Goal: Task Accomplishment & Management: Complete application form

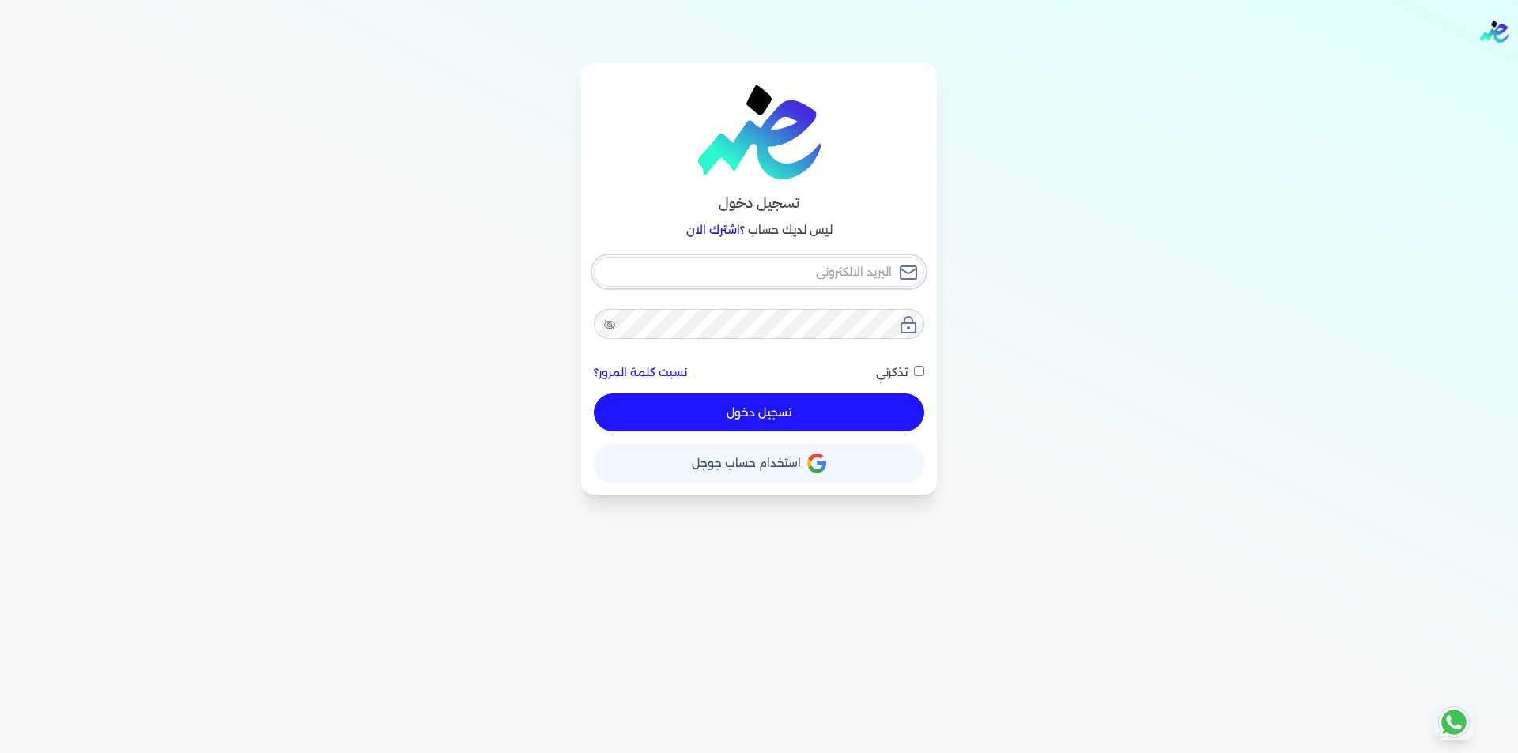
type input "[EMAIL_ADDRESS][DOMAIN_NAME]"
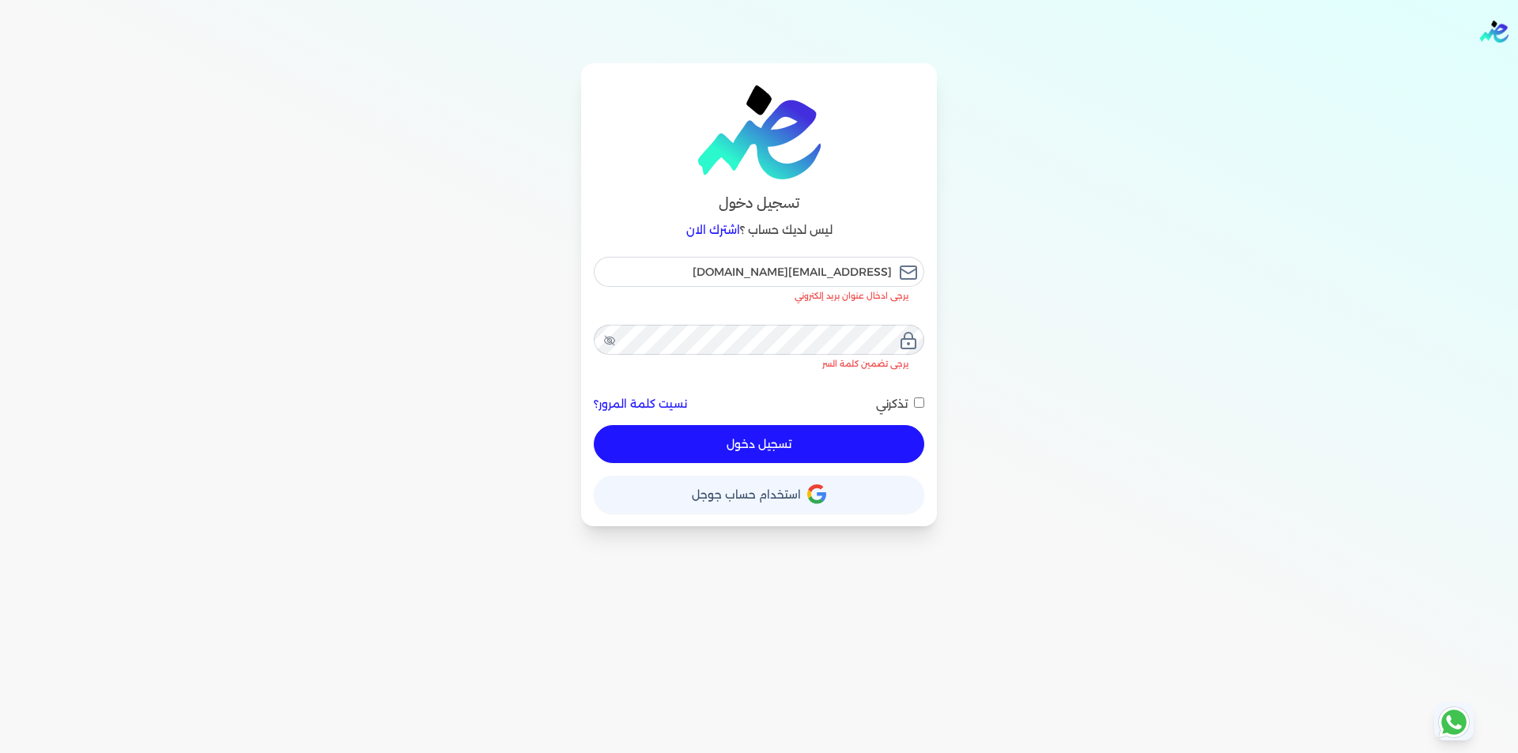
click at [862, 425] on button "تسجيل دخول" at bounding box center [759, 444] width 330 height 38
checkbox input "false"
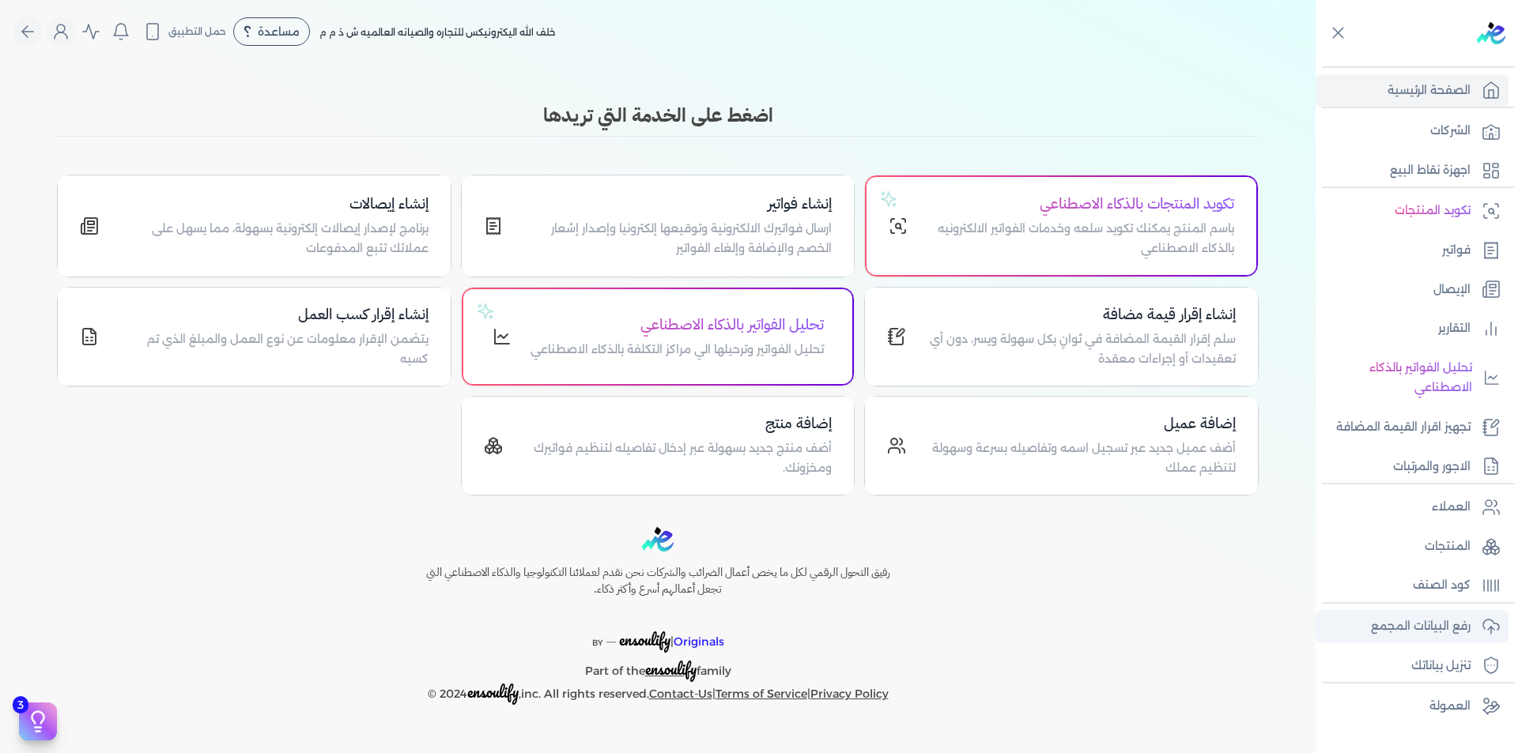
click at [1452, 627] on p "رفع البيانات المجمع" at bounding box center [1421, 627] width 100 height 21
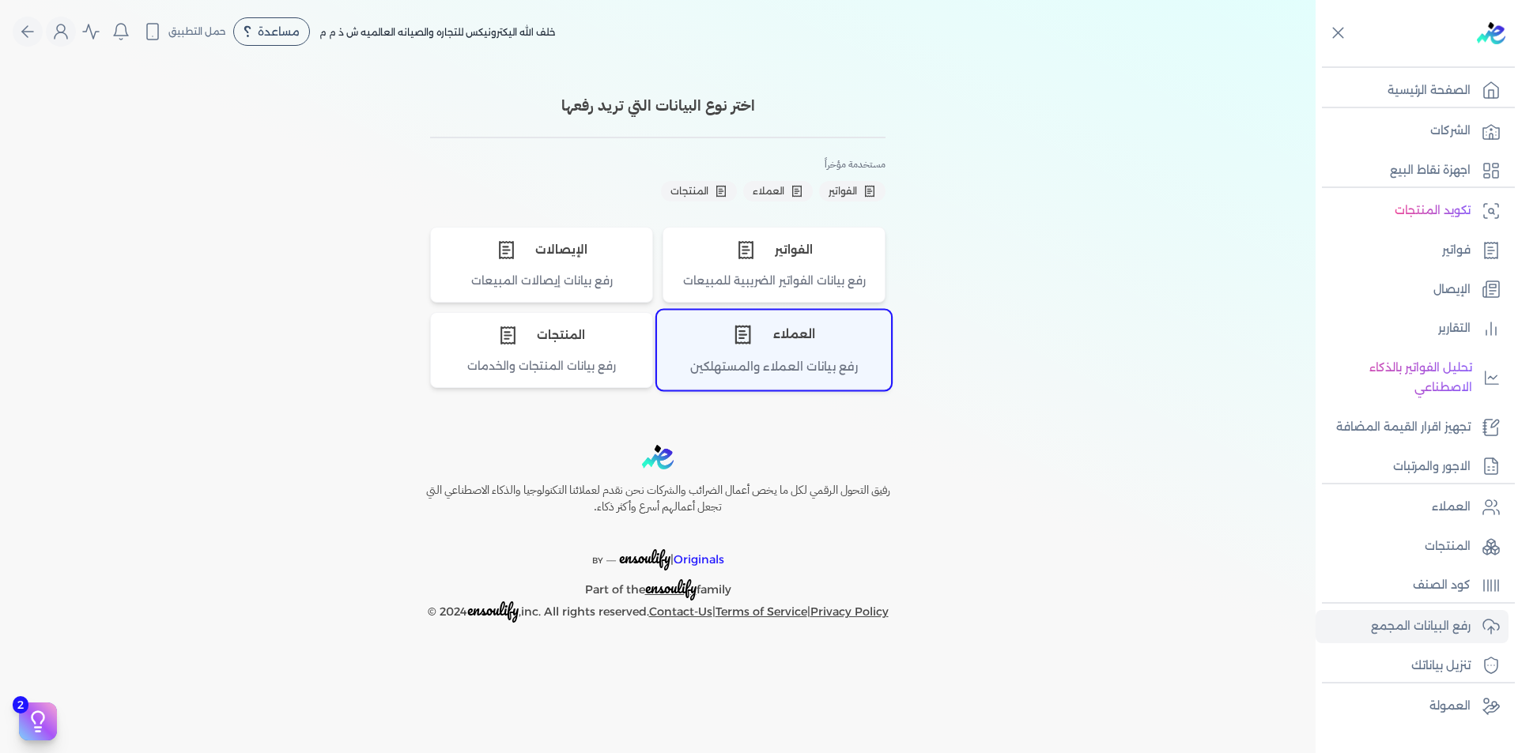
click at [786, 363] on div "رفع بيانات العملاء والمستهلكين" at bounding box center [774, 373] width 232 height 31
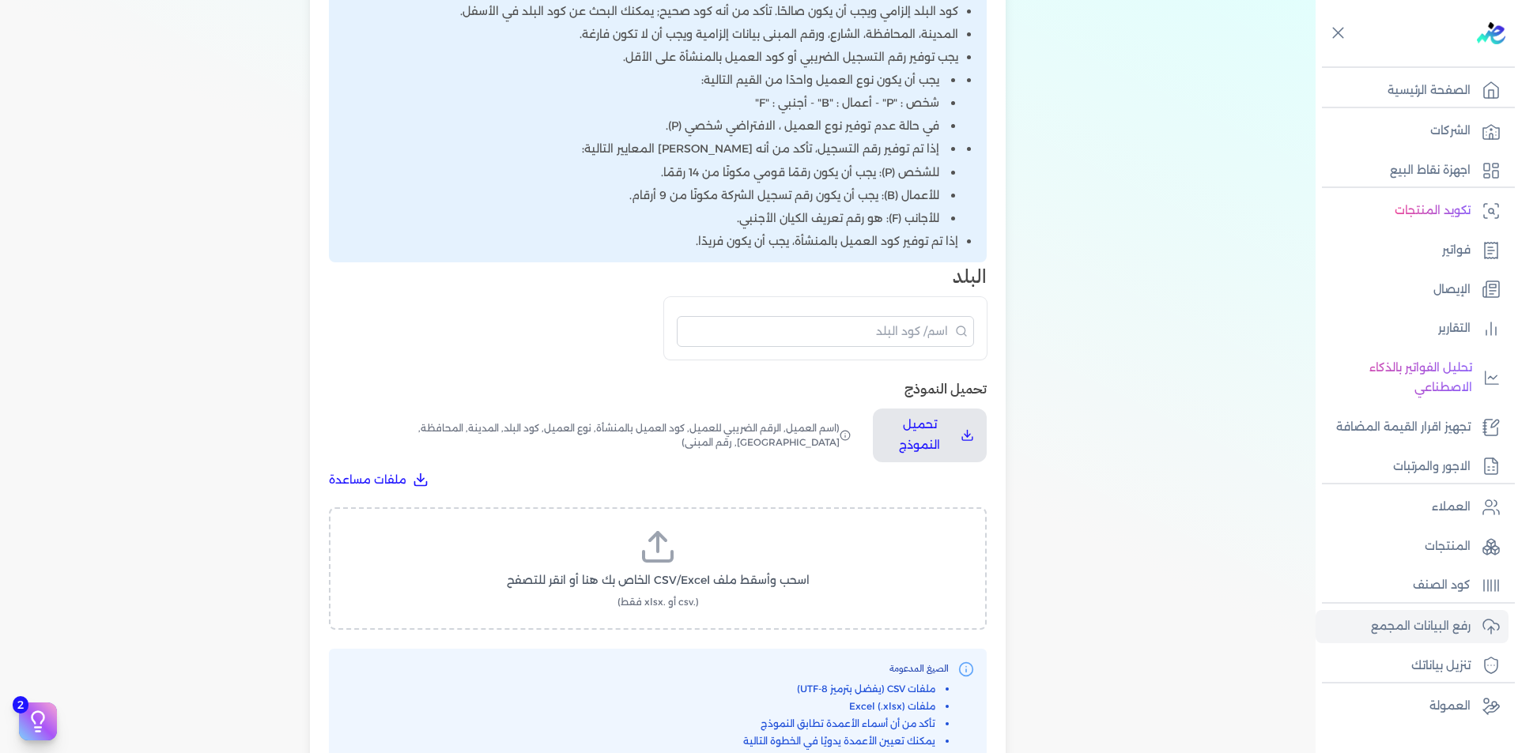
scroll to position [553, 0]
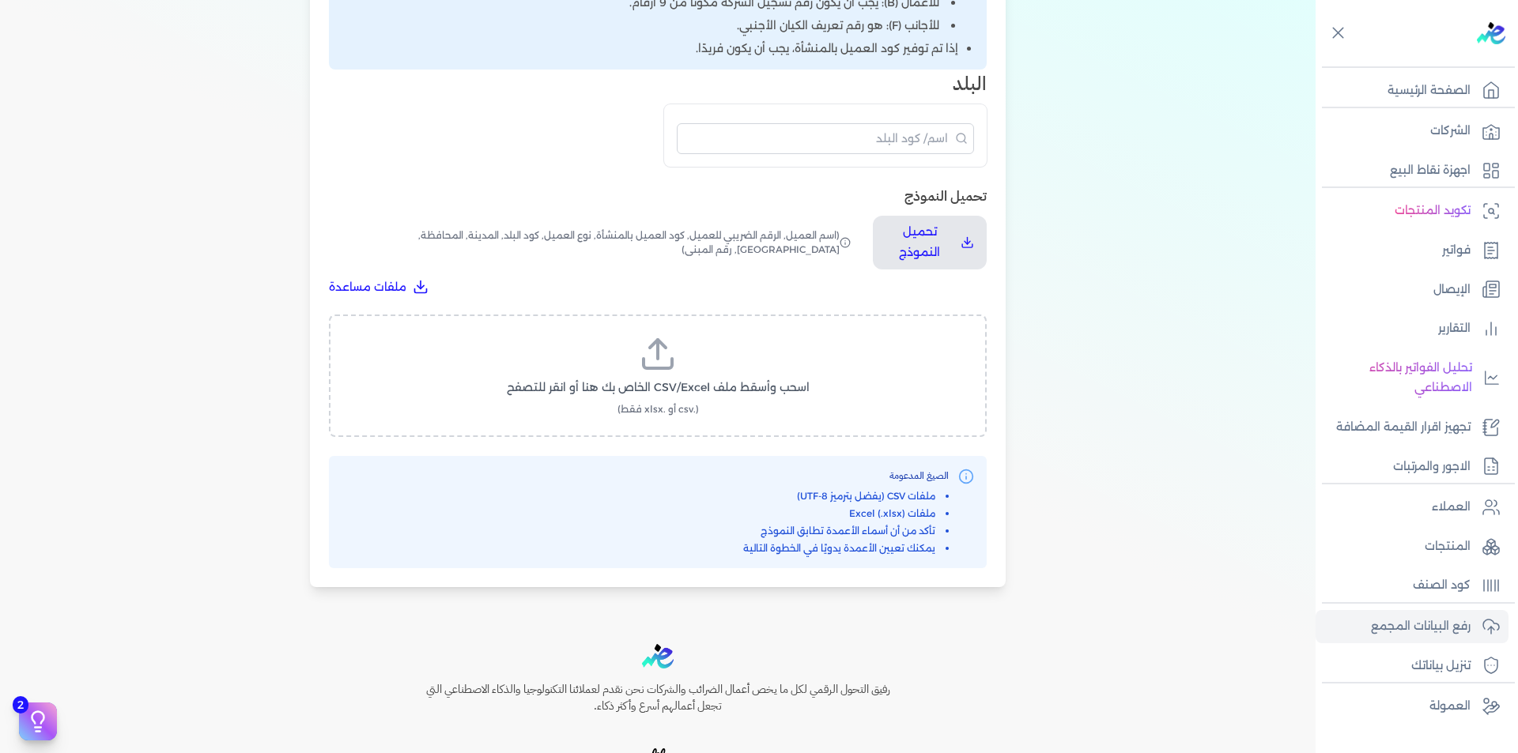
click at [663, 368] on icon at bounding box center [657, 363] width 28 height 9
click at [0, 0] on input "اسحب وأسقط ملف CSV/Excel الخاص بك هنا أو انقر للتصفح (.csv أو .xlsx فقط)" at bounding box center [0, 0] width 0 height 0
click at [662, 394] on button "تحميل الملف" at bounding box center [695, 402] width 111 height 29
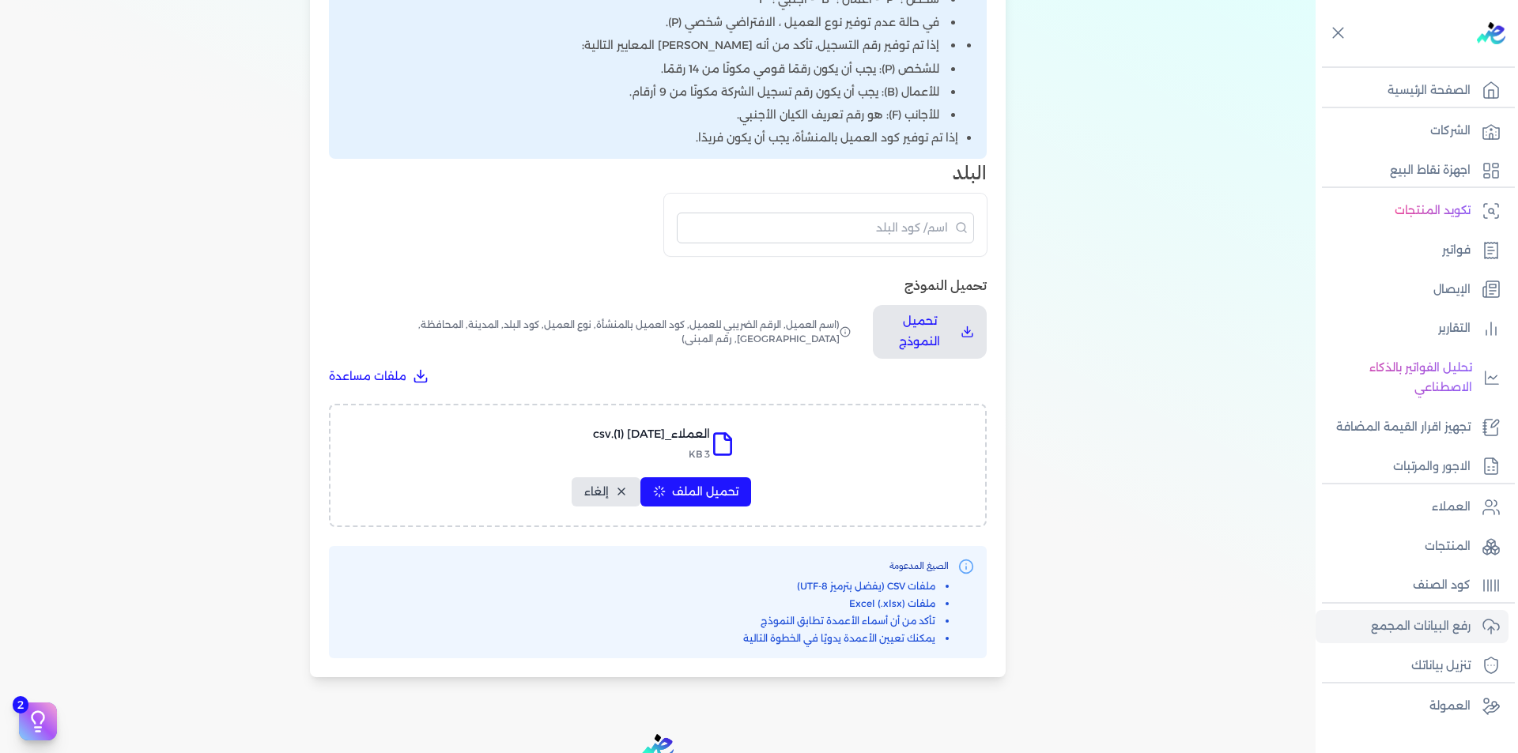
select select "أسم العميل"
select select "الرقم الضريبي"
select select "الرقم التسلسلي الداخلي"
select select "نوع العميل"
select select "كود البلد"
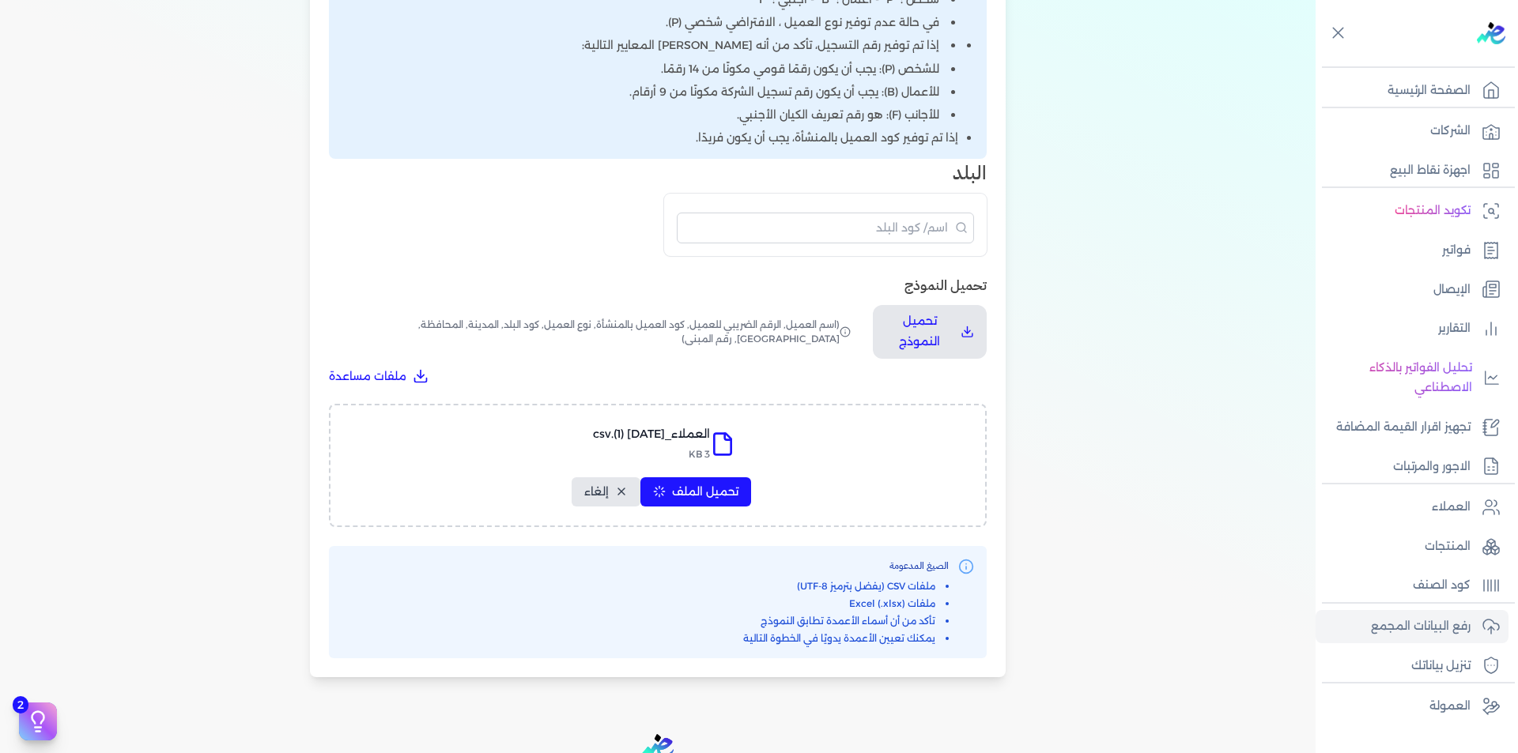
select select "city"
select select "المحافظة"
select select "الشارع"
select select "رقم المبنى"
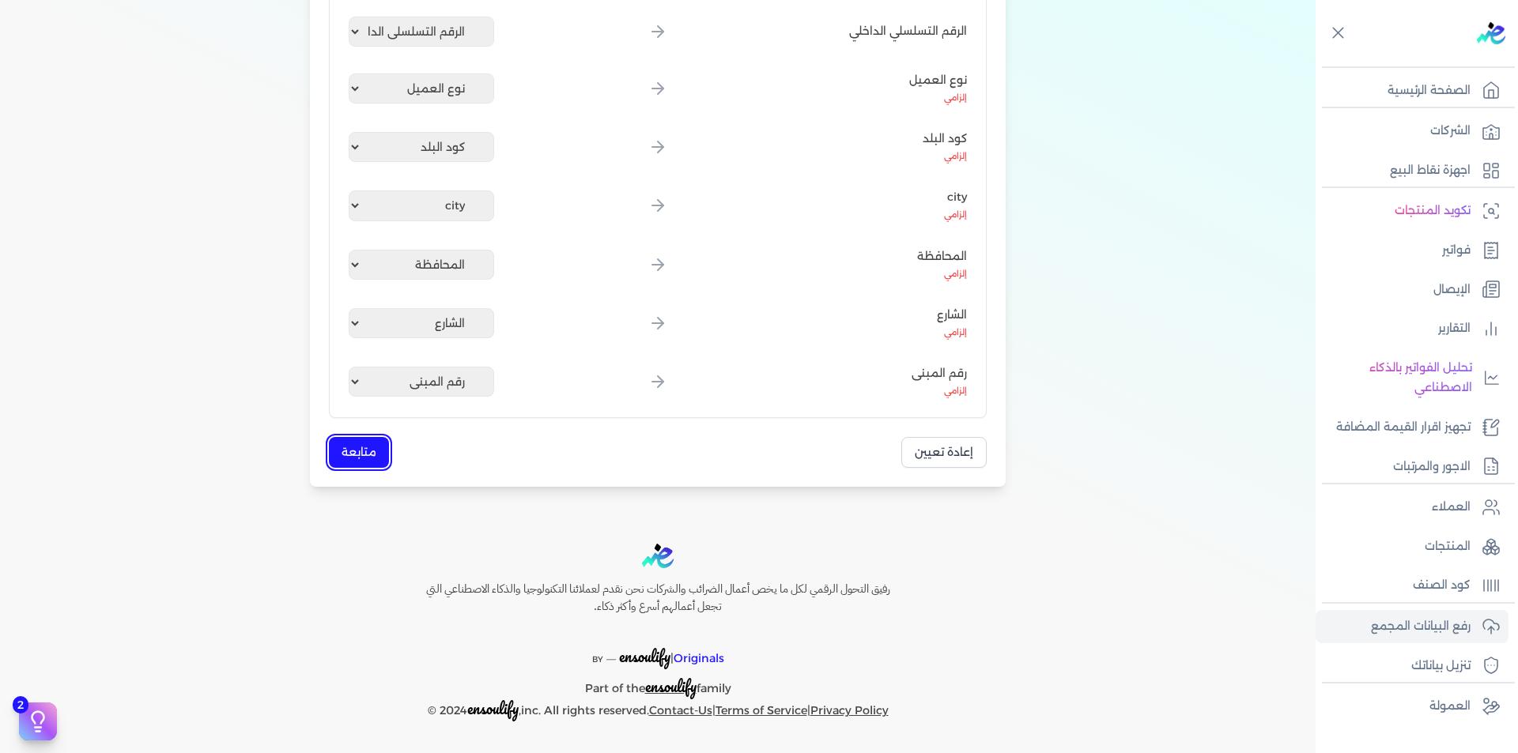
click at [358, 458] on button "متابعة" at bounding box center [359, 452] width 60 height 31
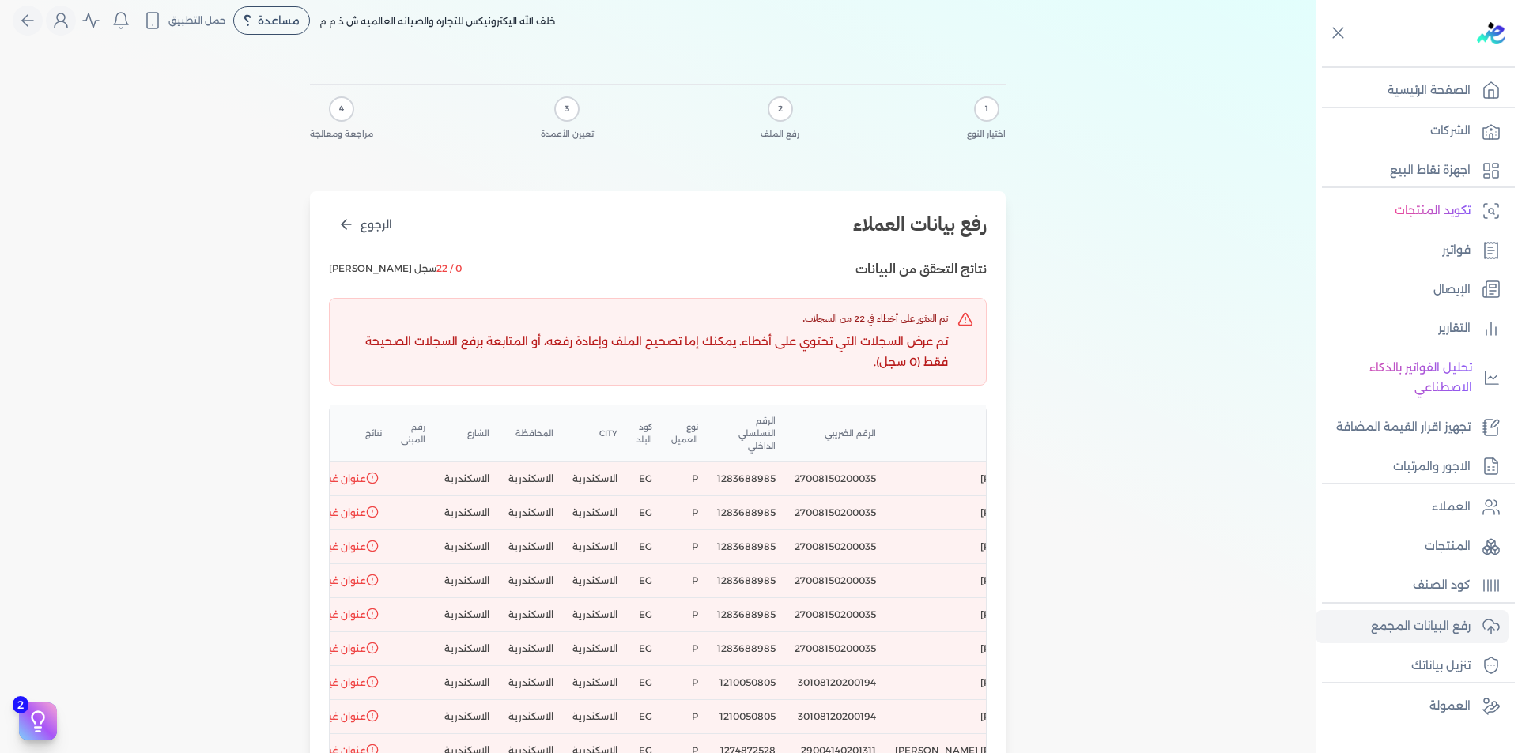
scroll to position [0, 0]
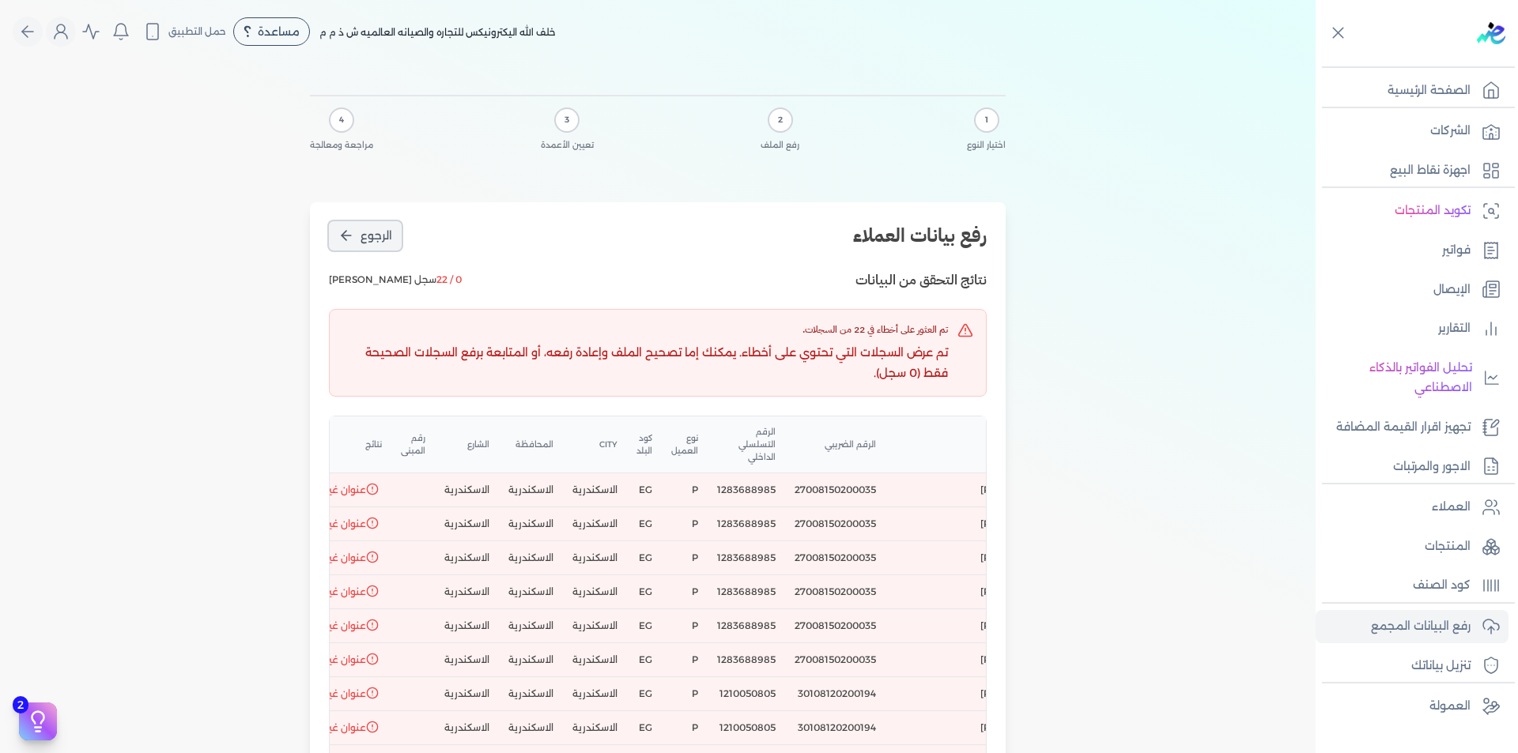
click at [345, 238] on icon "الرجوع" at bounding box center [346, 236] width 16 height 16
select select "أسم العميل"
select select "الرقم الضريبي"
select select "الرقم التسلسلي الداخلي"
select select "نوع العميل"
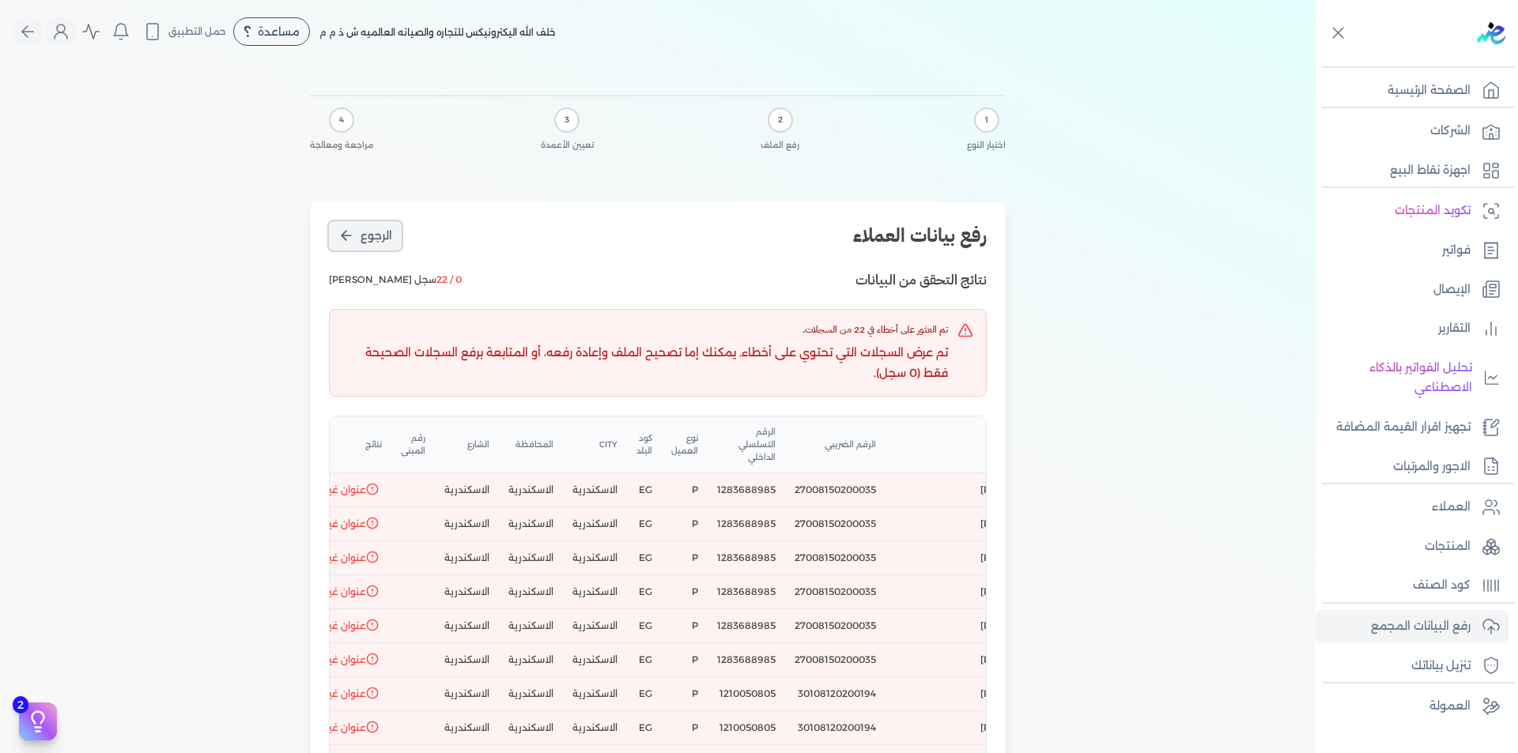
select select "كود البلد"
select select "city"
select select "المحافظة"
select select "الشارع"
select select "رقم المبنى"
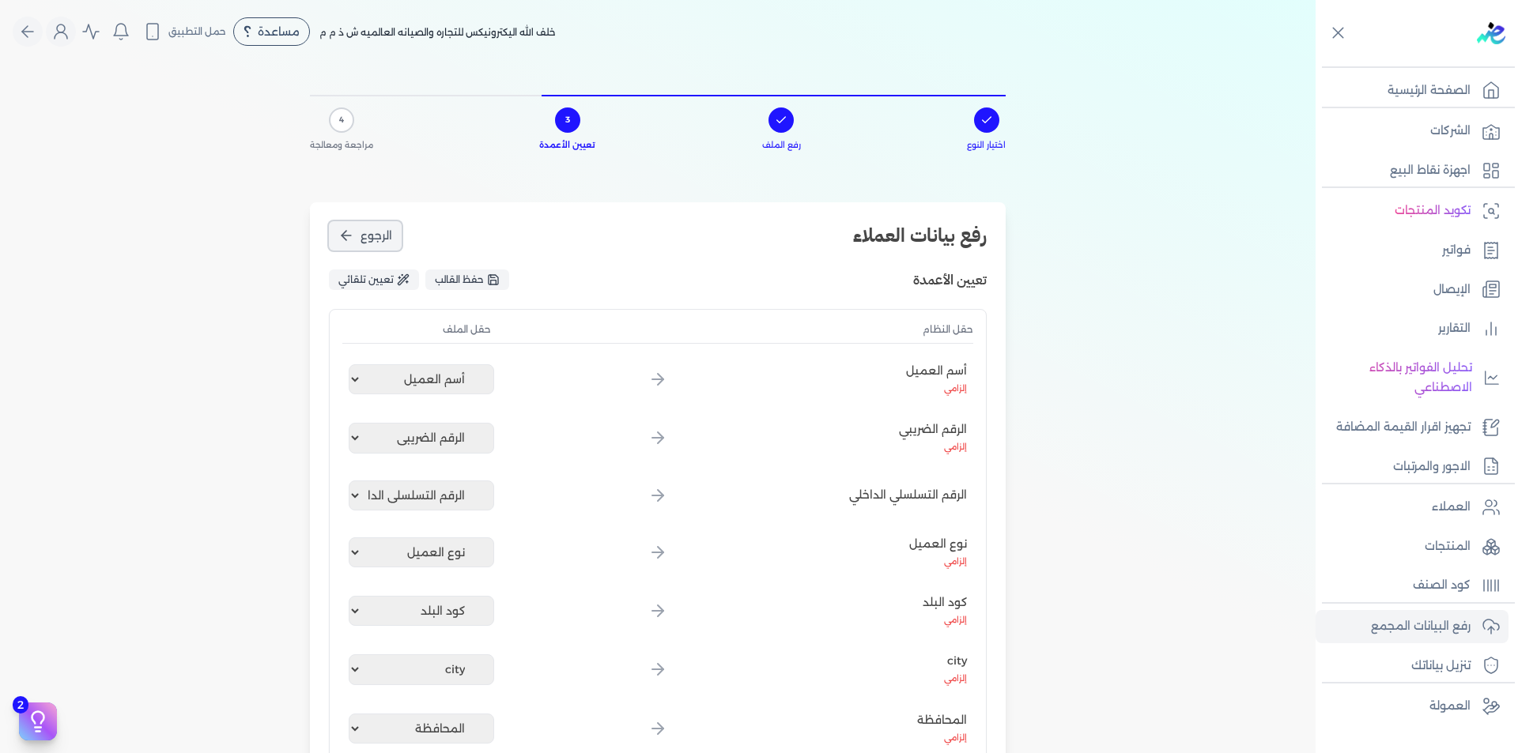
click at [345, 238] on icon "الرجوع" at bounding box center [346, 236] width 16 height 16
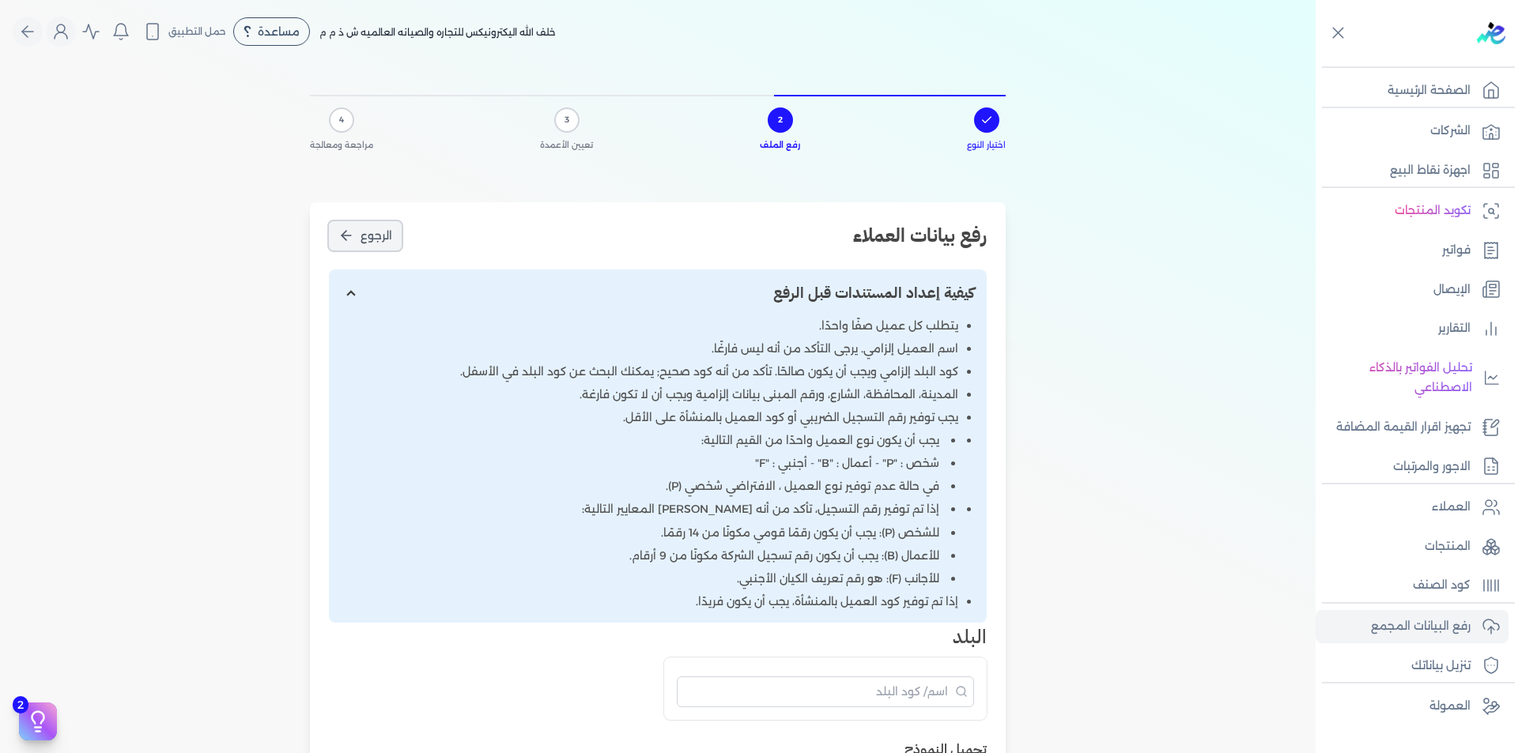
click at [345, 238] on icon "الرجوع" at bounding box center [346, 236] width 16 height 16
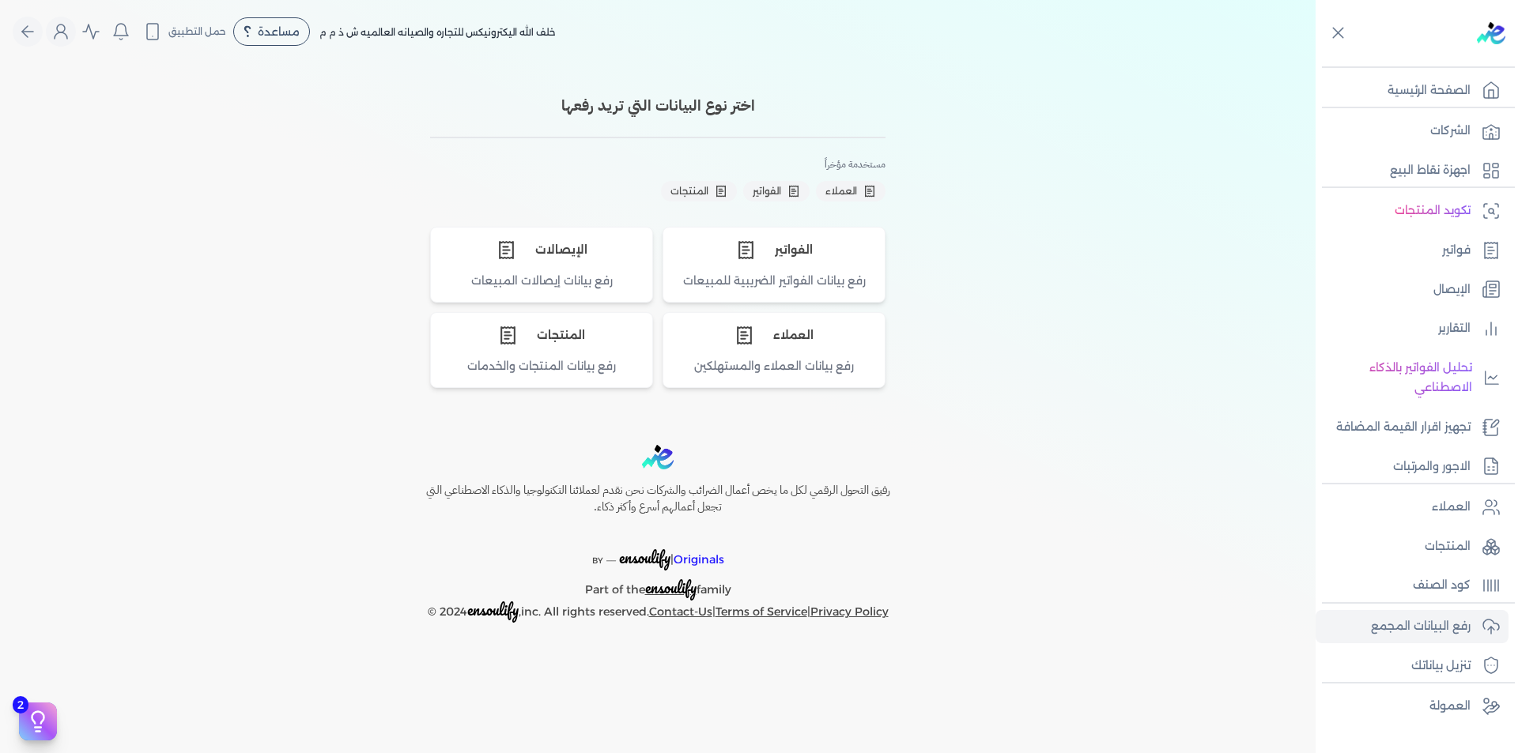
click at [345, 238] on div "اختر نوع البيانات التي تريد رفعها مستخدمة مؤخراً العملاء الفواتير المنتجات الفو…" at bounding box center [658, 235] width 696 height 306
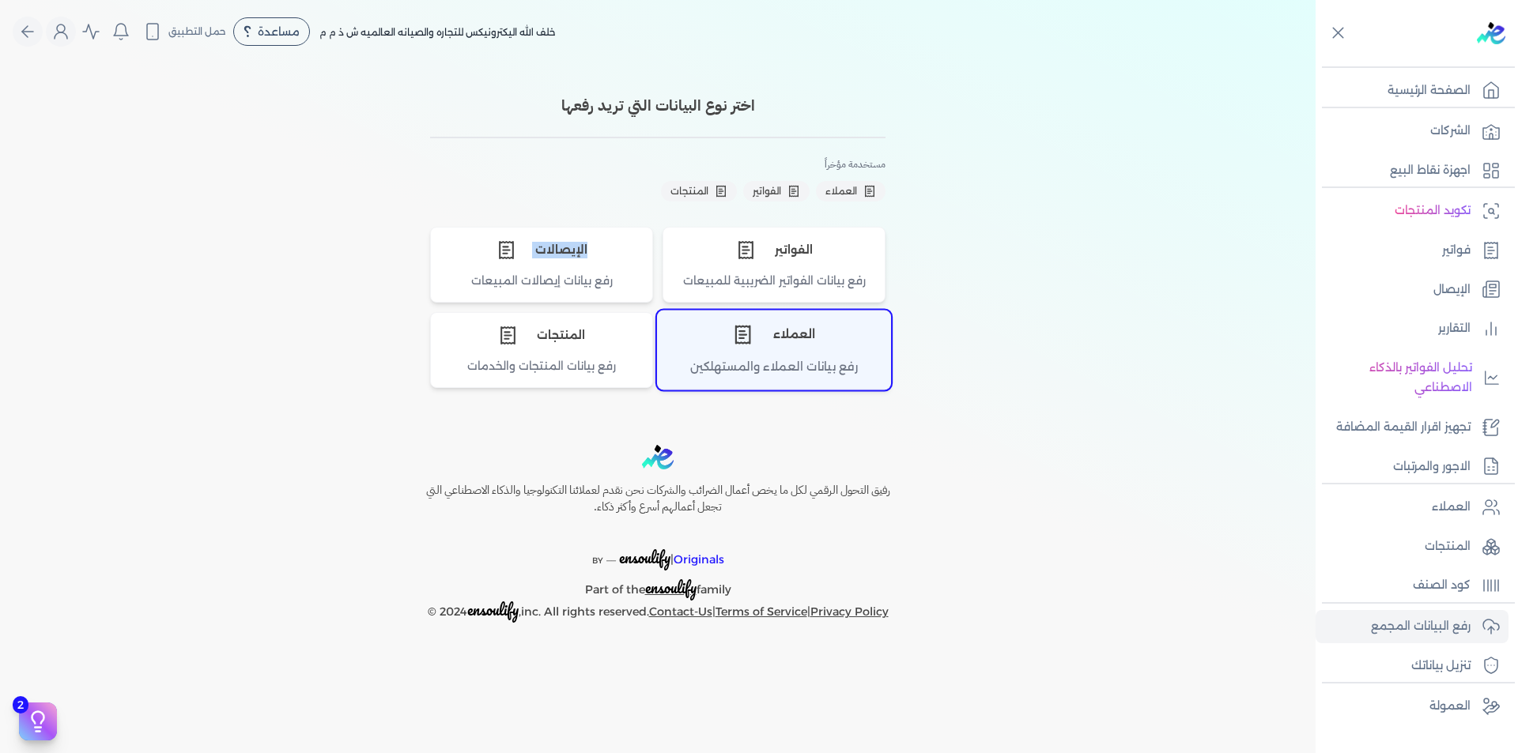
click at [798, 345] on div "العملاء" at bounding box center [774, 334] width 232 height 47
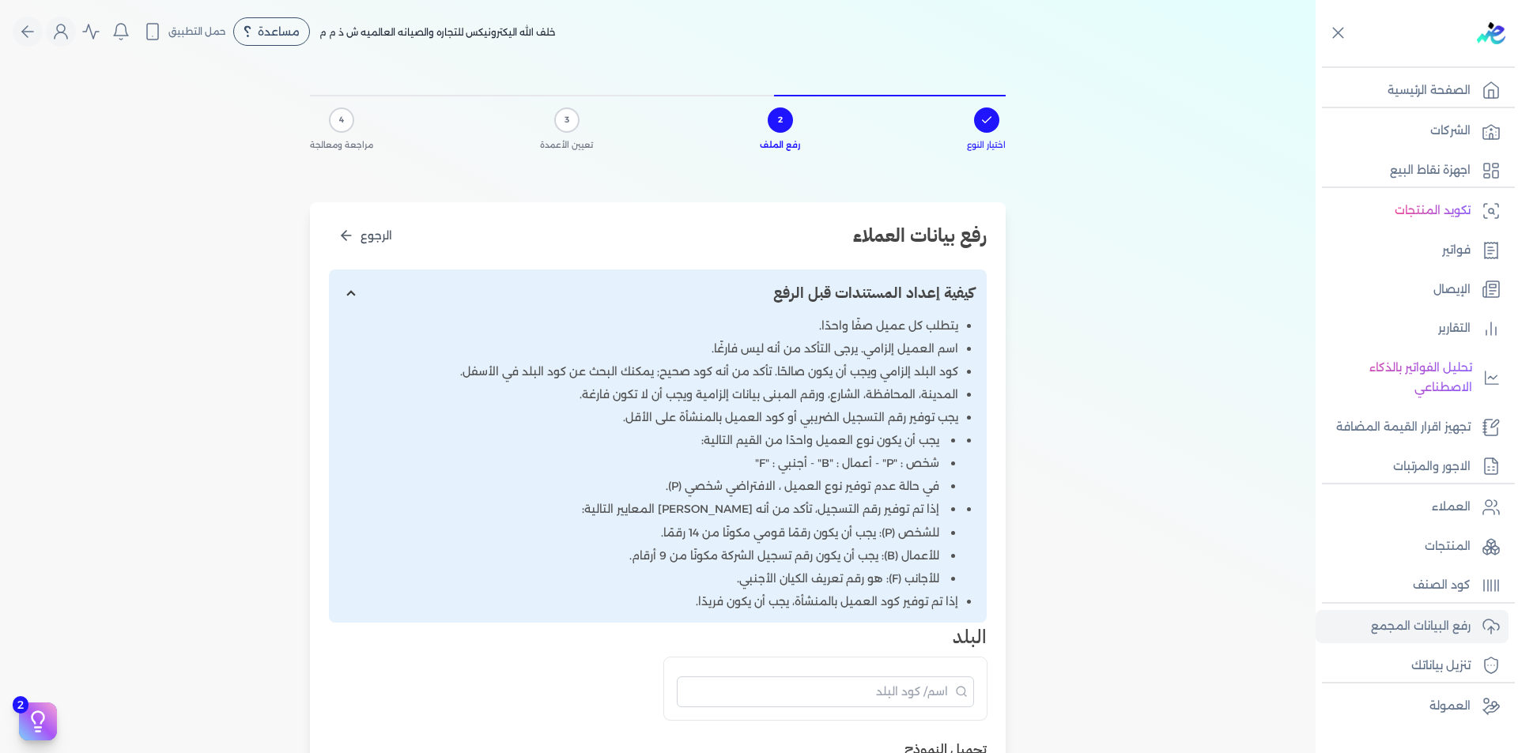
scroll to position [632, 0]
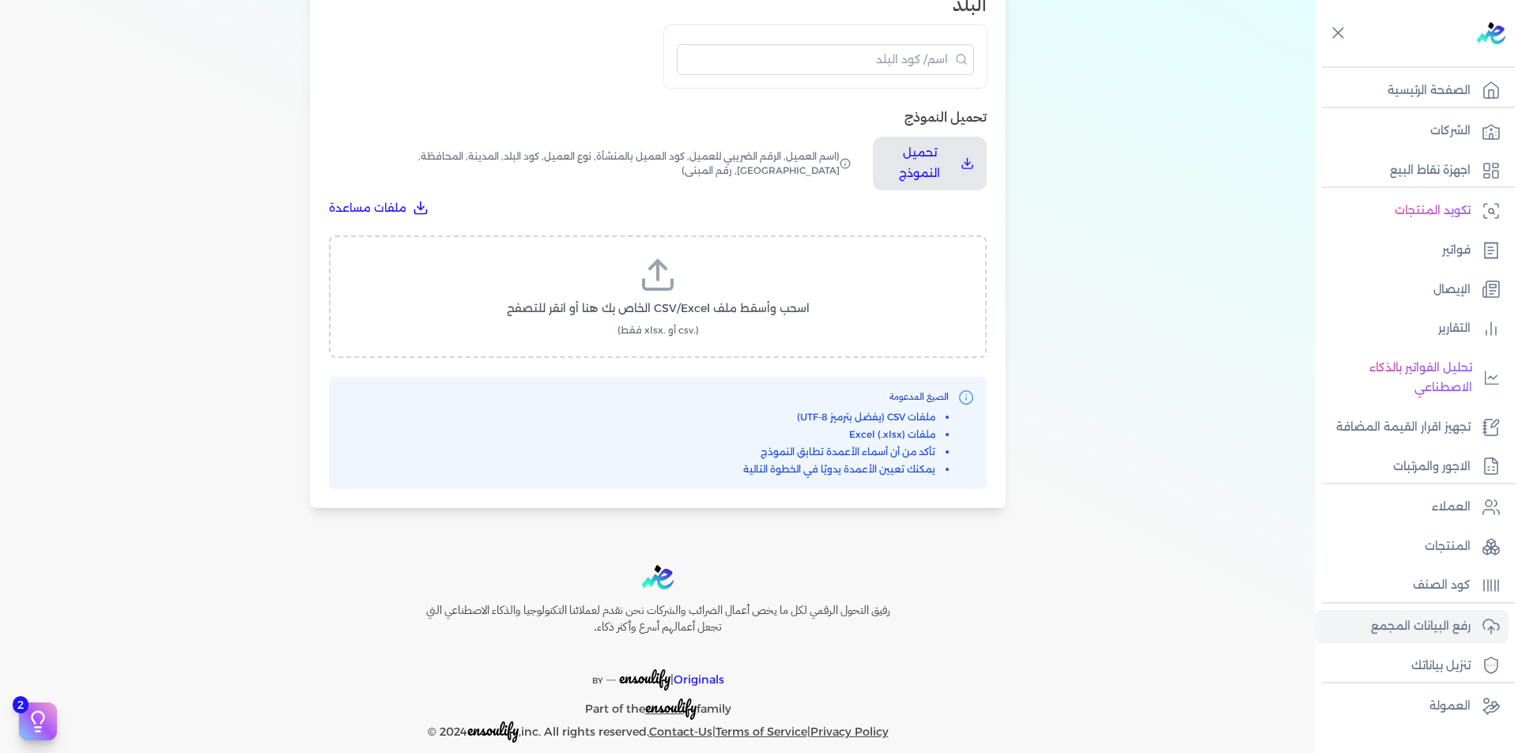
click at [713, 280] on label "اسحب وأسقط ملف CSV/Excel الخاص بك هنا أو انقر للتصفح (.csv أو .xlsx فقط)" at bounding box center [657, 296] width 617 height 81
click at [0, 0] on input "اسحب وأسقط ملف CSV/Excel الخاص بك هنا أو انقر للتصفح (.csv أو .xlsx فقط)" at bounding box center [0, 0] width 0 height 0
click at [722, 319] on span "تحميل الملف" at bounding box center [705, 323] width 66 height 17
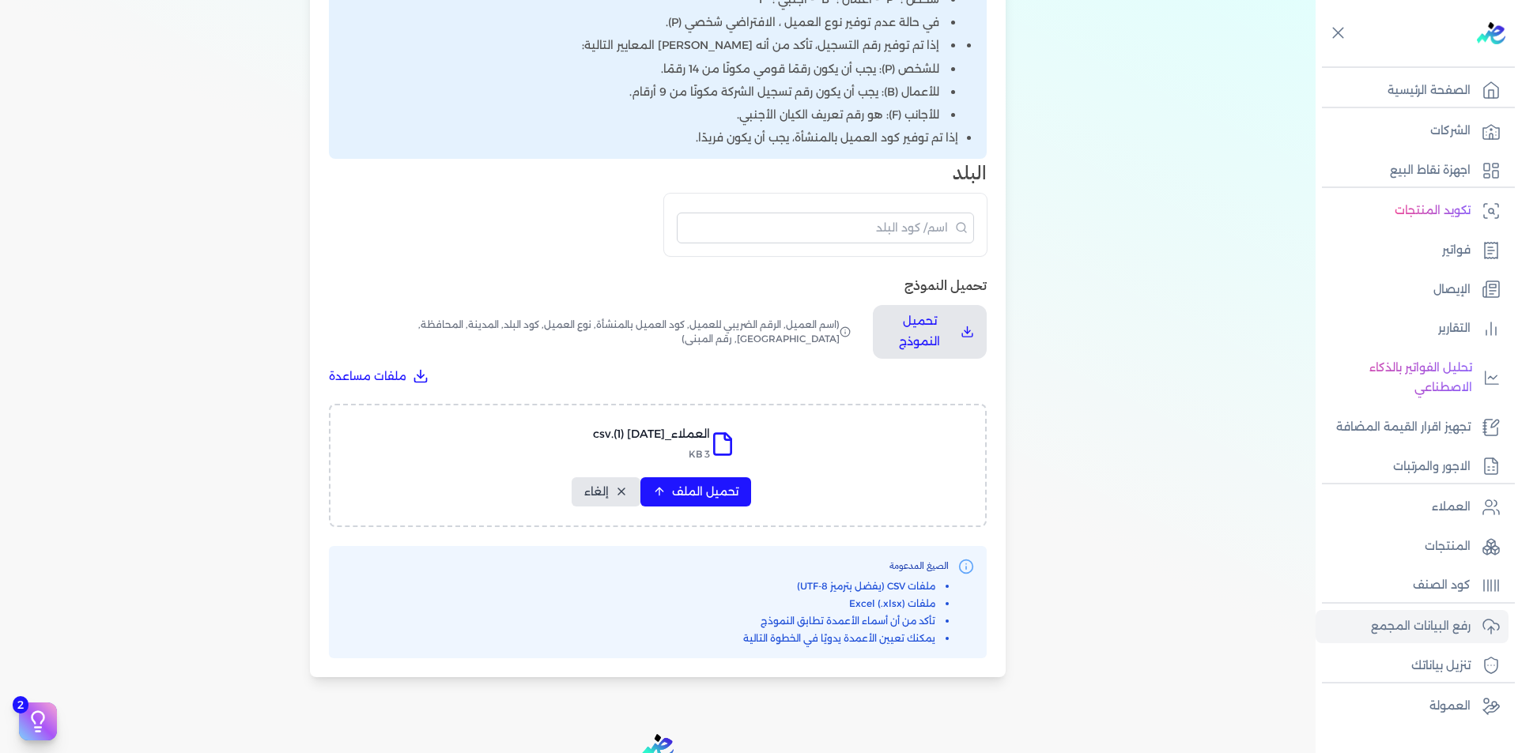
select select "أسم العميل"
select select "الرقم الضريبي"
select select "الرقم التسلسلي الداخلي"
select select "نوع العميل"
select select "كود البلد"
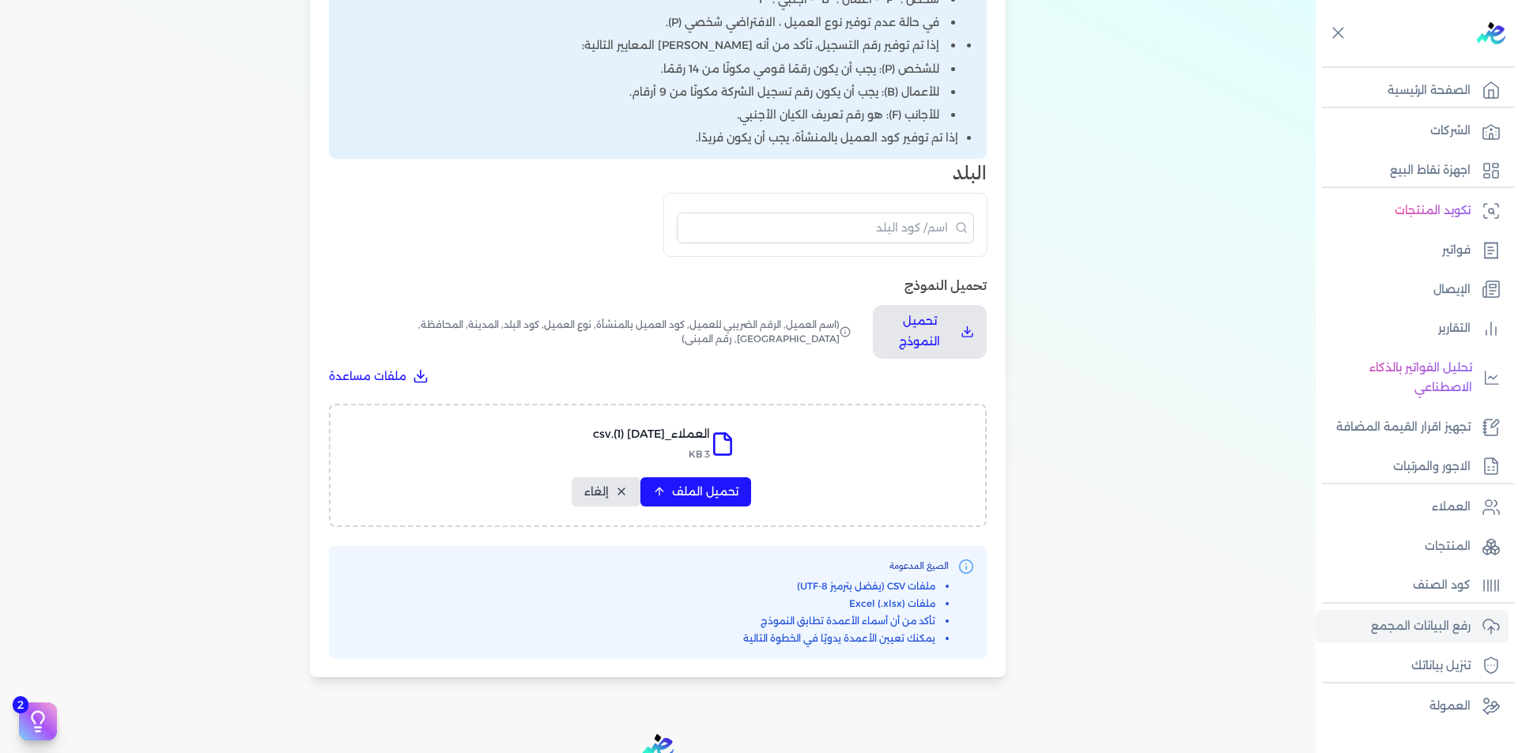
select select "city"
select select "المحافظة"
select select "الشارع"
select select "رقم المبنى"
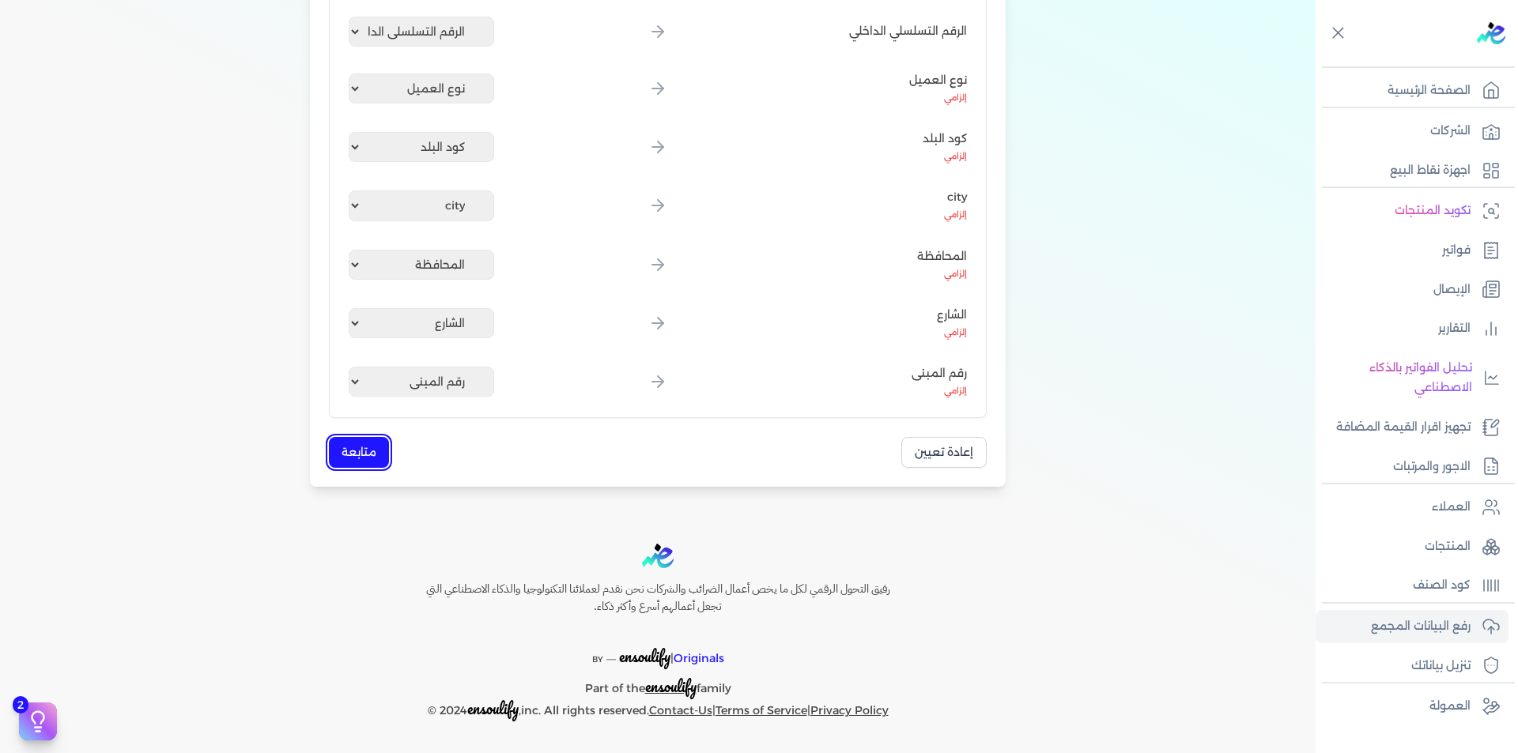
click at [376, 459] on button "متابعة" at bounding box center [359, 452] width 60 height 31
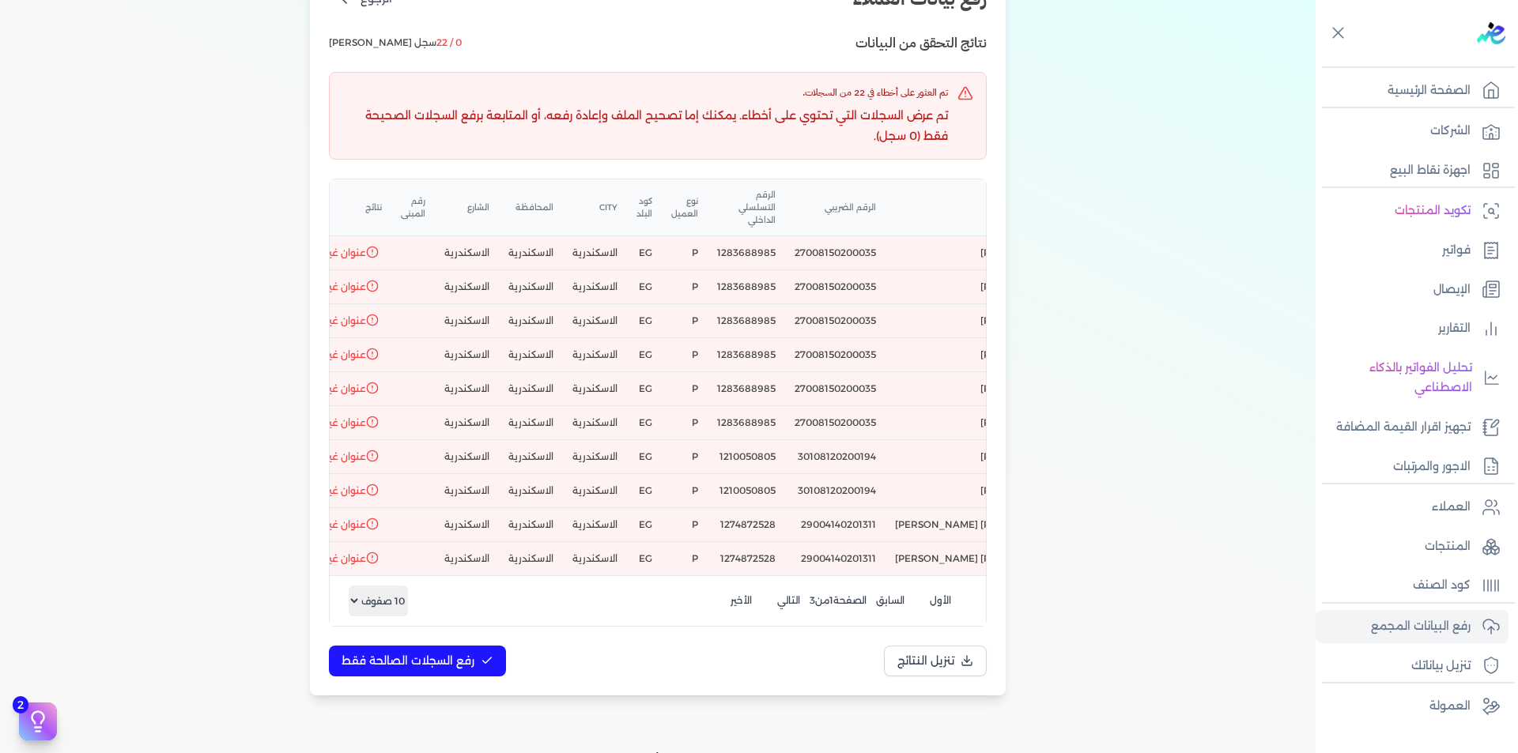
scroll to position [0, 0]
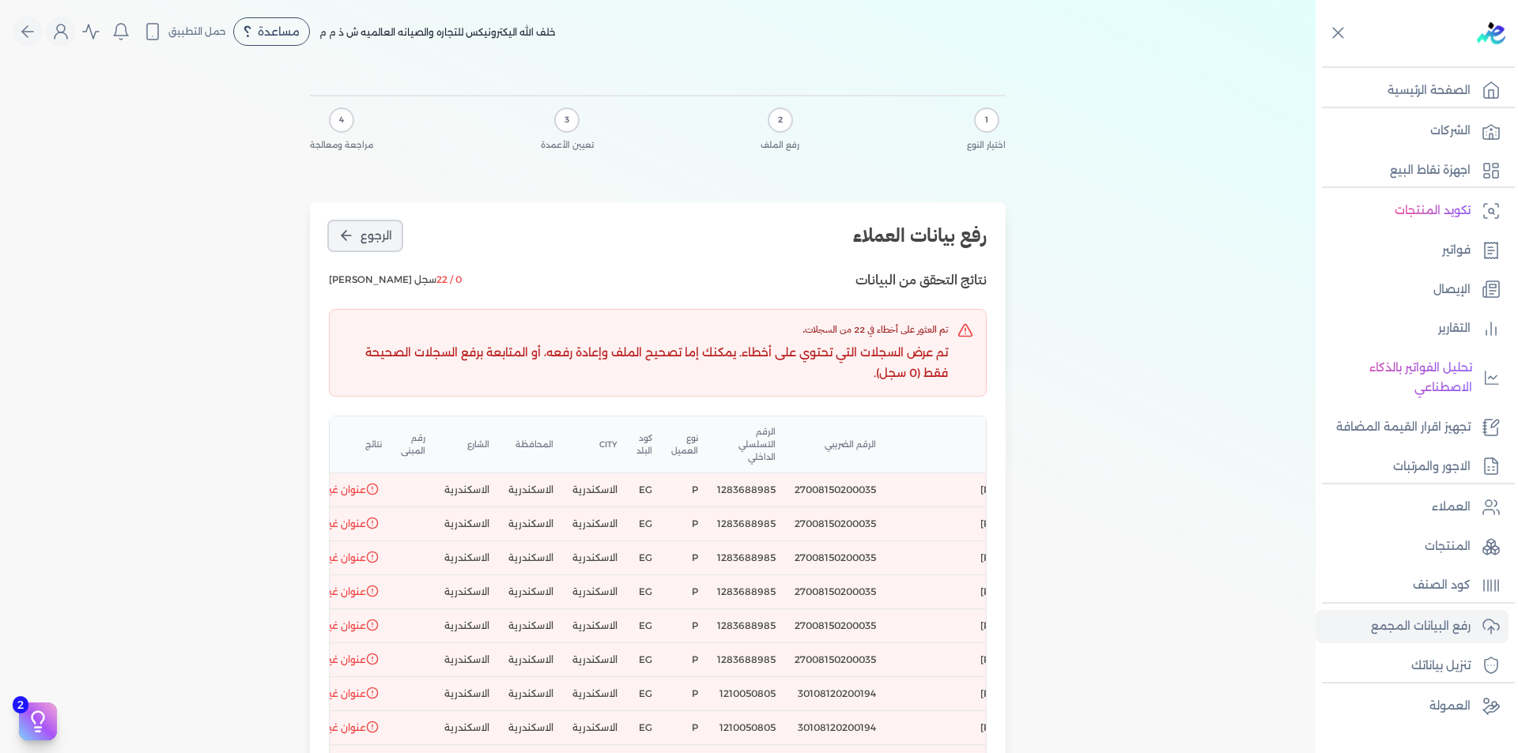
click at [354, 228] on icon "الرجوع" at bounding box center [346, 236] width 16 height 16
select select "أسم العميل"
select select "الرقم الضريبي"
select select "الرقم التسلسلي الداخلي"
select select "نوع العميل"
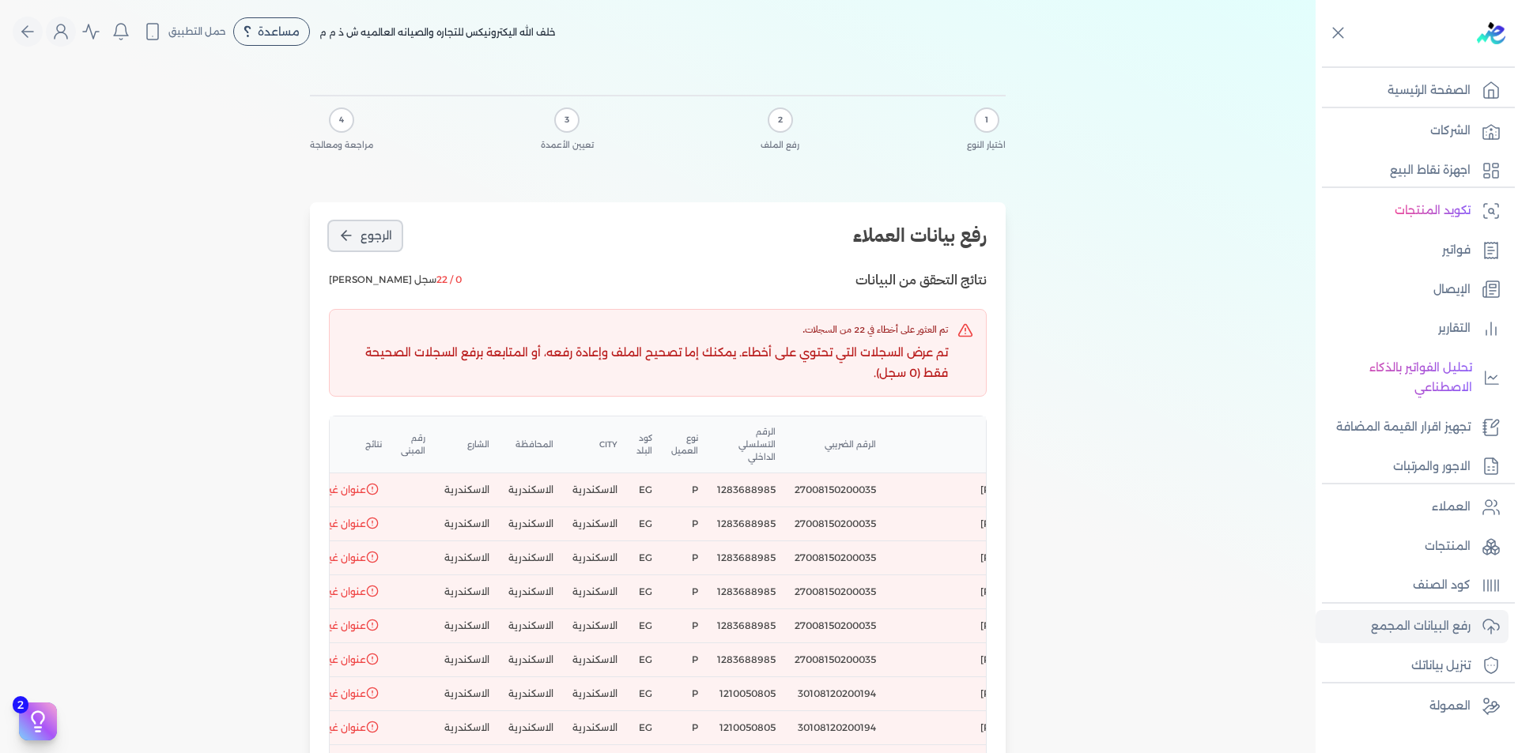
select select "كود البلد"
select select "city"
select select "المحافظة"
select select "الشارع"
select select "رقم المبنى"
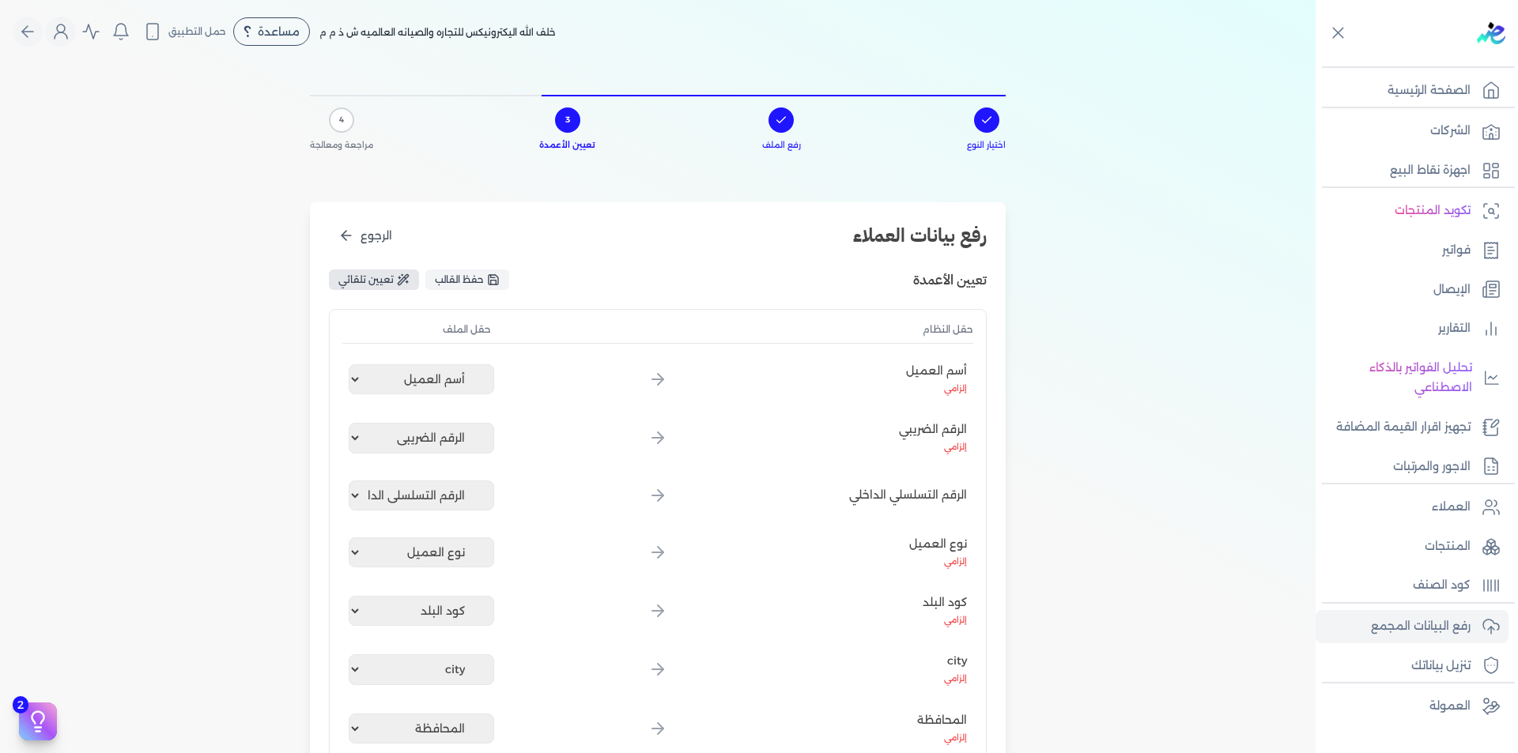
click at [371, 275] on span "تعيين تلقائي" at bounding box center [365, 280] width 55 height 14
click at [362, 232] on button "الرجوع" at bounding box center [365, 235] width 73 height 29
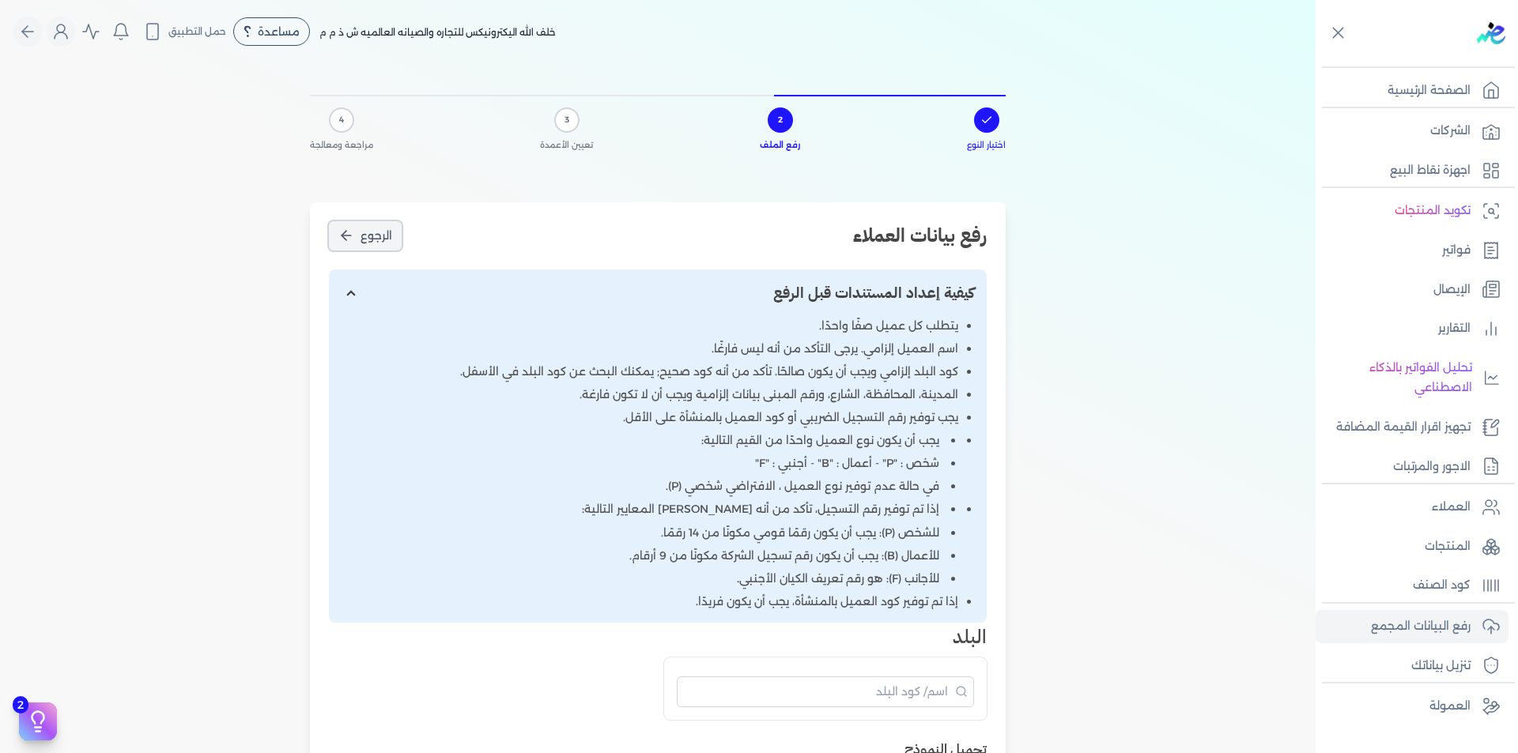
click at [362, 232] on button "الرجوع" at bounding box center [365, 235] width 73 height 29
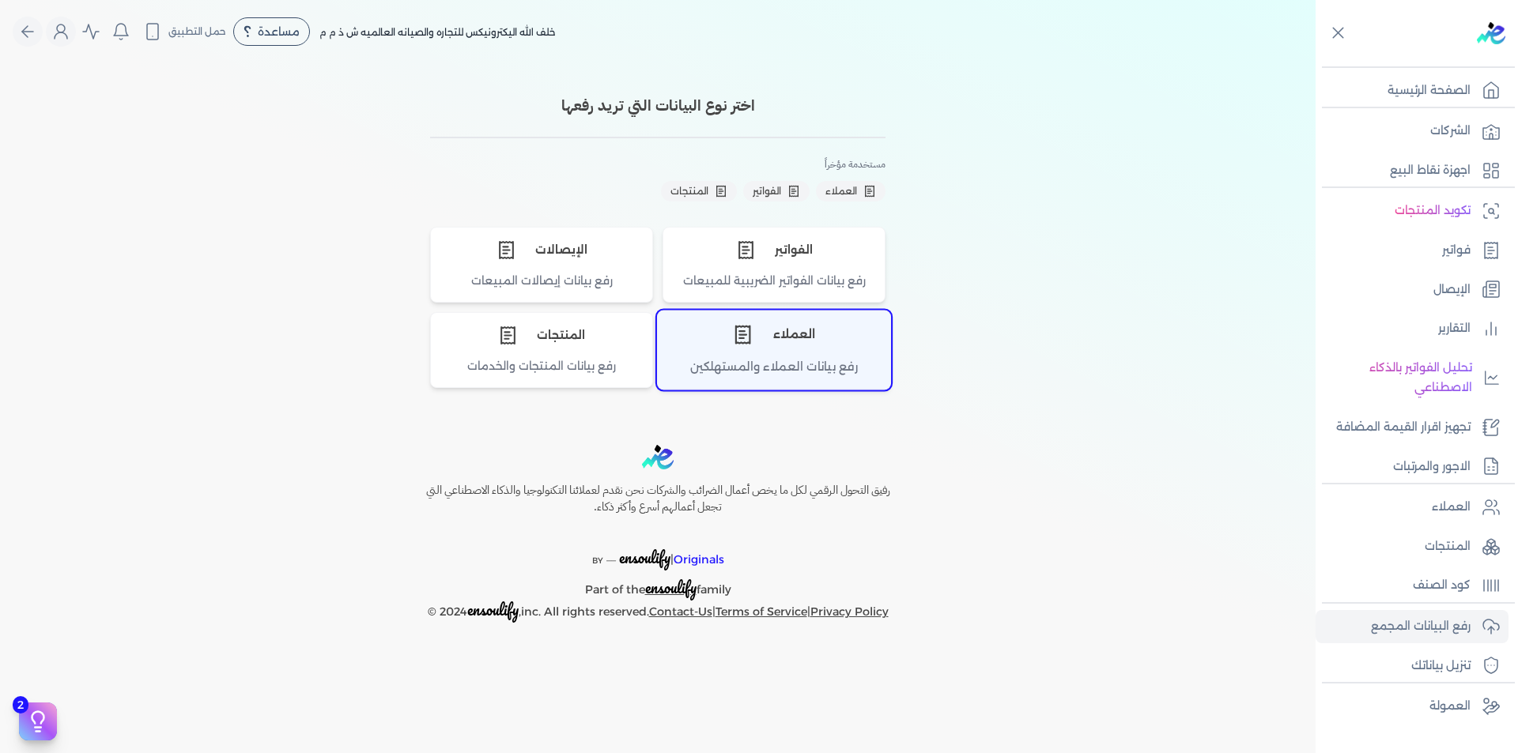
click at [768, 338] on div "العملاء" at bounding box center [774, 334] width 232 height 47
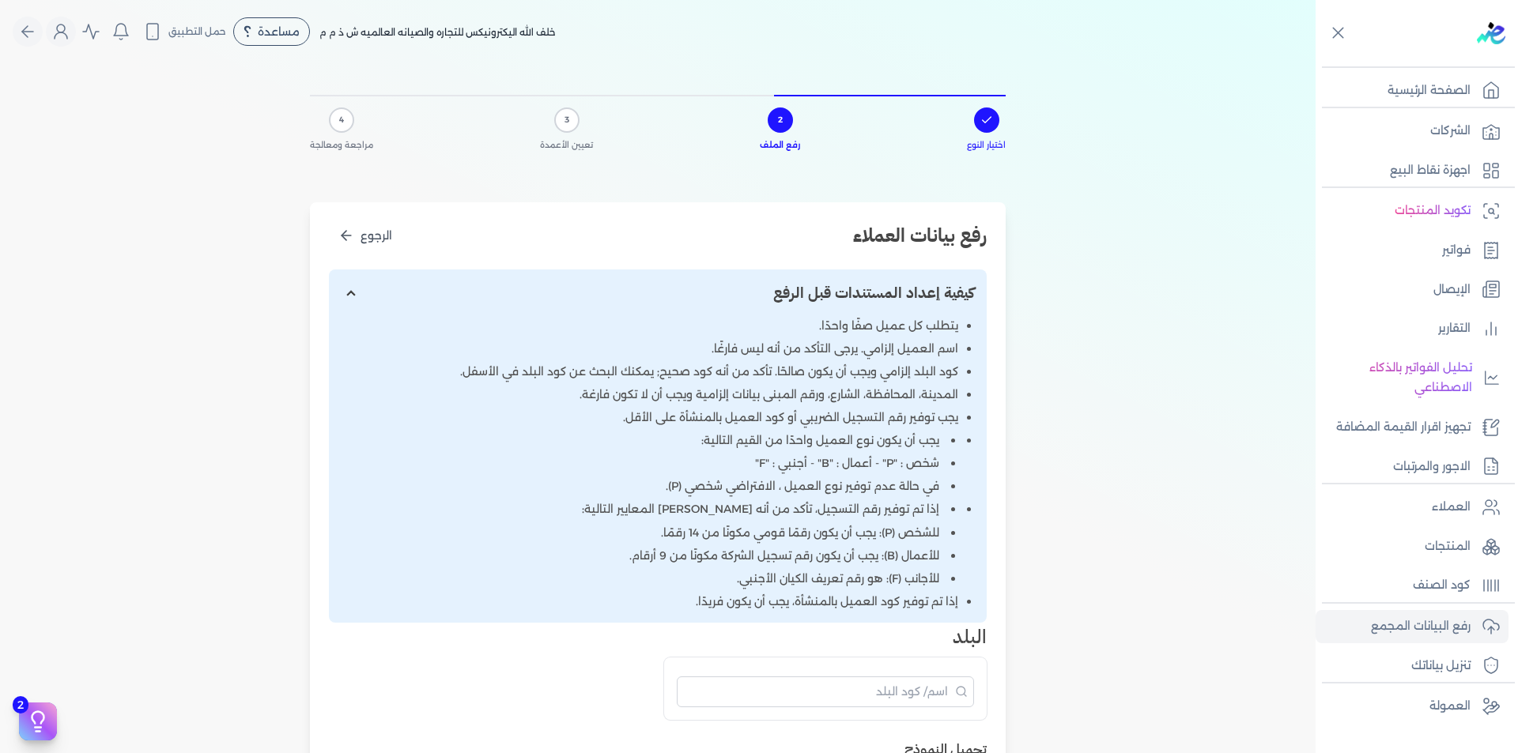
scroll to position [632, 0]
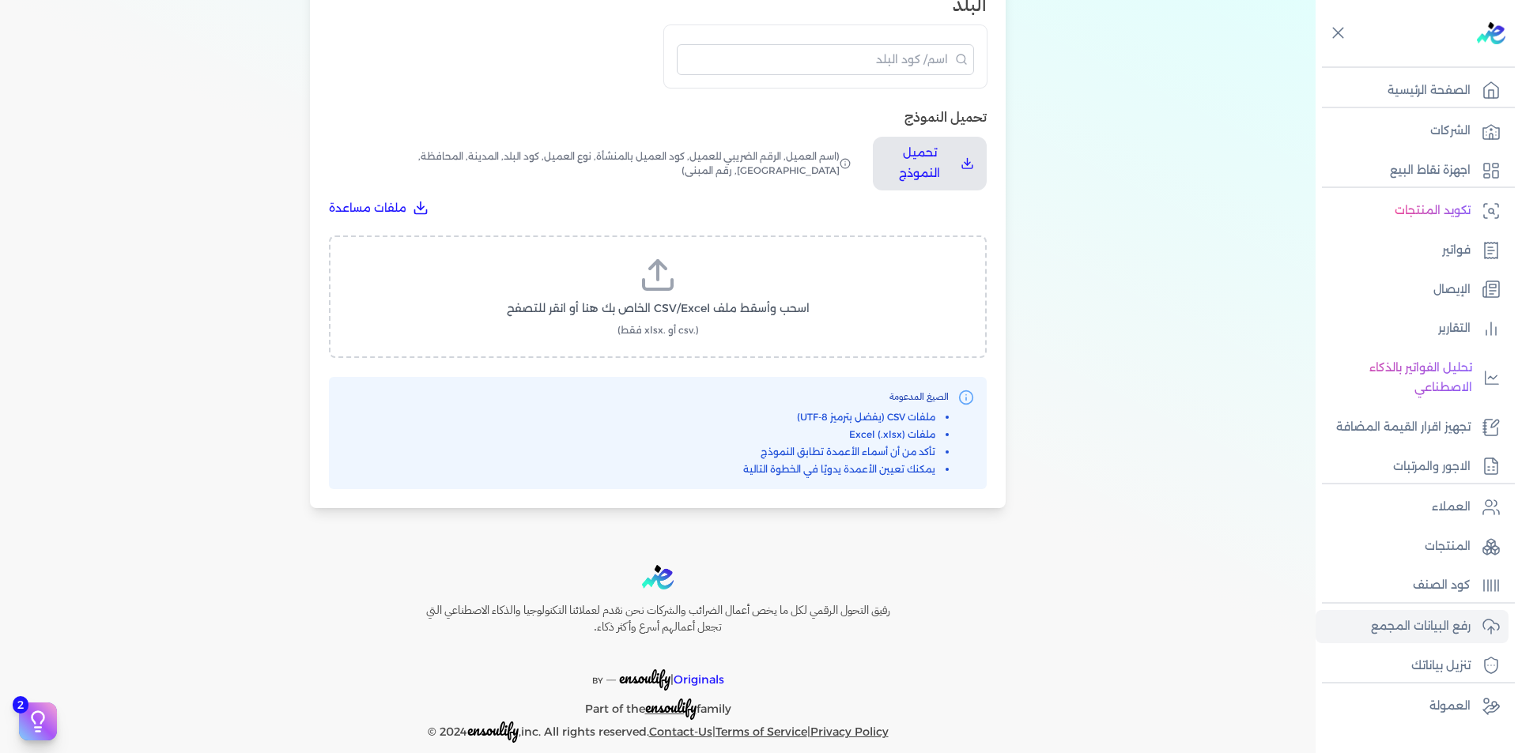
click at [632, 289] on label "اسحب وأسقط ملف CSV/Excel الخاص بك هنا أو انقر للتصفح (.csv أو .xlsx فقط)" at bounding box center [657, 296] width 617 height 81
click at [0, 0] on input "اسحب وأسقط ملف CSV/Excel الخاص بك هنا أو انقر للتصفح (.csv أو .xlsx فقط)" at bounding box center [0, 0] width 0 height 0
click at [726, 329] on span "تحميل الملف" at bounding box center [705, 323] width 66 height 17
select select "أسم العميل"
select select "الرقم الضريبي"
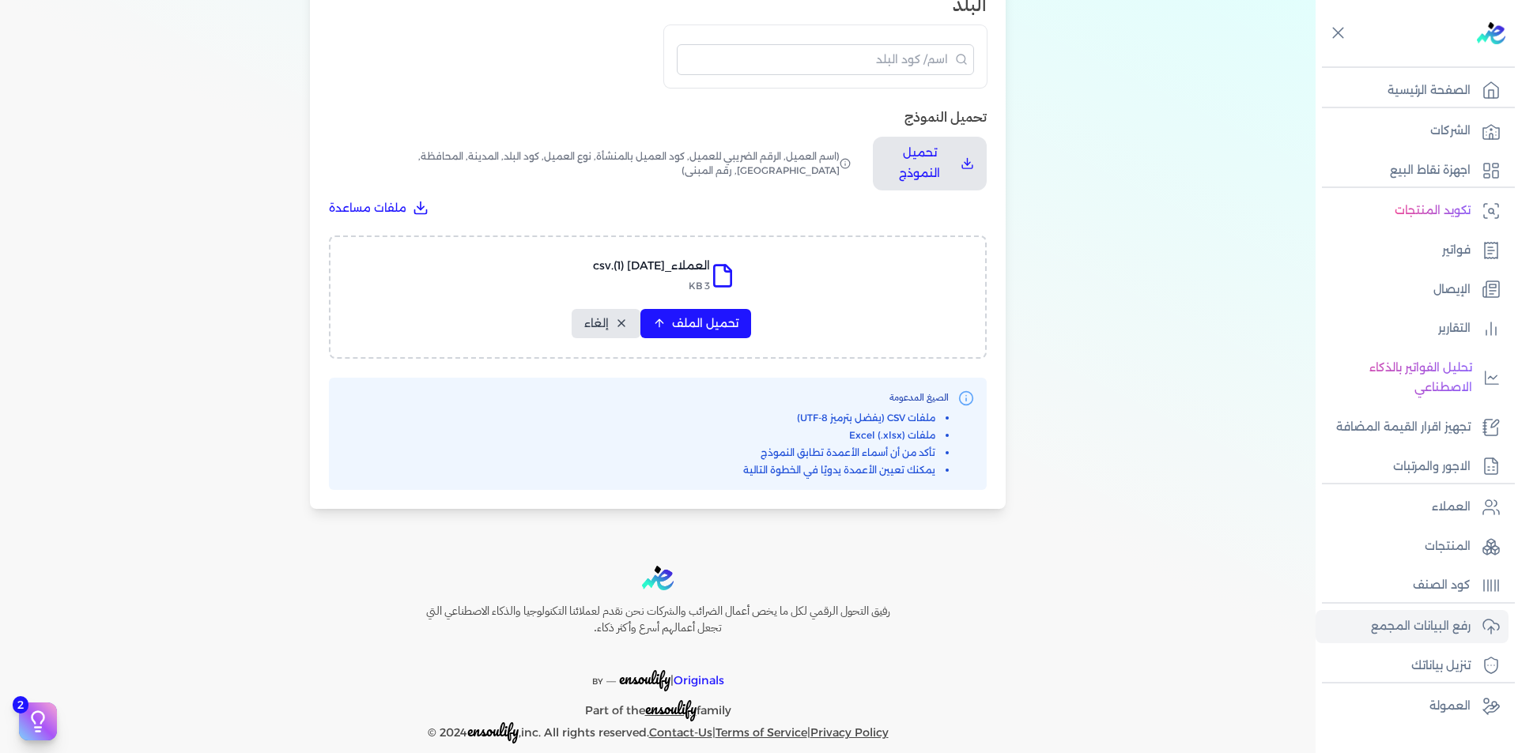
select select "الرقم التسلسلي الداخلي"
select select "نوع العميل"
select select "كود البلد"
select select "city"
select select "المحافظة"
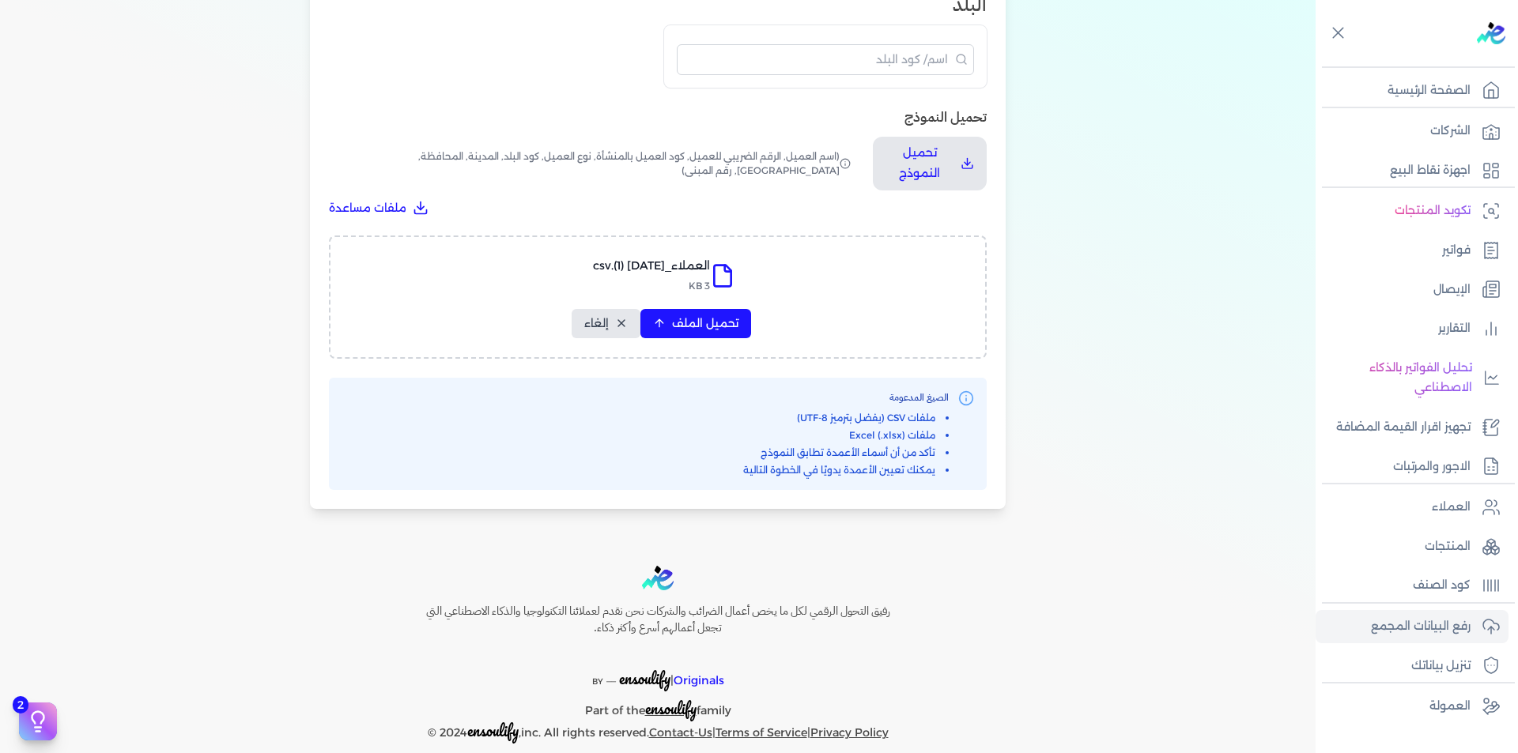
select select "الشارع"
select select "رقم المبنى"
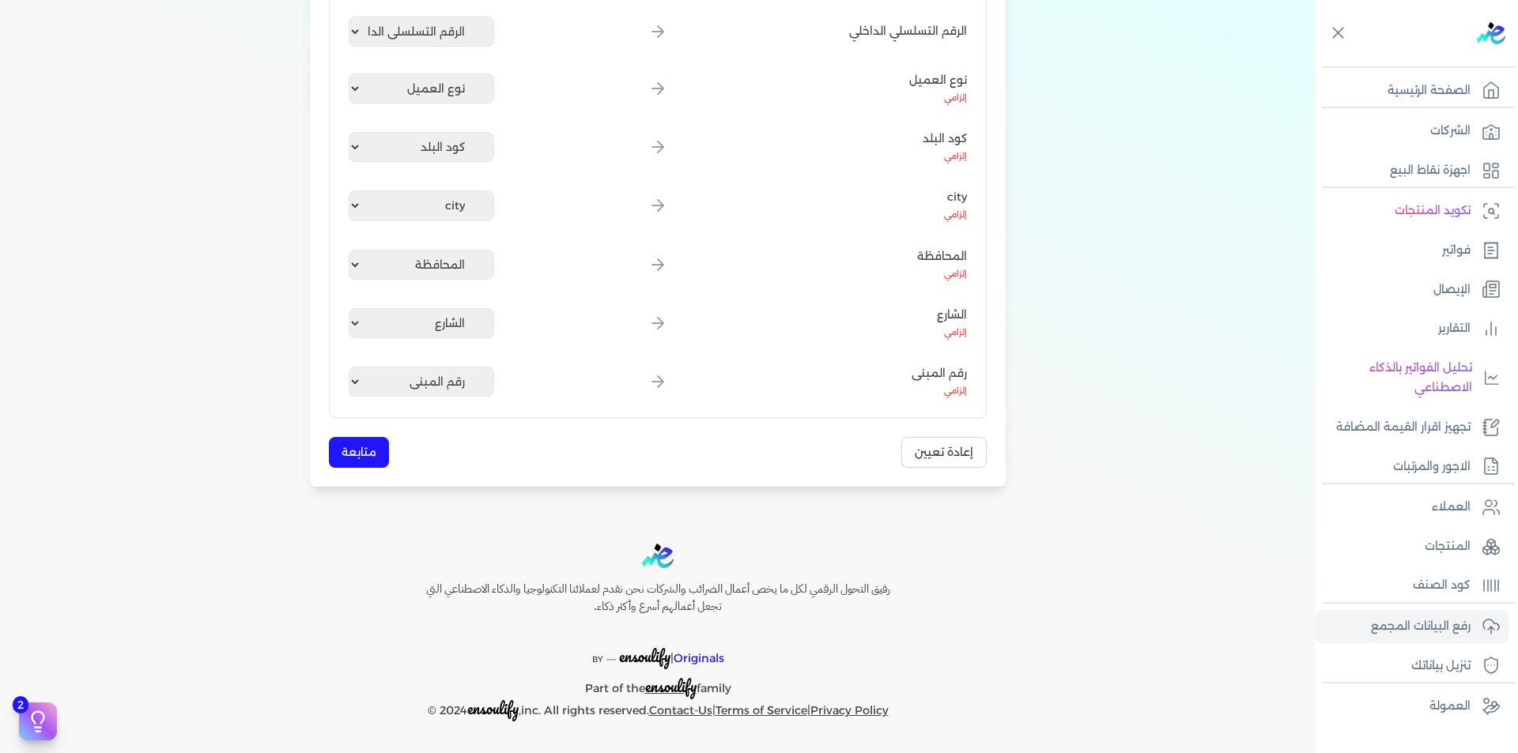
scroll to position [464, 0]
click at [381, 443] on button "متابعة" at bounding box center [359, 452] width 60 height 31
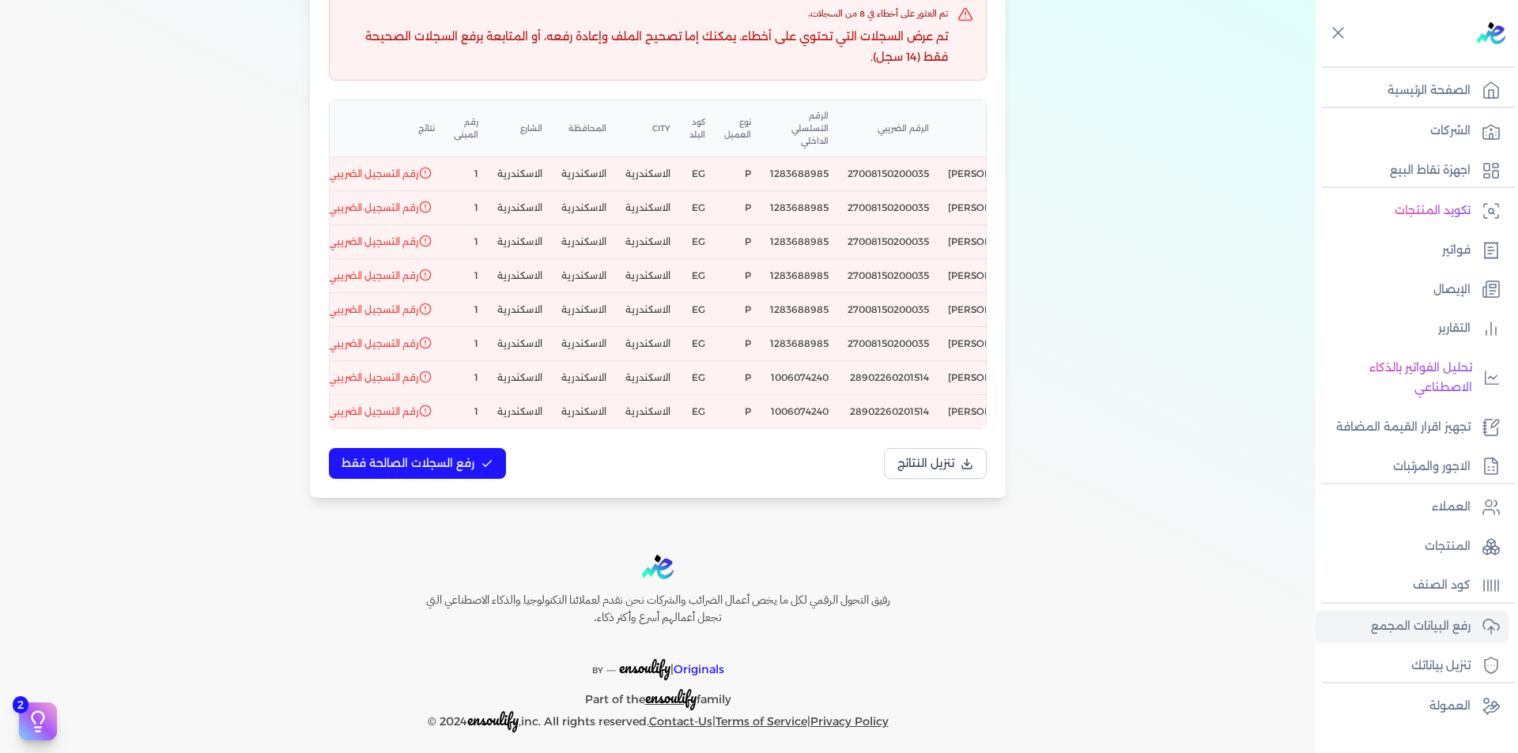
scroll to position [0, -124]
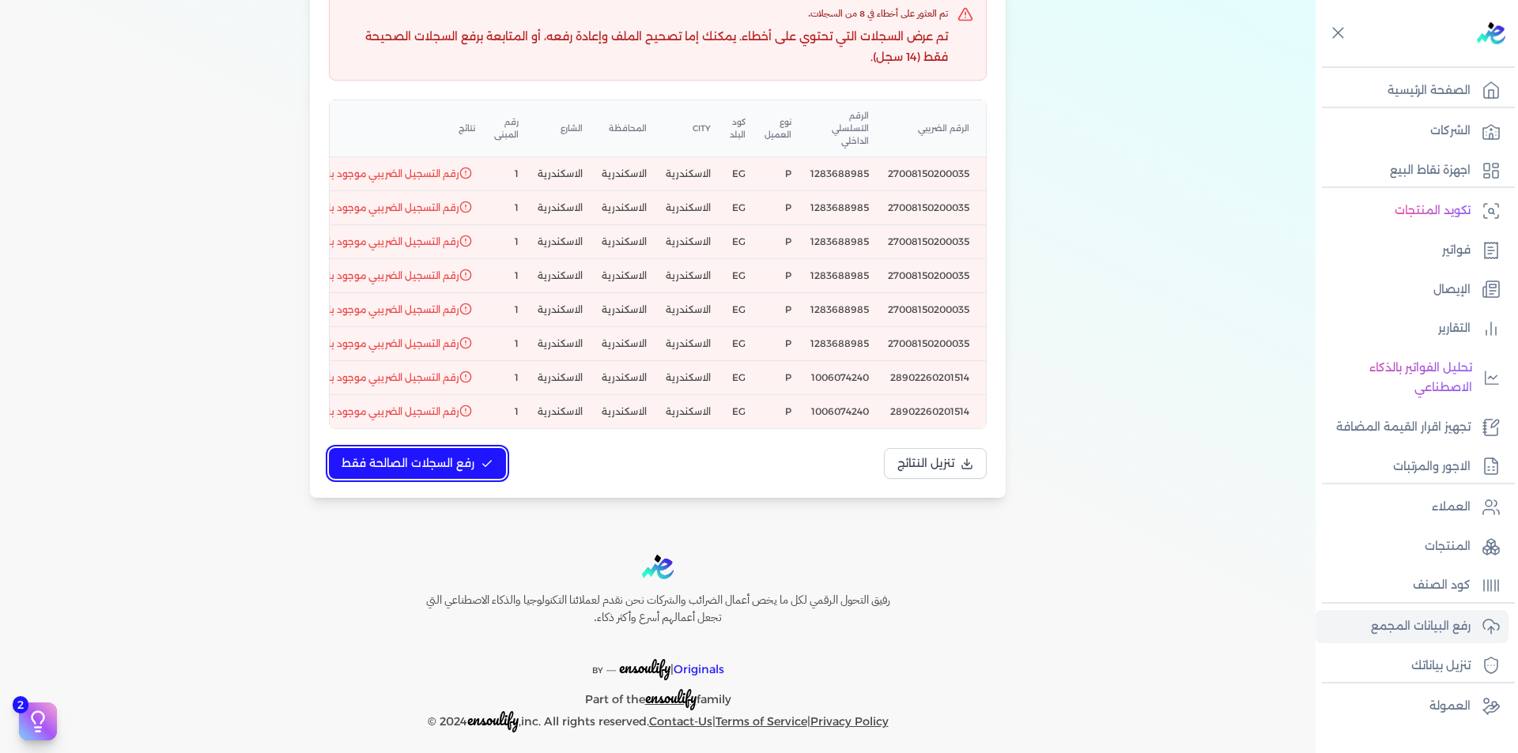
click at [445, 460] on span "رفع السجلات الصالحة فقط" at bounding box center [407, 463] width 133 height 17
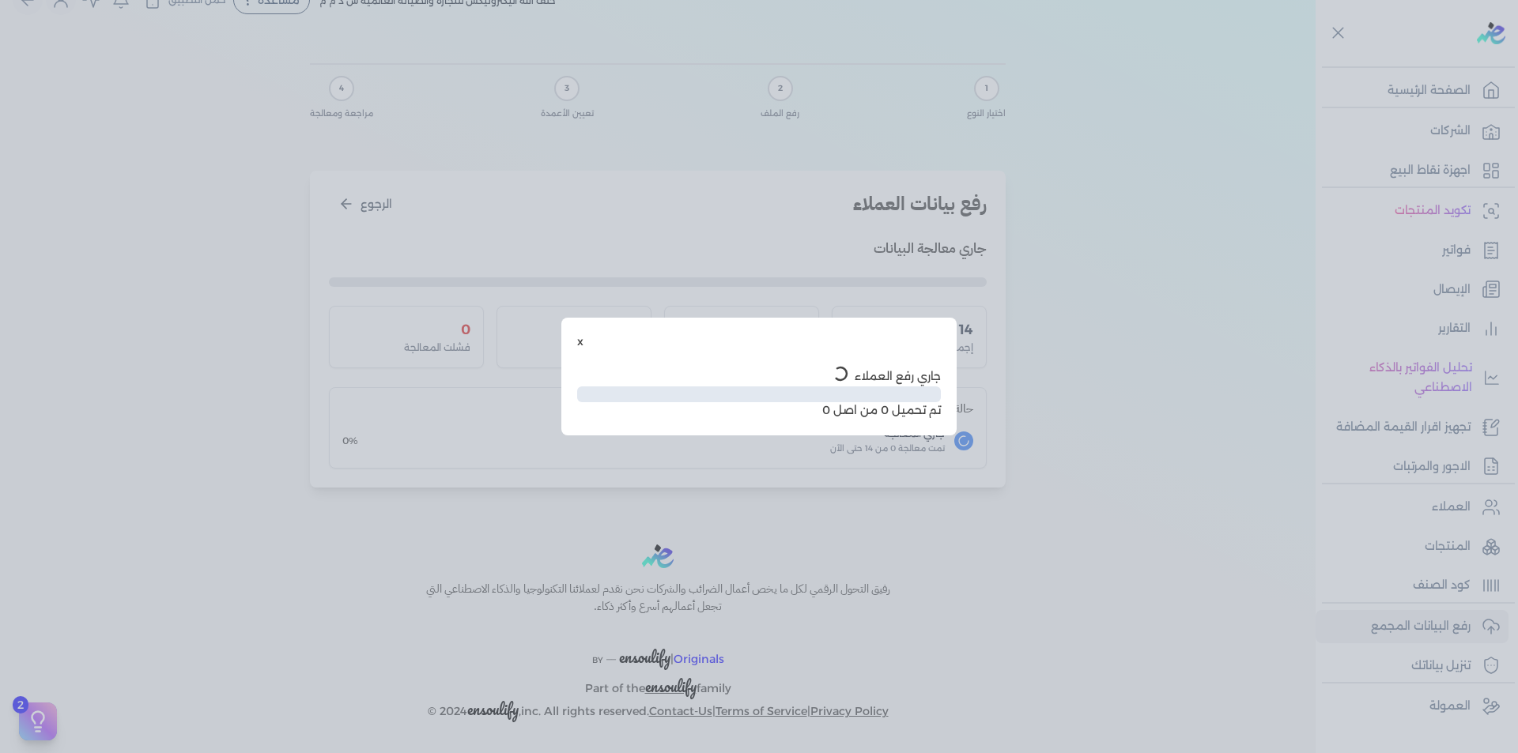
scroll to position [0, 0]
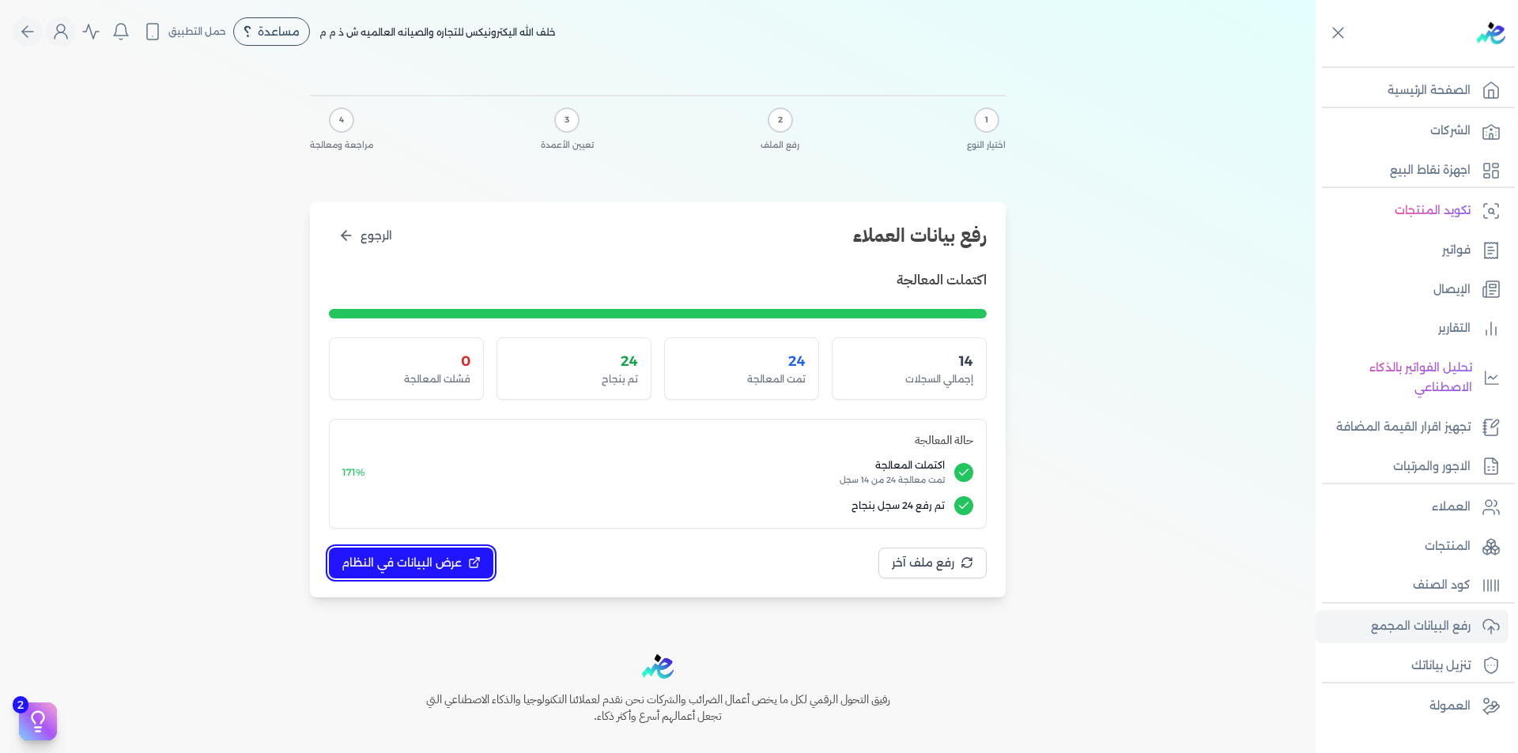
click at [436, 565] on span "عرض البيانات في النظام" at bounding box center [401, 563] width 120 height 17
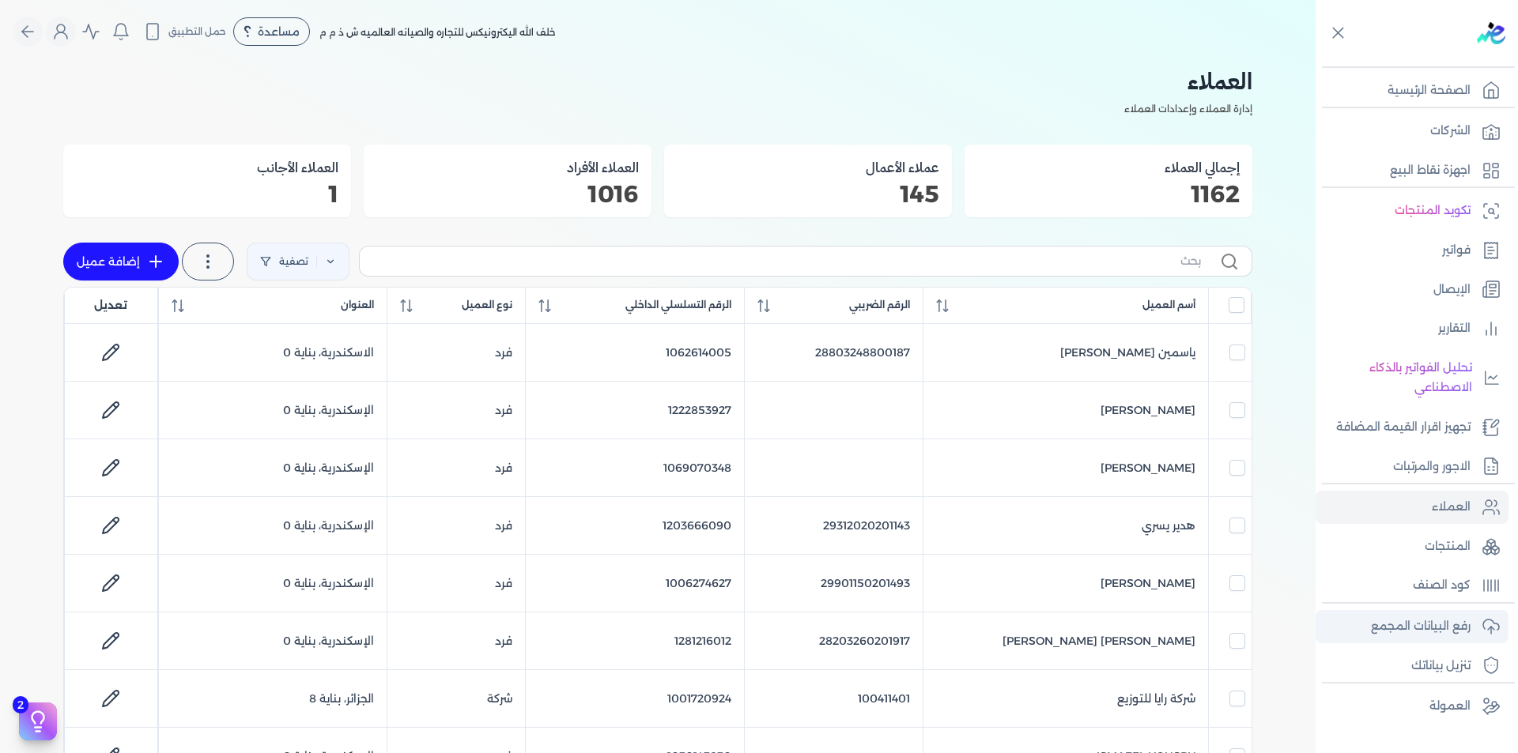
click at [1434, 630] on p "رفع البيانات المجمع" at bounding box center [1421, 627] width 100 height 21
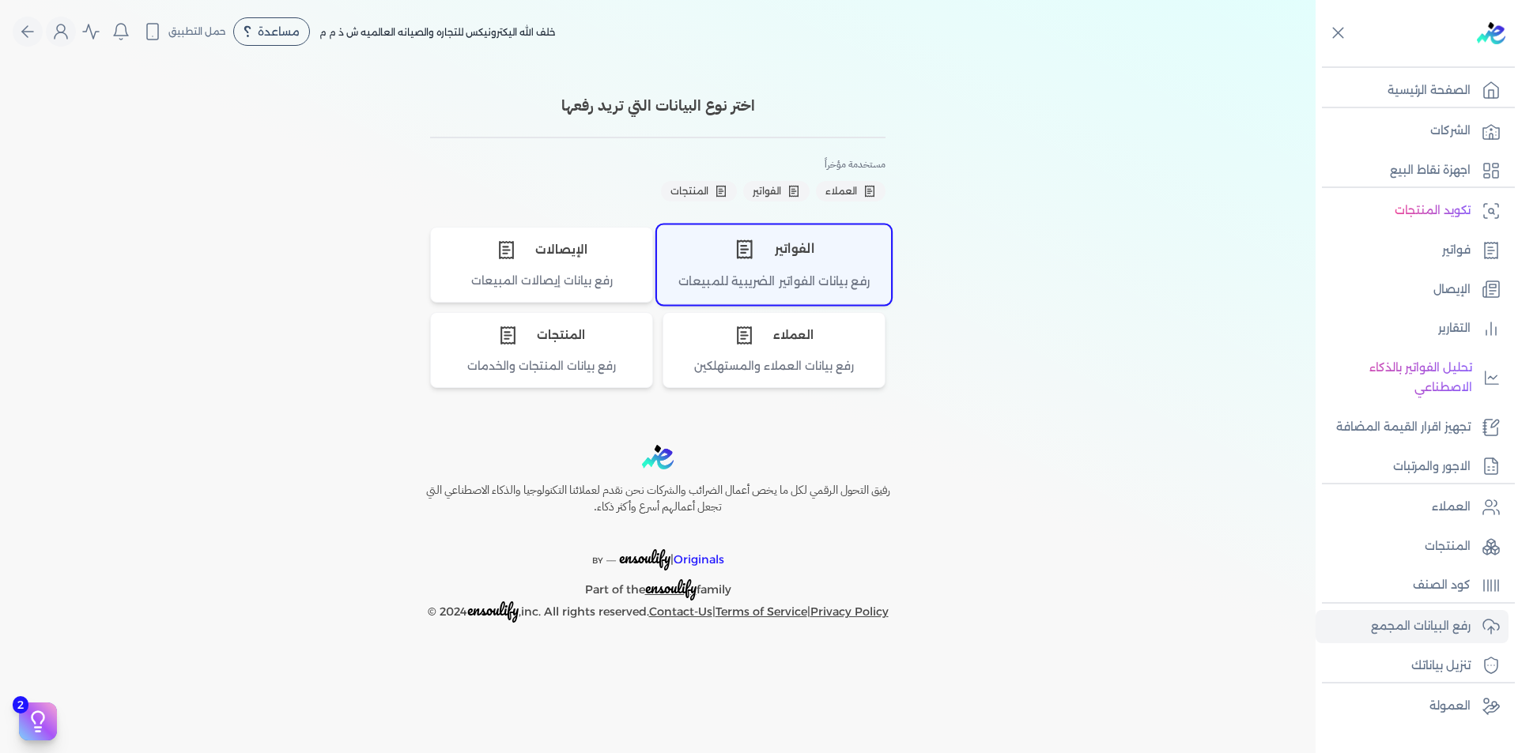
click at [798, 273] on div "رفع بيانات الفواتير الضريبية للمبيعات" at bounding box center [774, 288] width 232 height 31
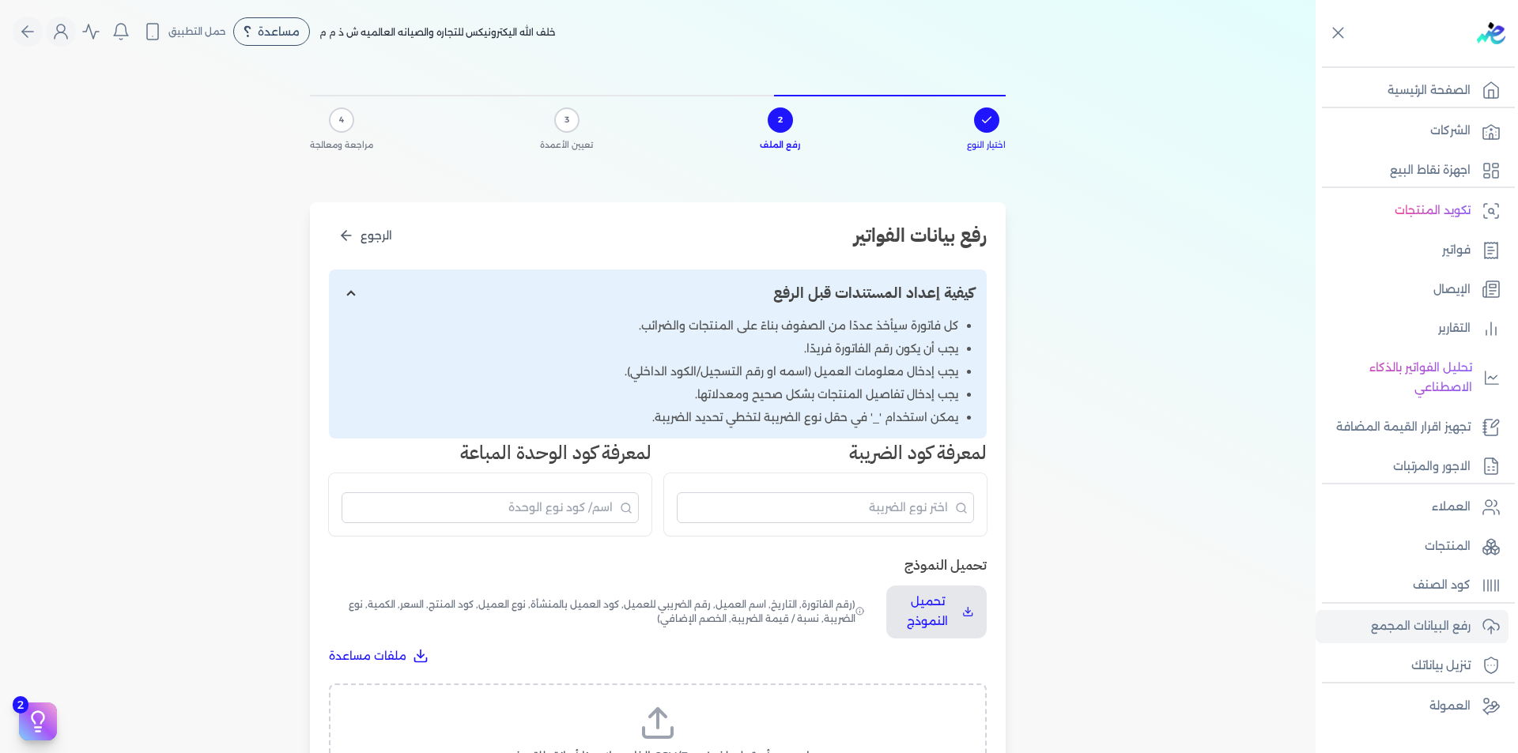
click at [677, 717] on icon at bounding box center [658, 723] width 38 height 38
click at [0, 0] on input "اسحب وأسقط ملف CSV/Excel الخاص بك هنا أو انقر للتصفح (.csv أو .xlsx فقط)" at bounding box center [0, 0] width 0 height 0
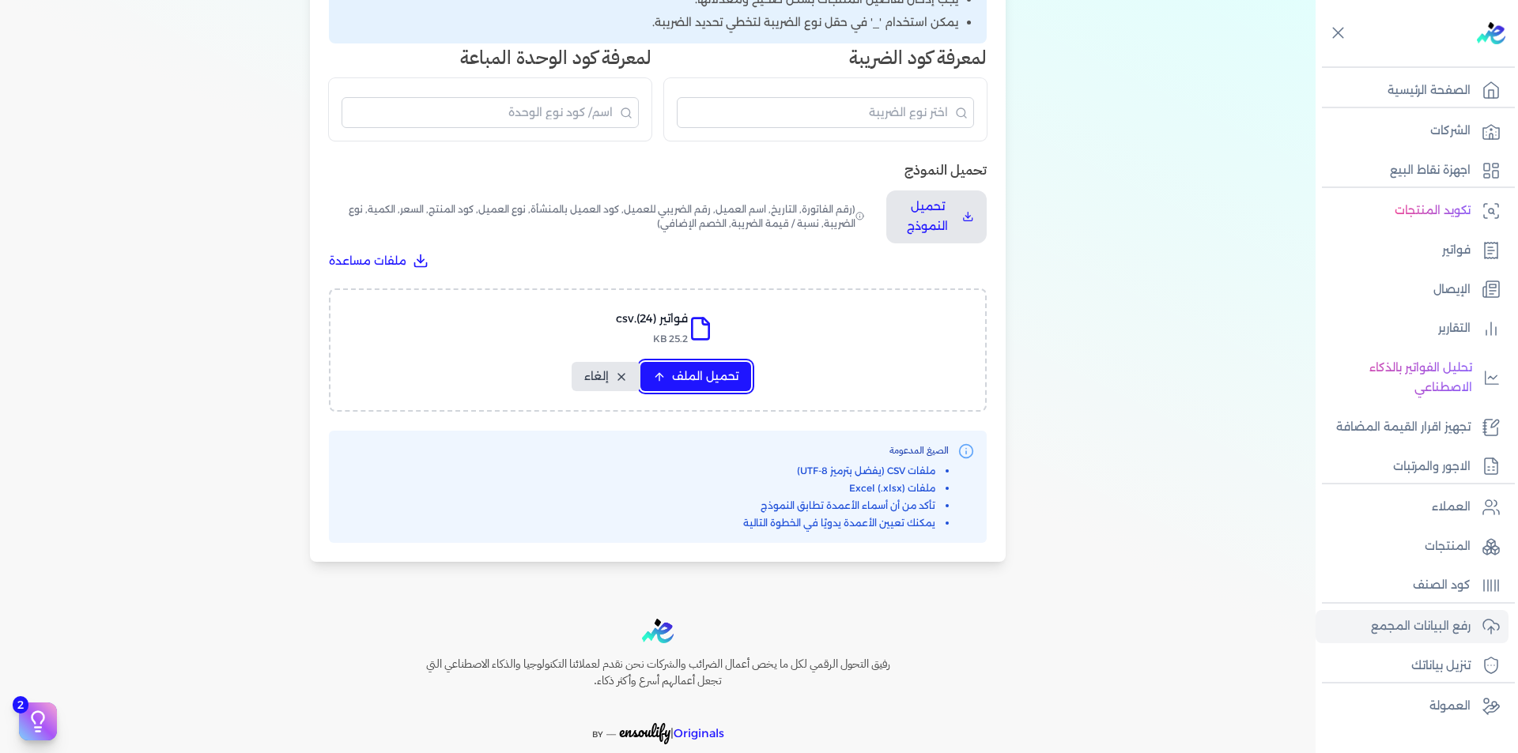
click at [696, 365] on button "تحميل الملف" at bounding box center [695, 376] width 111 height 29
select select "رقم الفاتورة"
select select "التاريخ"
select select "أسم العميل"
select select "الرقم الضريبي"
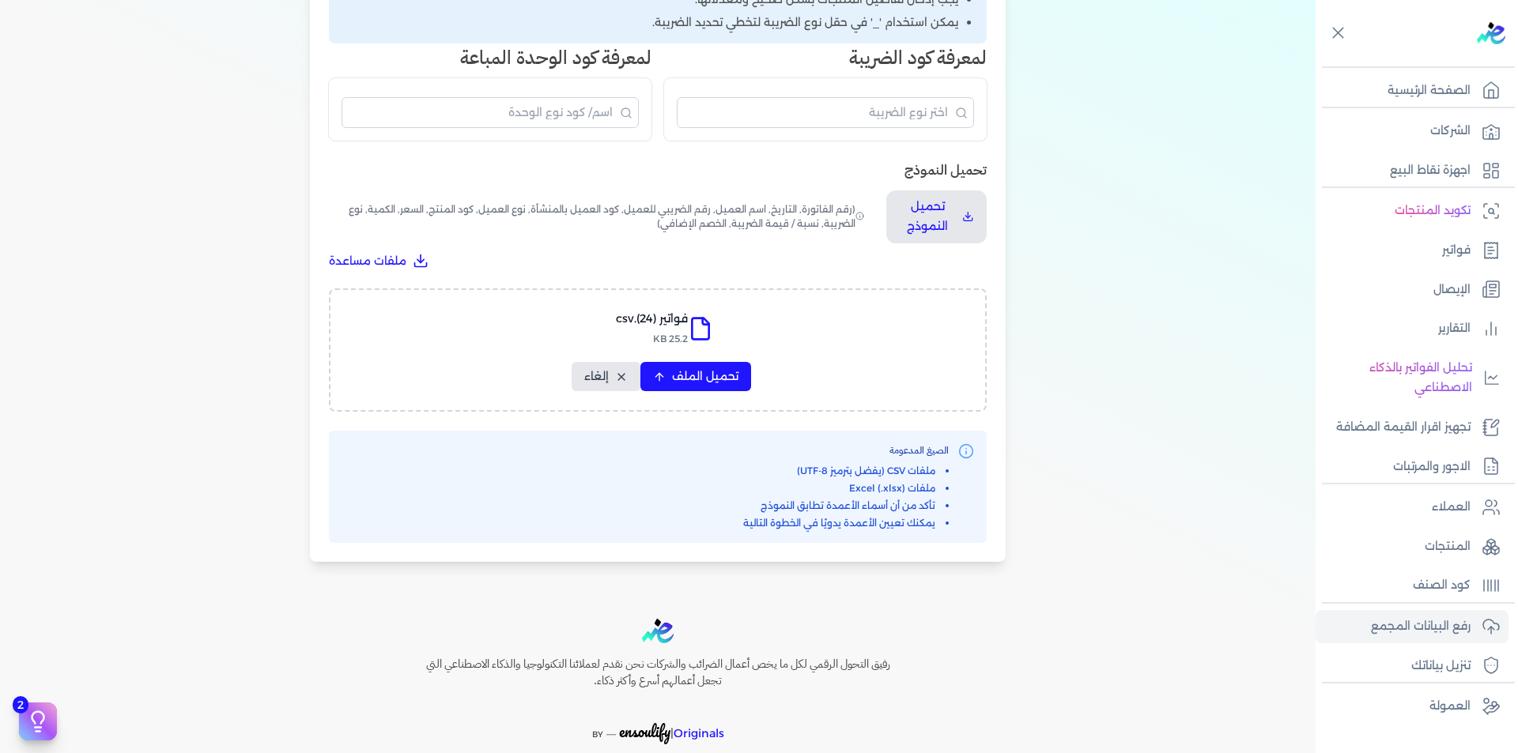
select select "نوع العميل"
select select "الرقم التسلسلي الداخلي"
select select "وصف البند"
select select "سيريال المنتج"
select select "السعر"
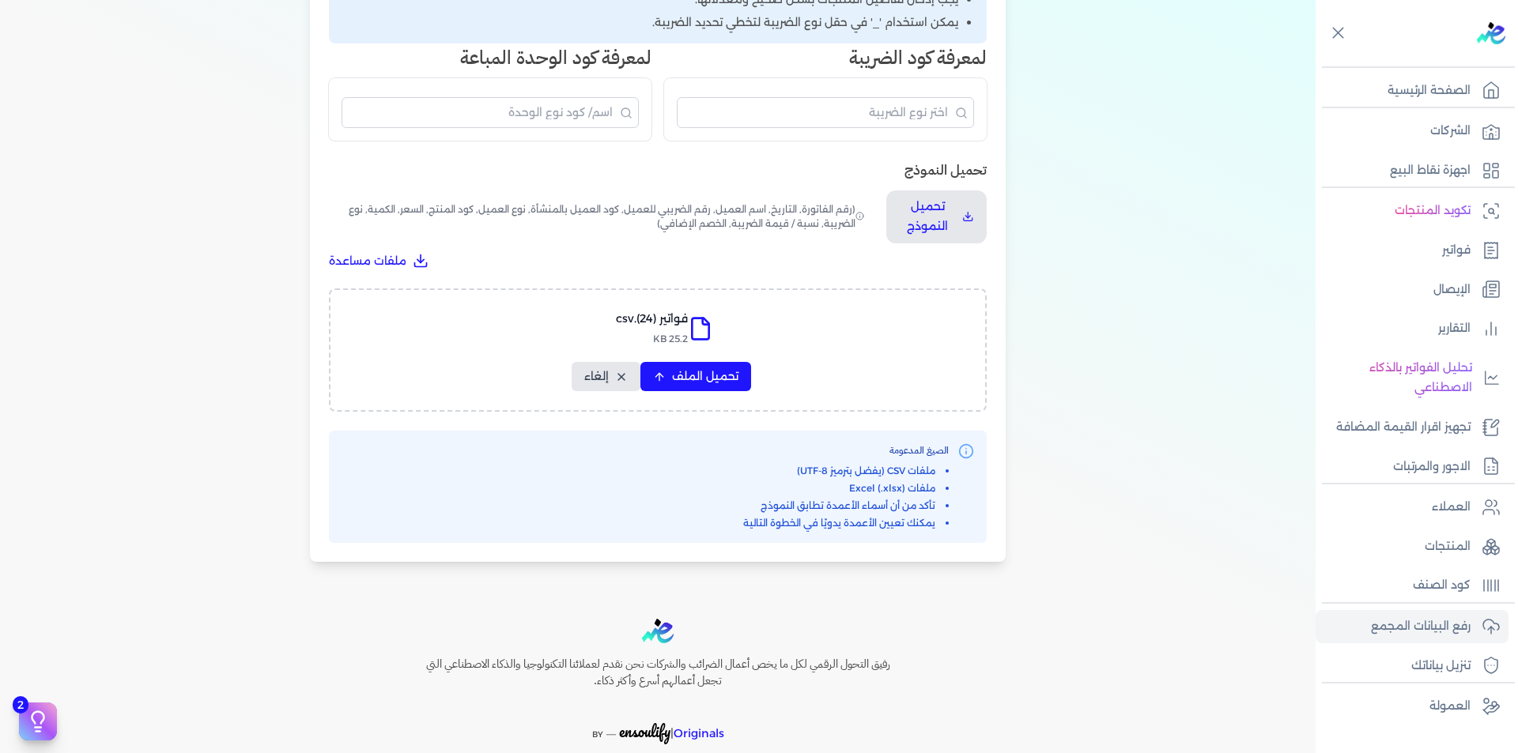
select select "الكمية"
select select "نوع الضريبة"
select select "نسبة / قيمة الضريبة"
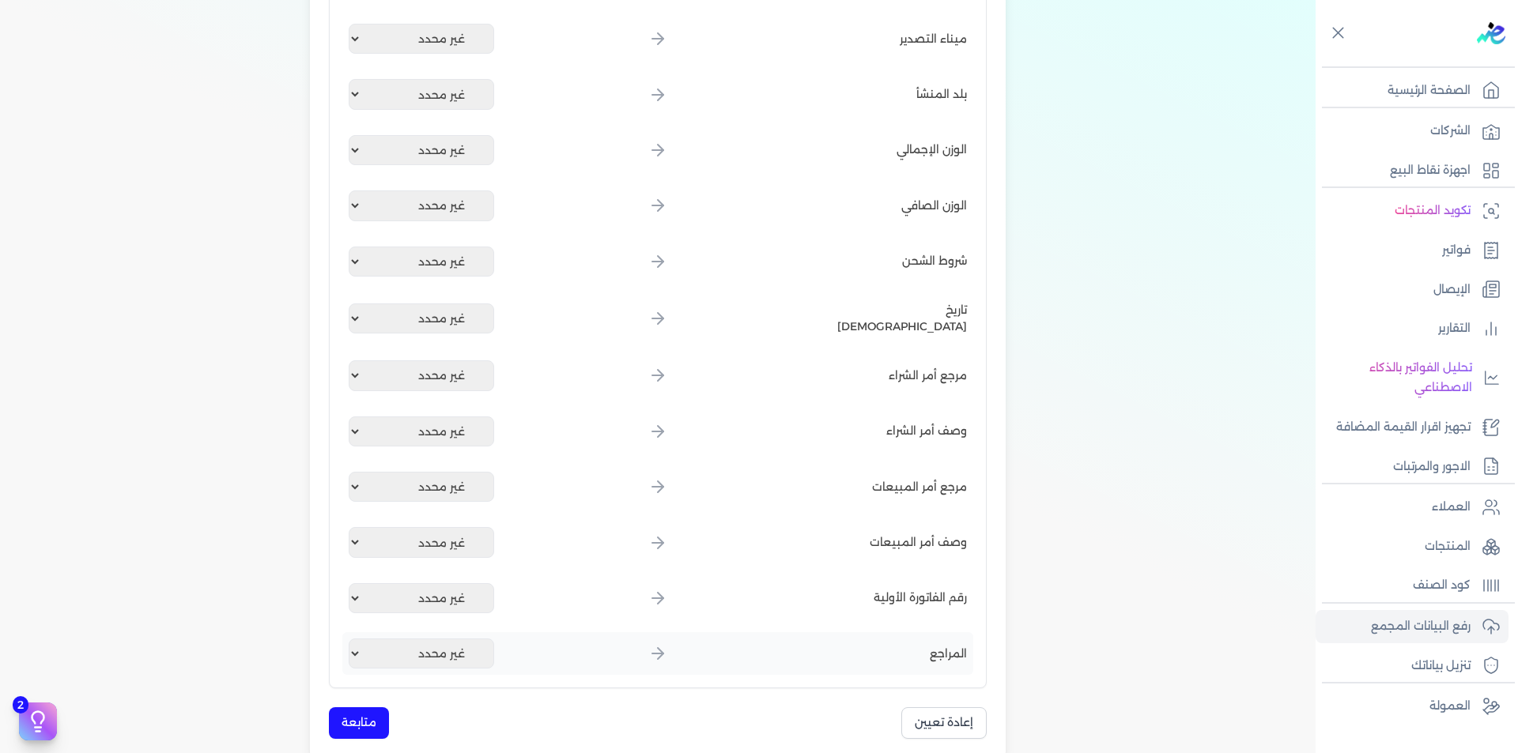
scroll to position [2055, 0]
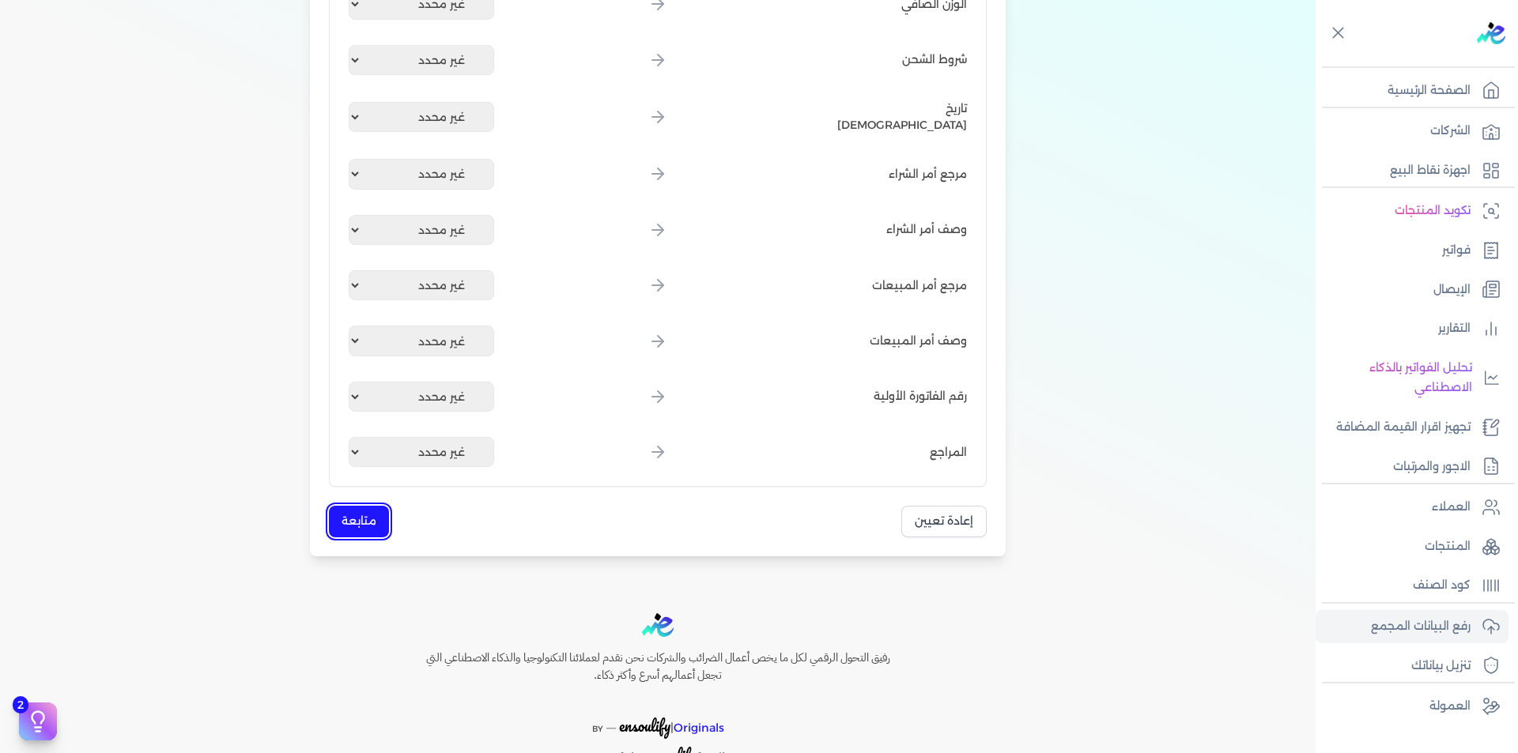
click at [377, 518] on button "متابعة" at bounding box center [359, 521] width 60 height 31
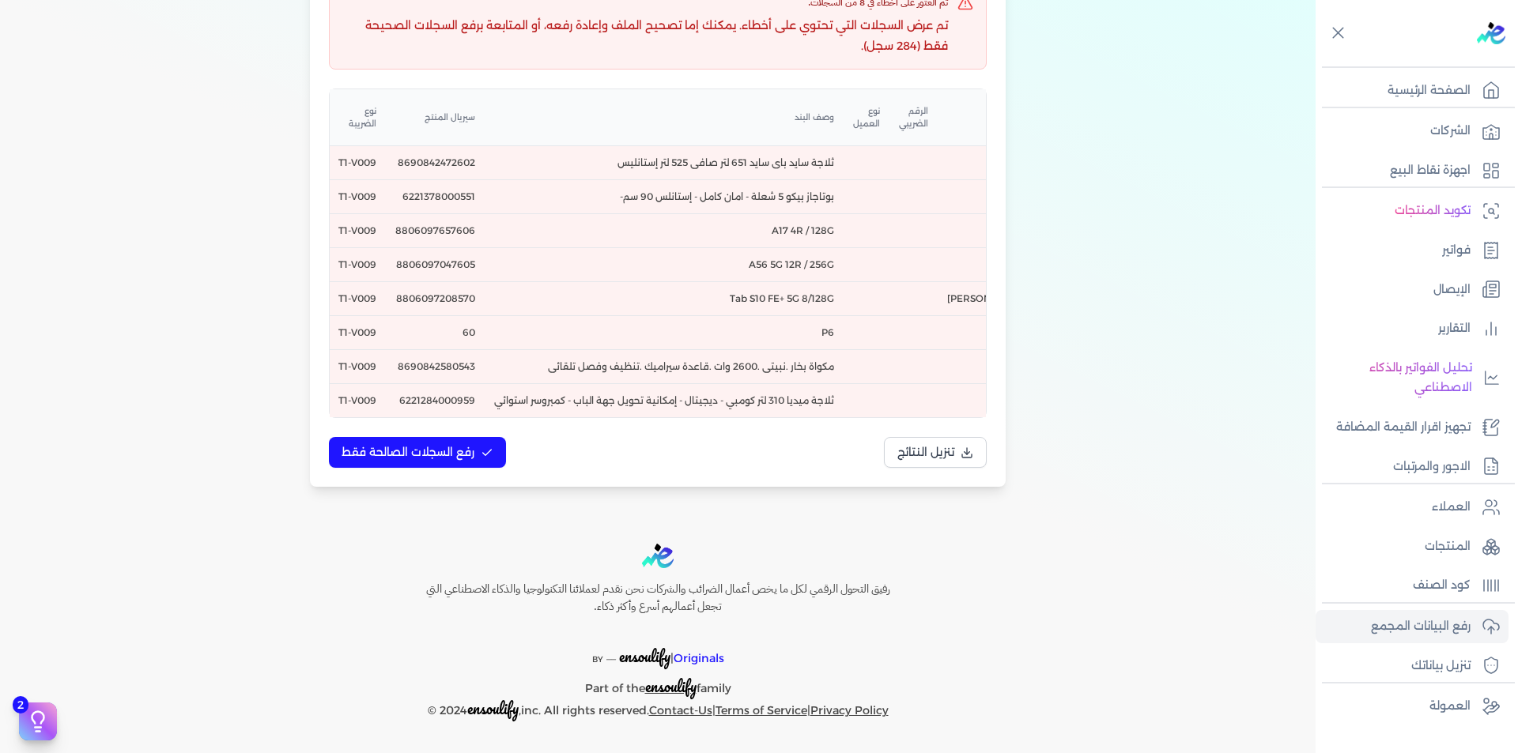
scroll to position [0, -678]
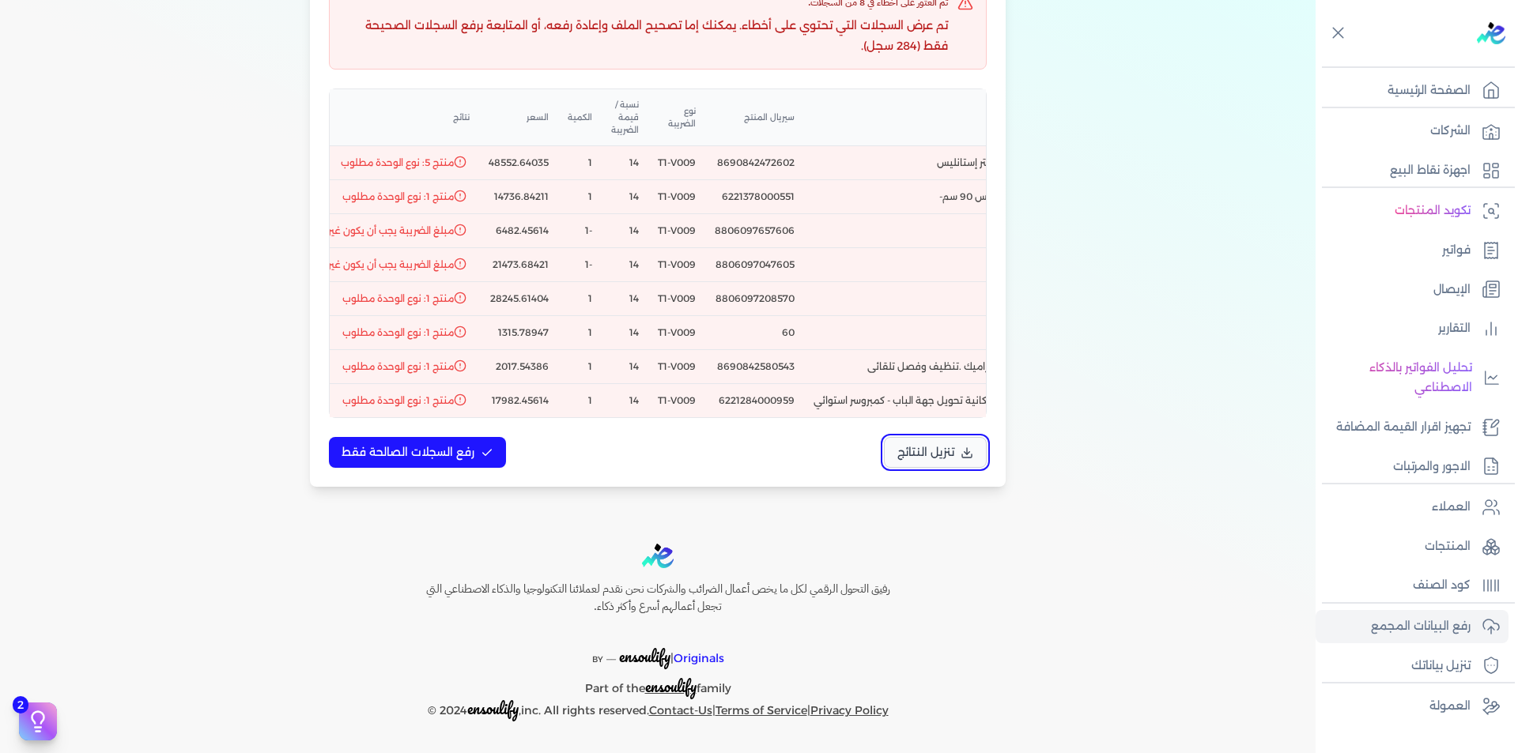
click at [960, 452] on button "تنزيل النتائج" at bounding box center [935, 452] width 103 height 31
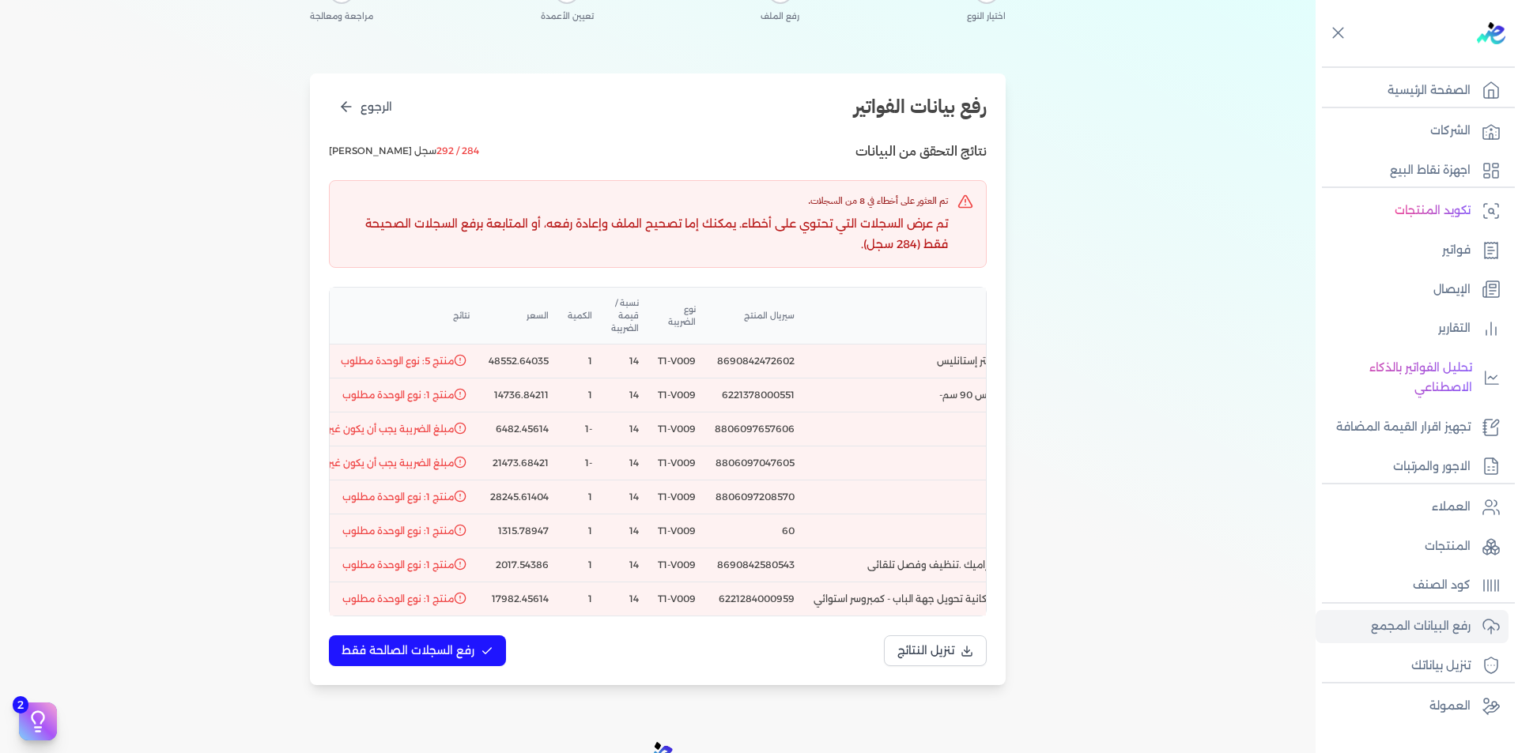
scroll to position [0, 0]
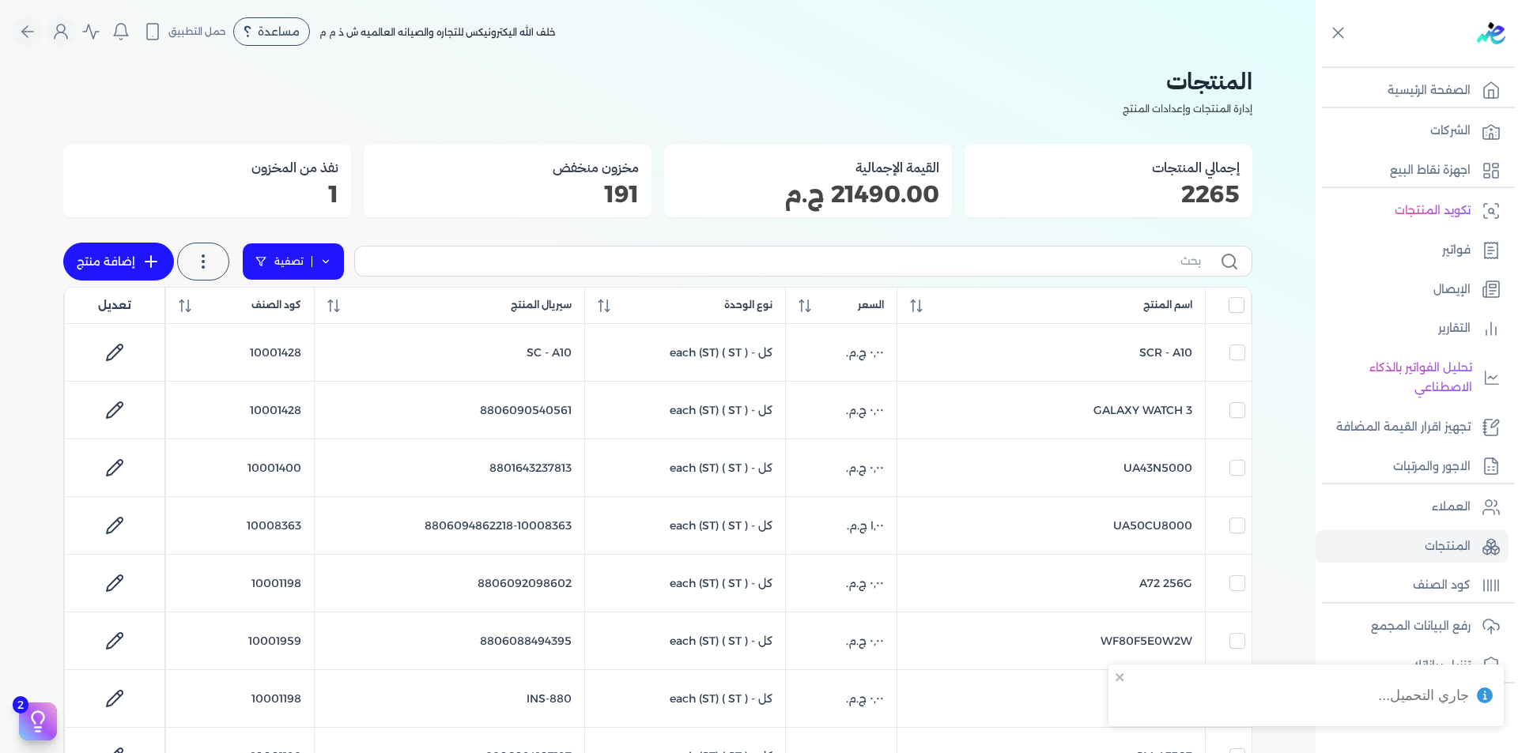
click at [335, 263] on link "تصفية" at bounding box center [293, 262] width 103 height 38
click at [323, 305] on button "اضافة تصفية" at bounding box center [306, 311] width 96 height 19
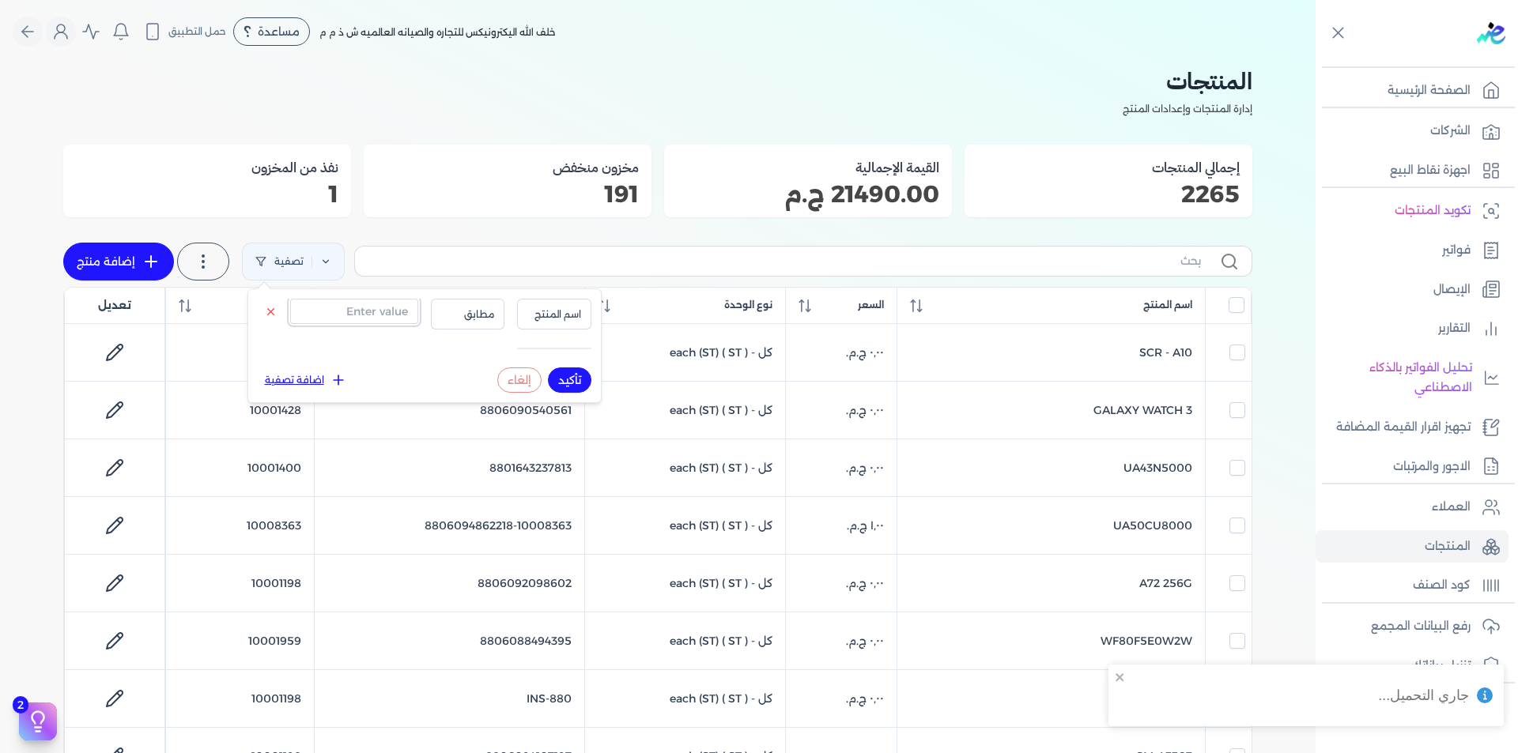
click at [350, 317] on input "text" at bounding box center [354, 311] width 128 height 25
paste input "8690842472602"
type input "8690842472602"
click at [565, 310] on span "اسم المنتج" at bounding box center [554, 314] width 54 height 14
click at [570, 364] on li "سيريال المنتج" at bounding box center [522, 363] width 120 height 14
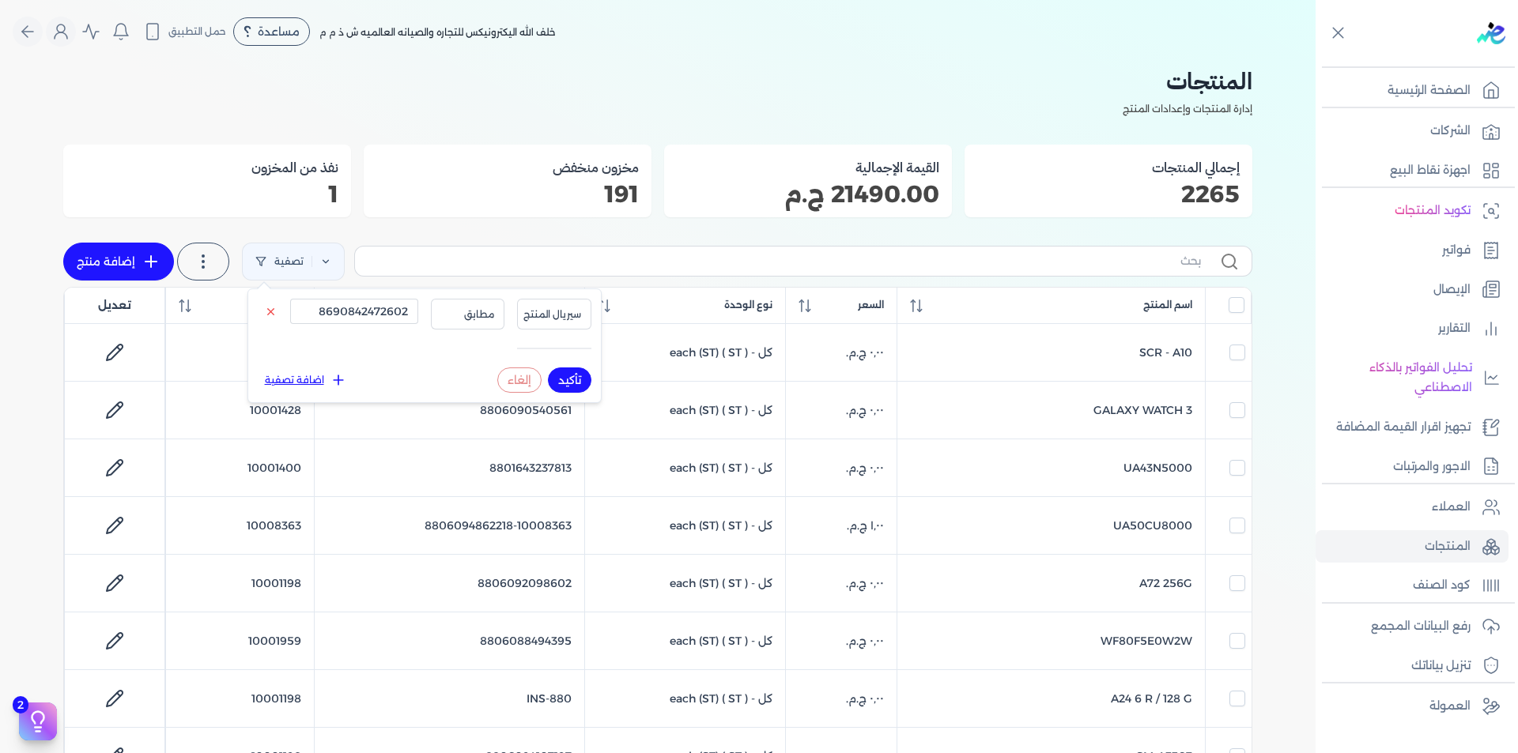
click at [576, 377] on button "تأكيد" at bounding box center [569, 380] width 43 height 25
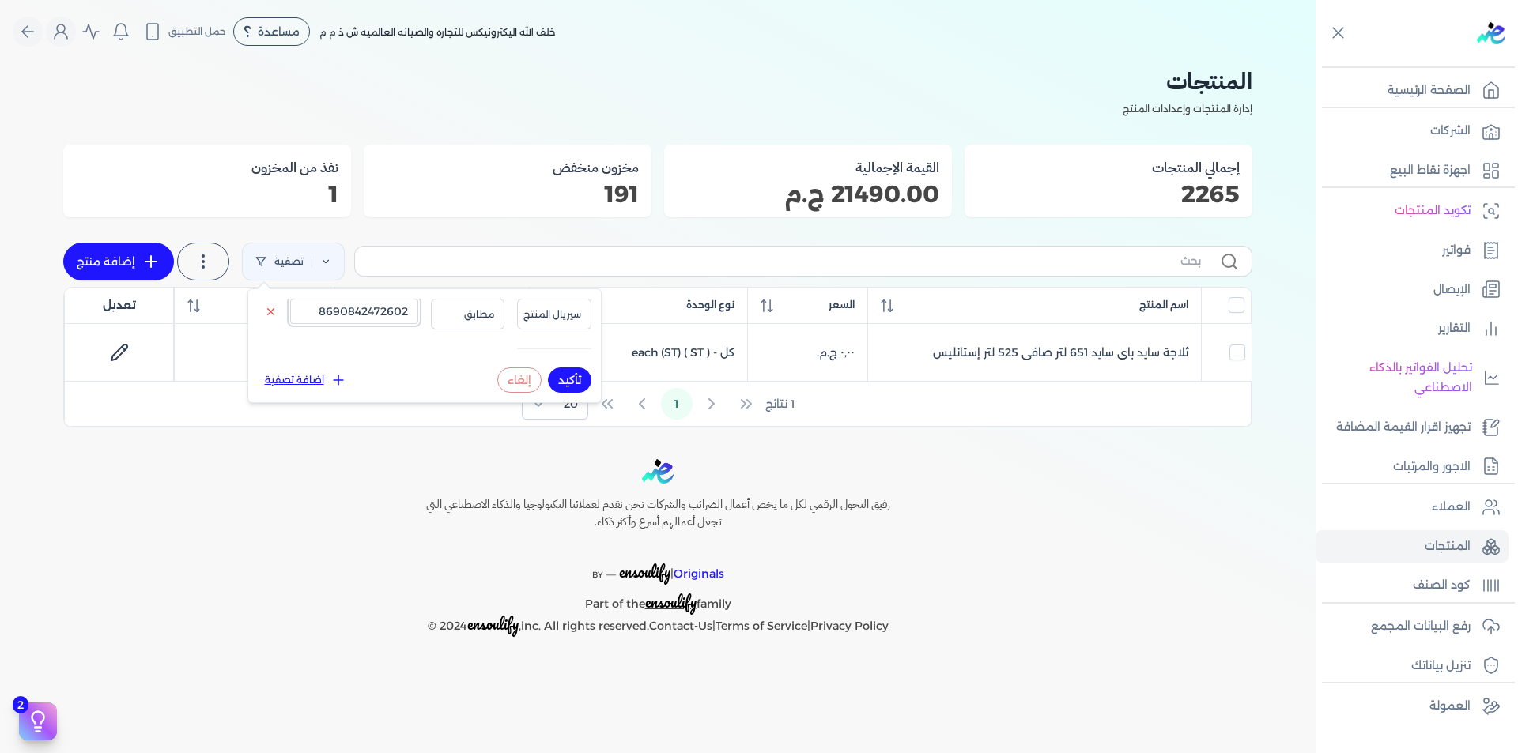
click at [343, 318] on input "8690842472602" at bounding box center [354, 311] width 128 height 25
paste input "6221378000551"
type input "6221378000551"
click at [571, 377] on button "تأكيد" at bounding box center [569, 380] width 43 height 25
checkbox input "false"
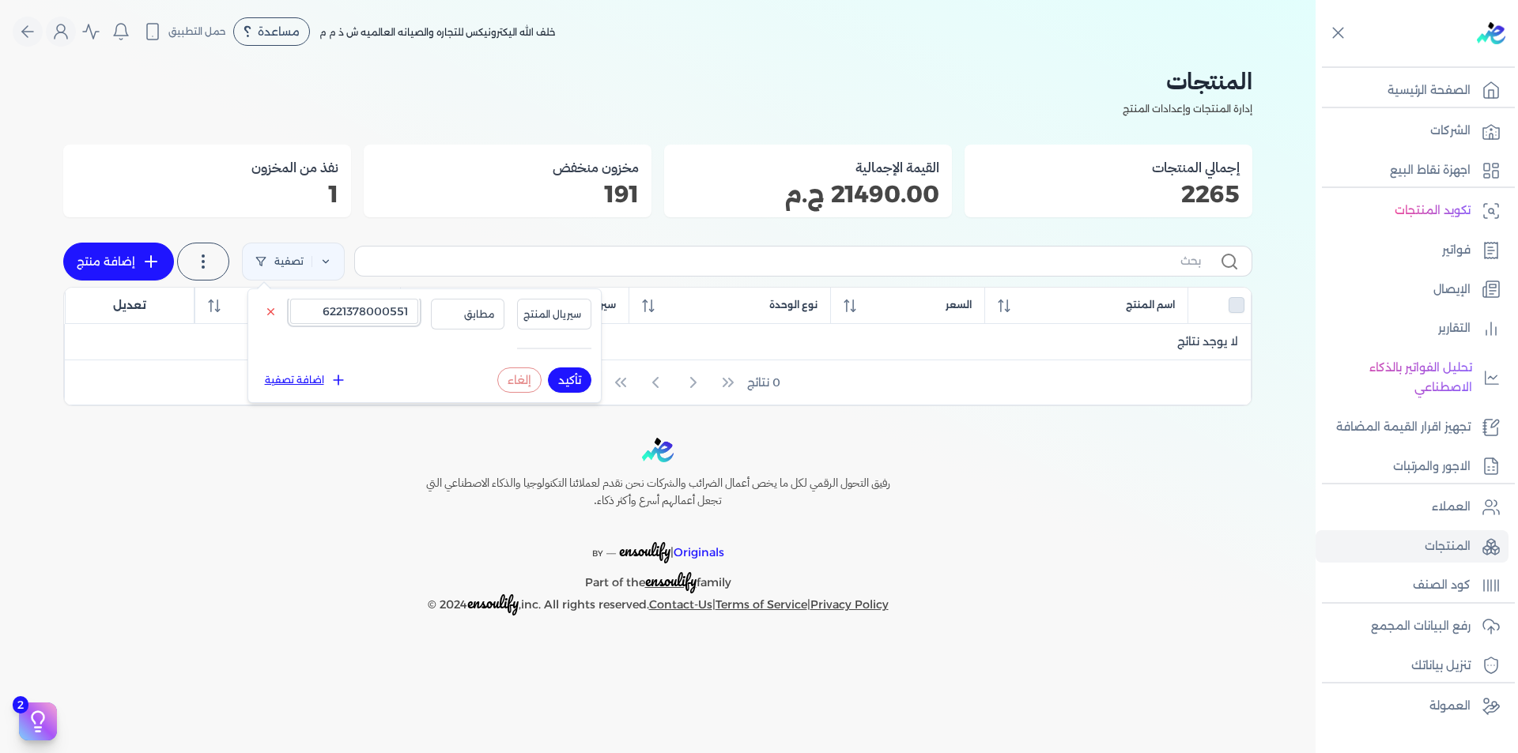
click at [385, 316] on input "6221378000551" at bounding box center [354, 311] width 128 height 25
paste input "8806097208570"
click at [562, 379] on button "تأكيد" at bounding box center [569, 380] width 43 height 25
click at [572, 374] on button "تأكيد" at bounding box center [569, 380] width 43 height 25
click at [375, 316] on input "8806097208570" at bounding box center [354, 311] width 128 height 25
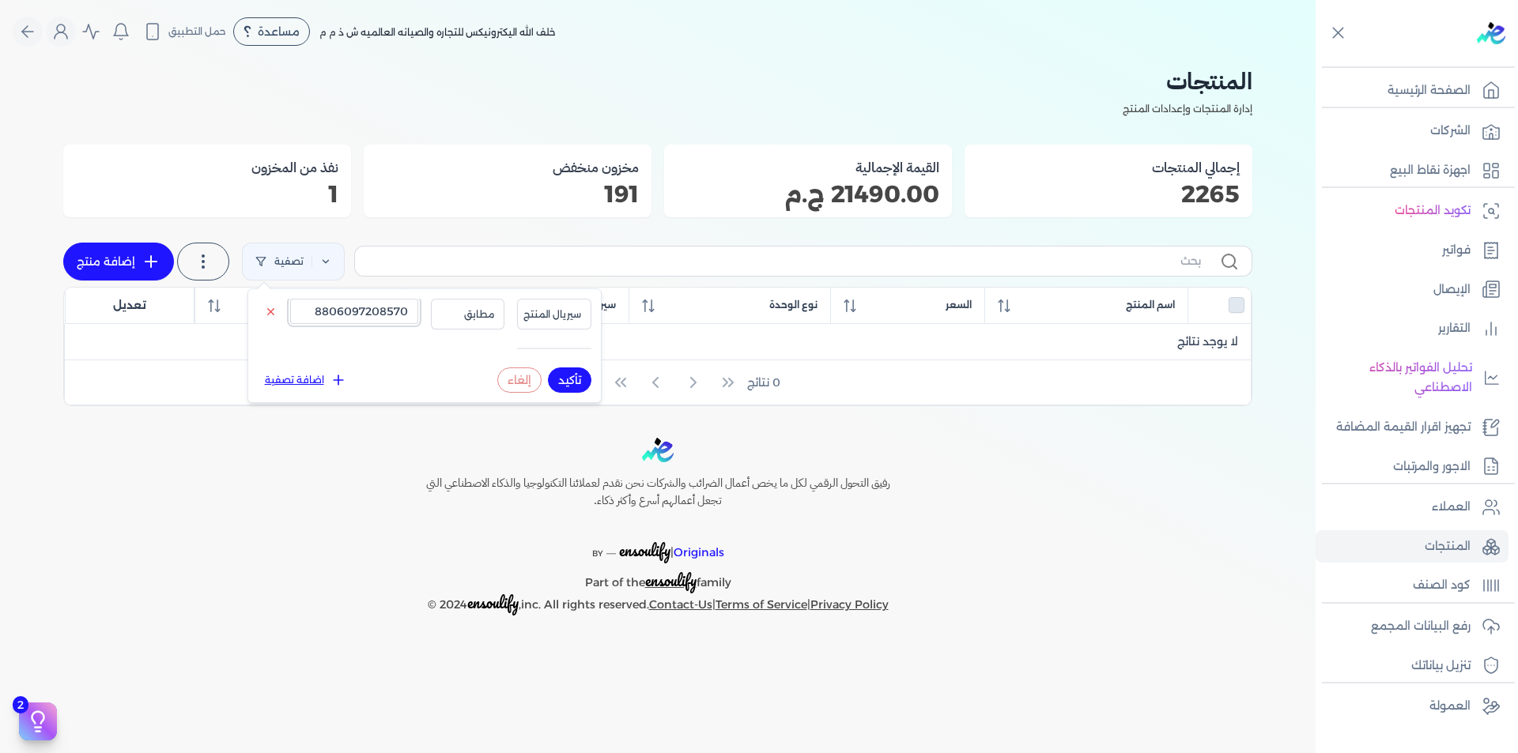
paste input "690842580543"
click at [566, 382] on button "تأكيد" at bounding box center [569, 380] width 43 height 25
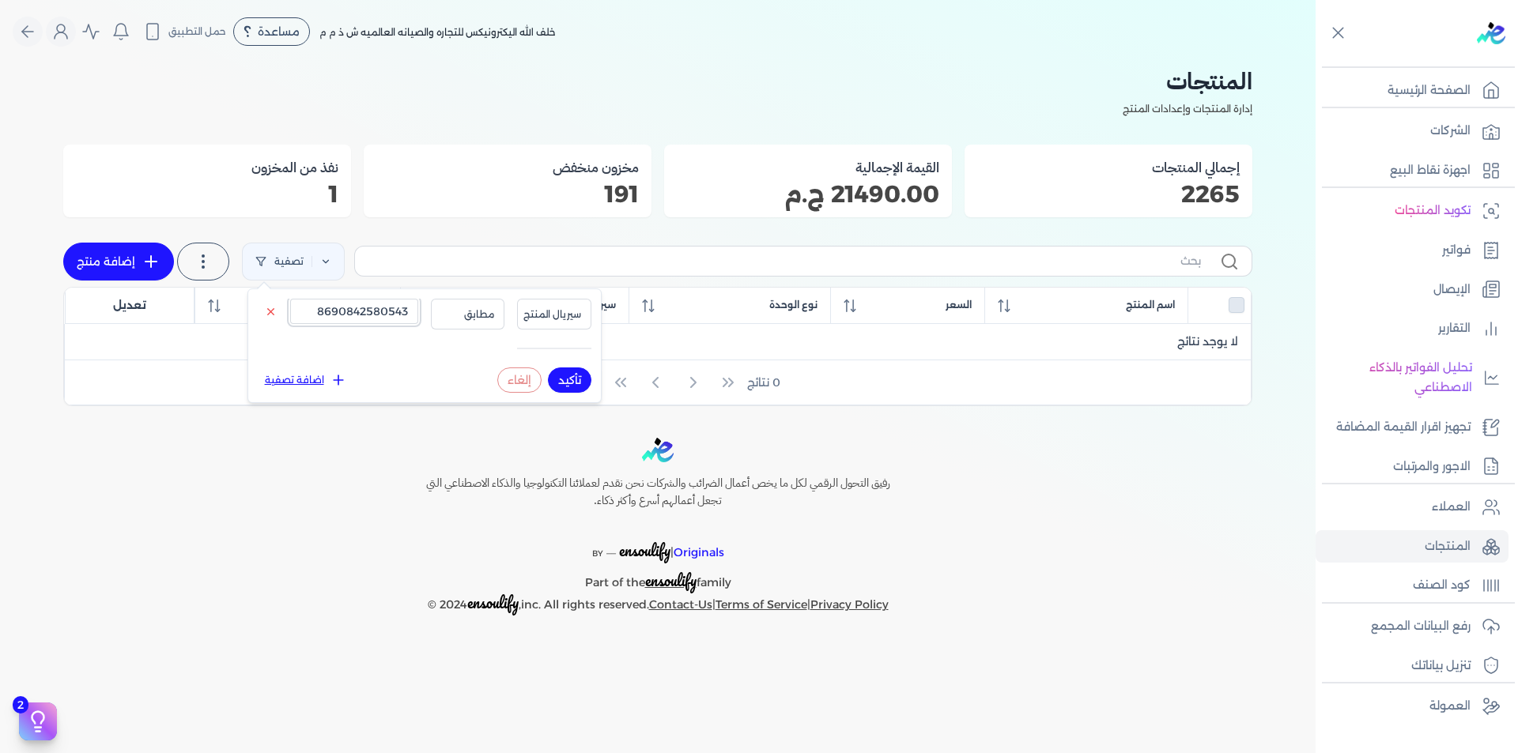
click at [399, 315] on input "8690842580543" at bounding box center [354, 311] width 128 height 25
paste input "6221284000959"
type input "6221284000959"
click at [568, 386] on button "تأكيد" at bounding box center [569, 380] width 43 height 25
click at [569, 386] on button "تأكيد" at bounding box center [569, 380] width 43 height 25
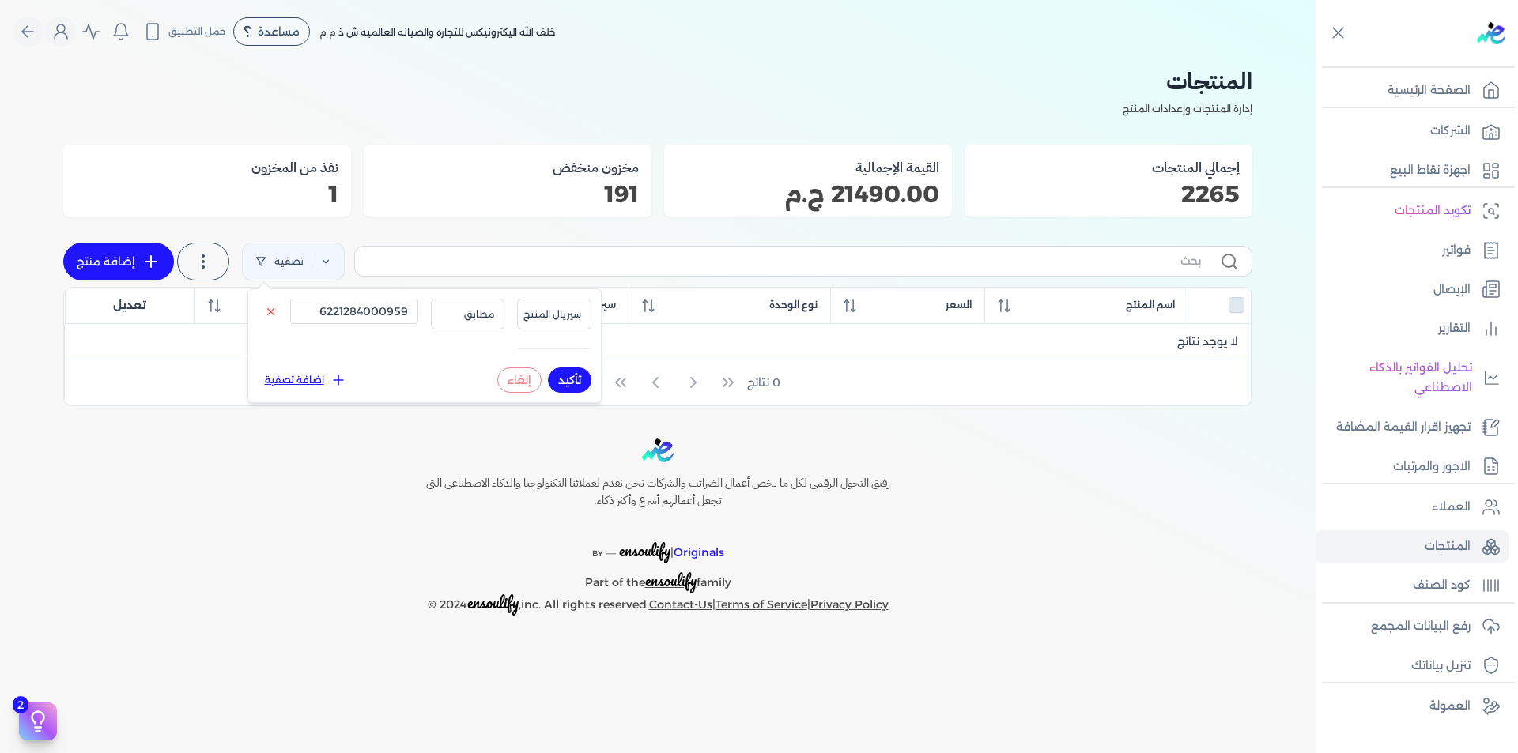
click at [569, 386] on button "تأكيد" at bounding box center [569, 380] width 43 height 25
click at [1456, 567] on ul "العملاء المنتجات كود الصنف" at bounding box center [1411, 546] width 193 height 111
click at [1456, 582] on p "كود الصنف" at bounding box center [1442, 585] width 58 height 21
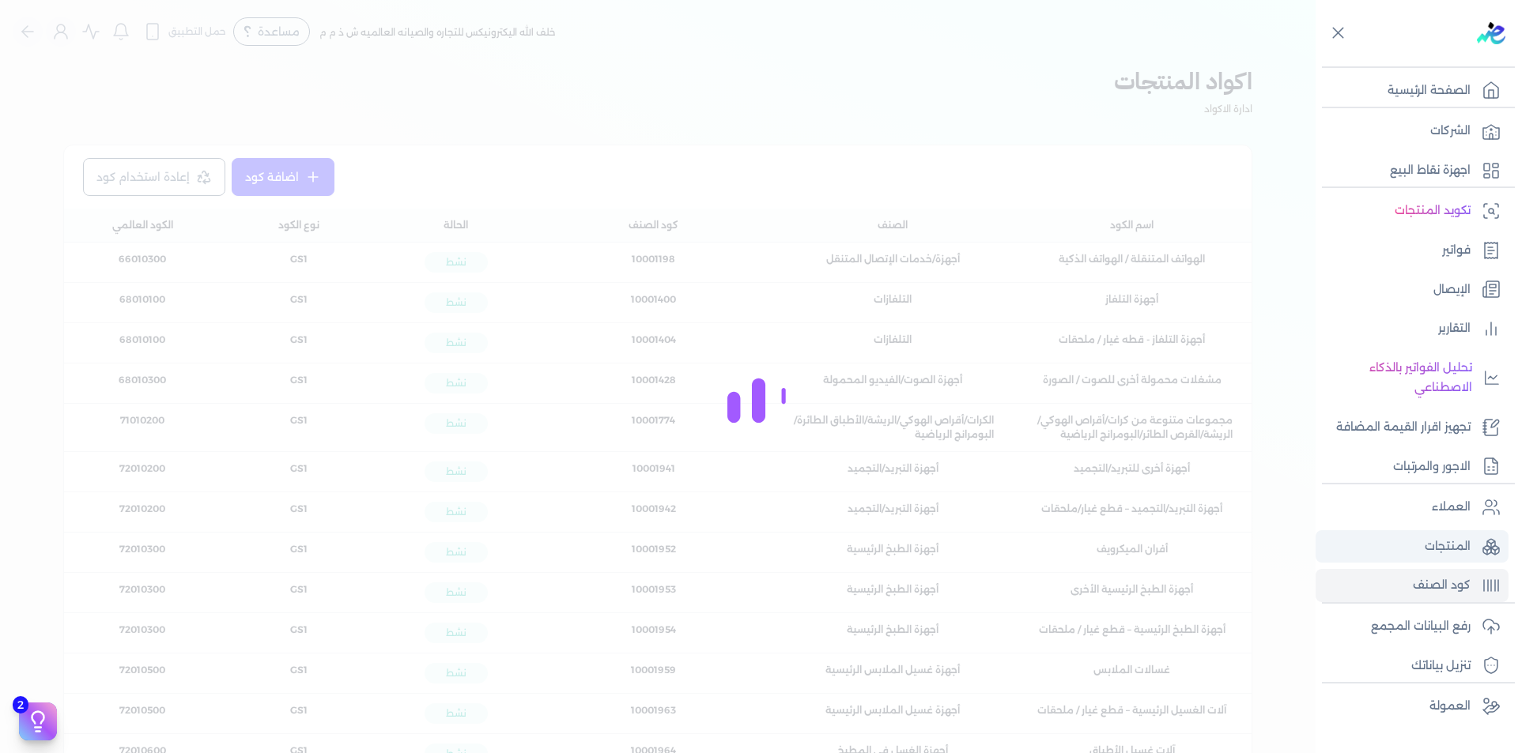
click at [1451, 548] on p "المنتجات" at bounding box center [1447, 547] width 46 height 21
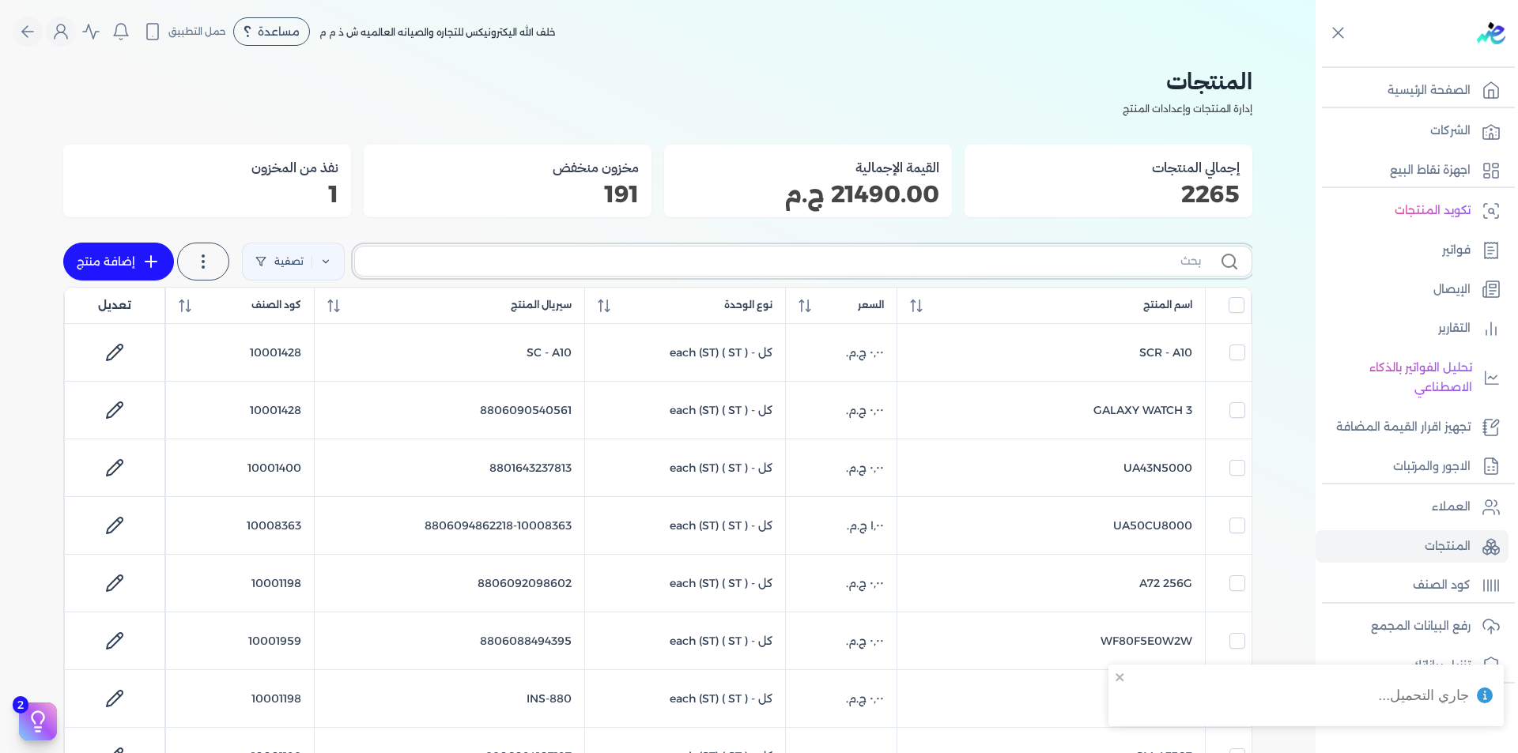
click at [987, 258] on input "text" at bounding box center [784, 261] width 833 height 17
type input "f"
checkbox input "false"
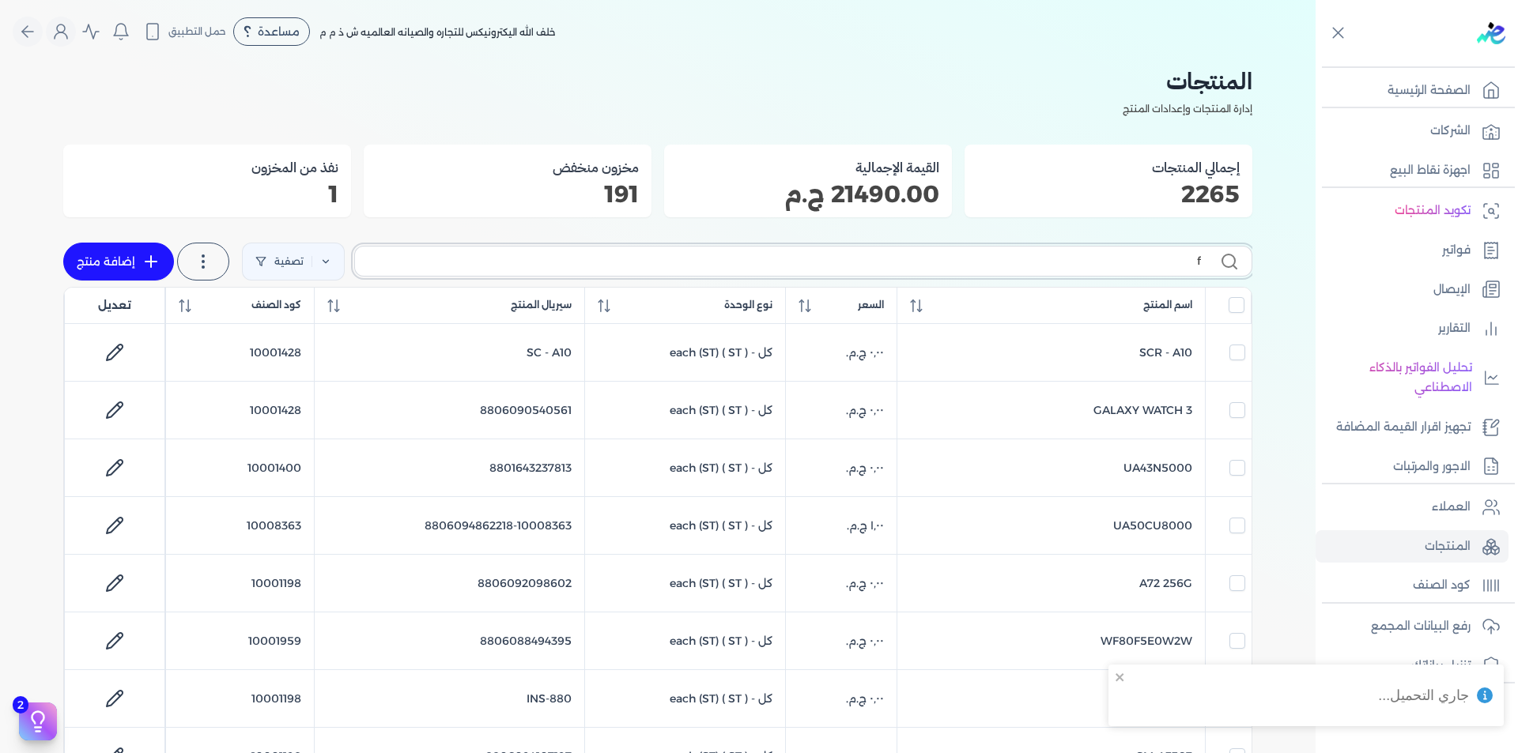
checkbox input "false"
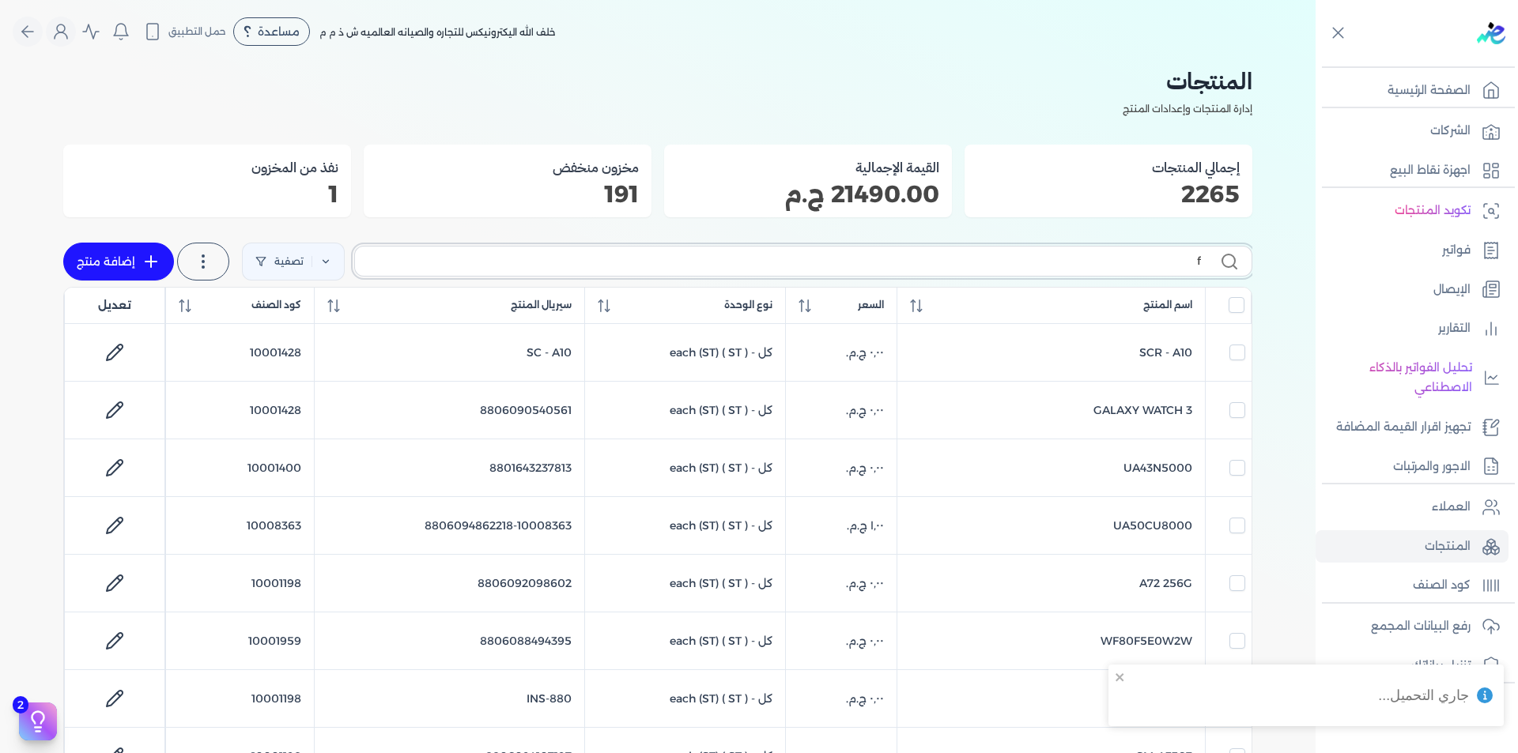
checkbox input "false"
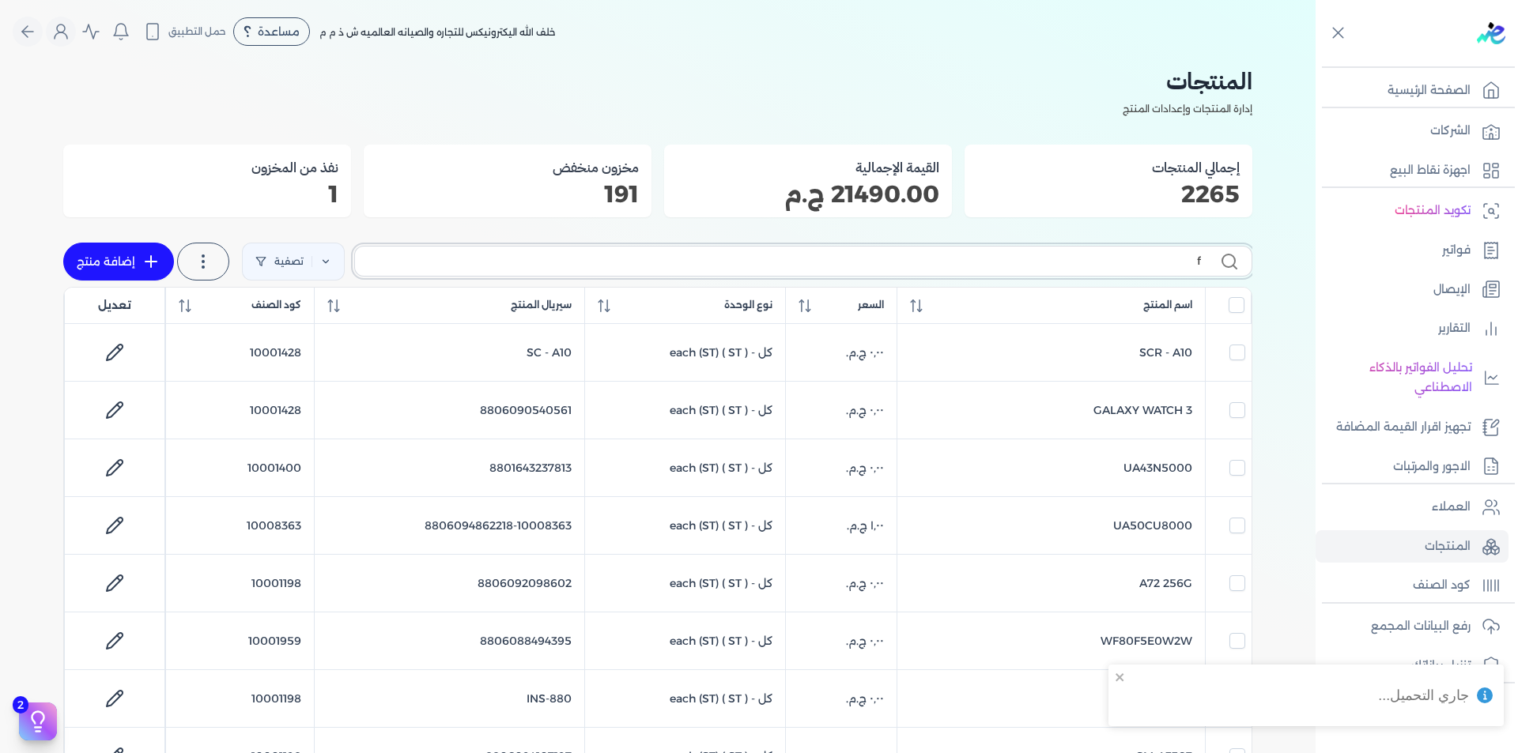
checkbox input "false"
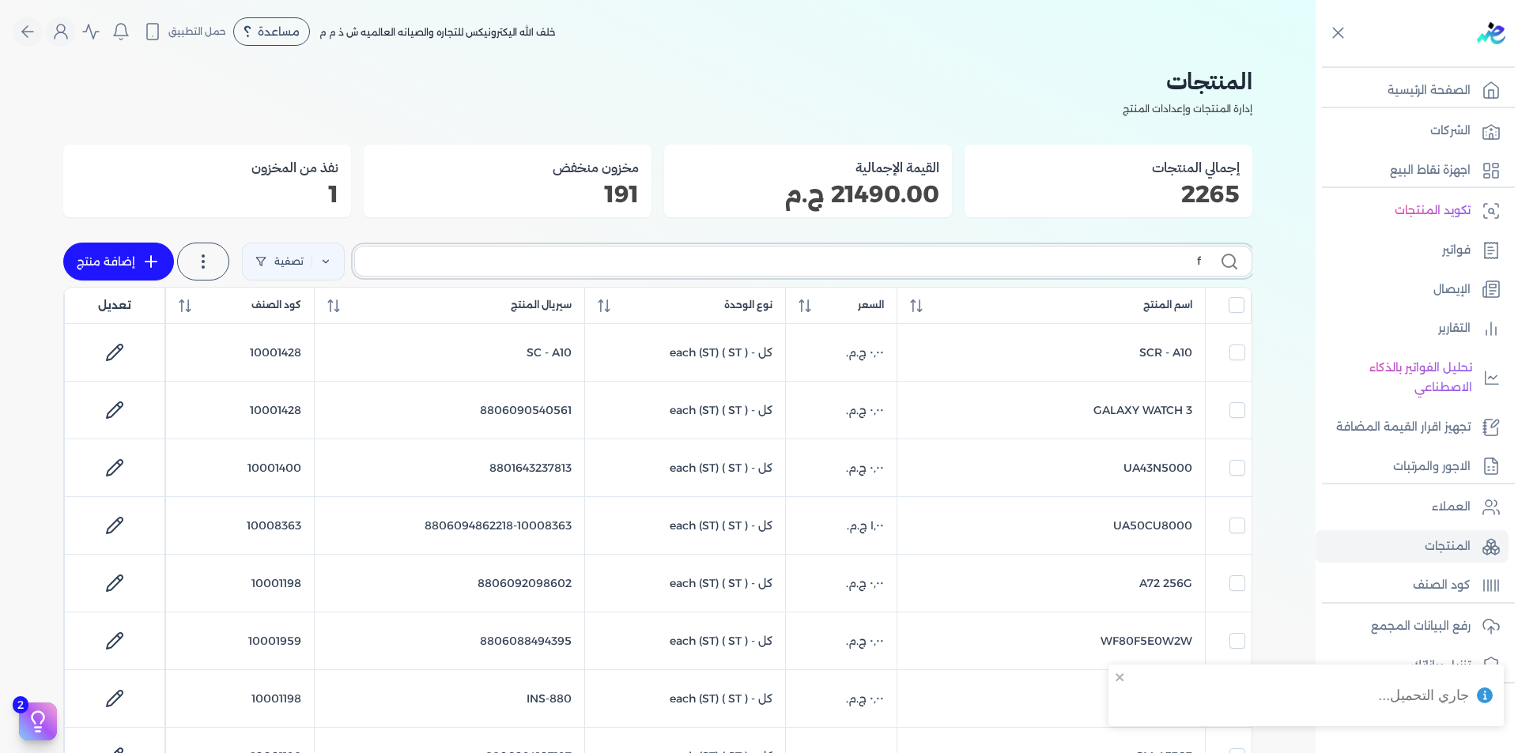
checkbox input "false"
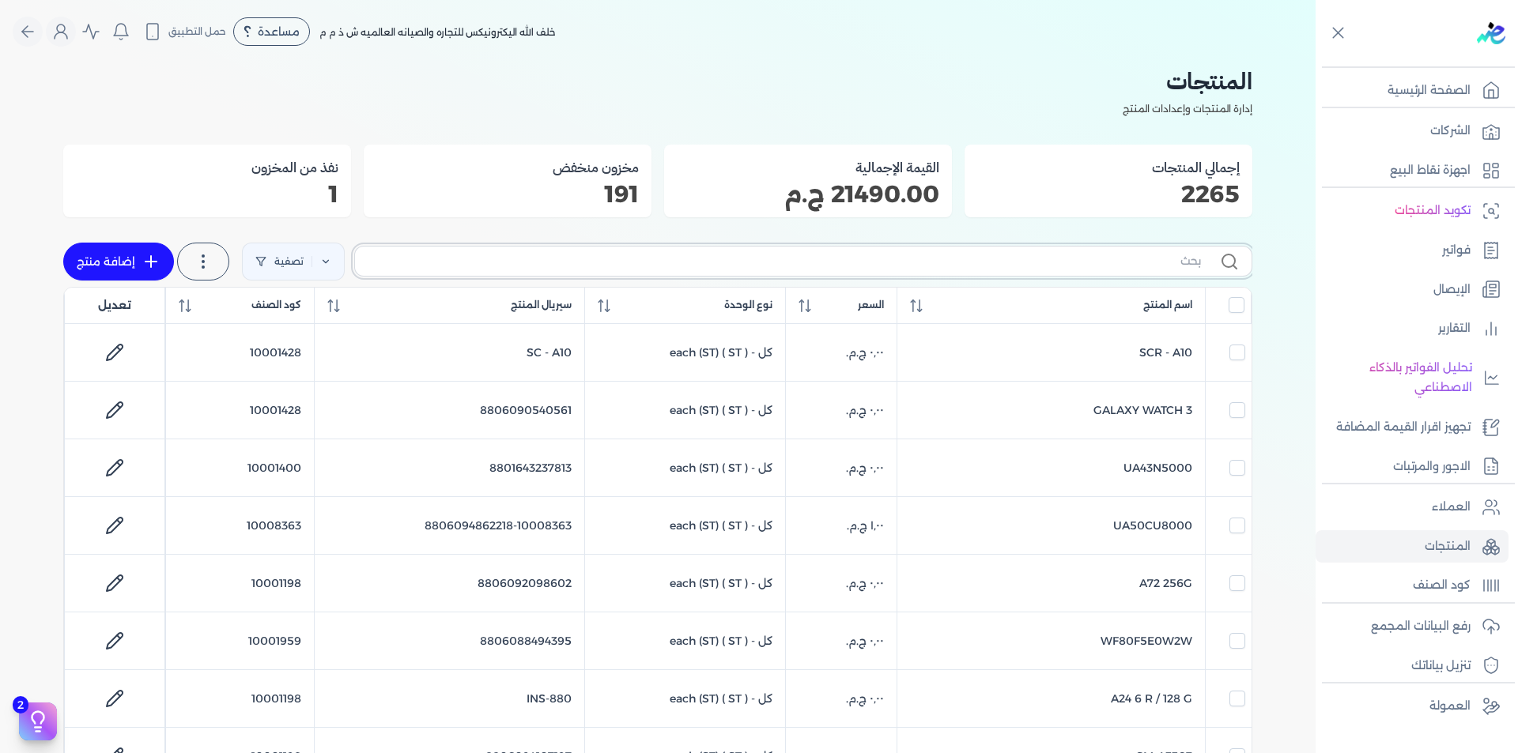
checkbox input "false"
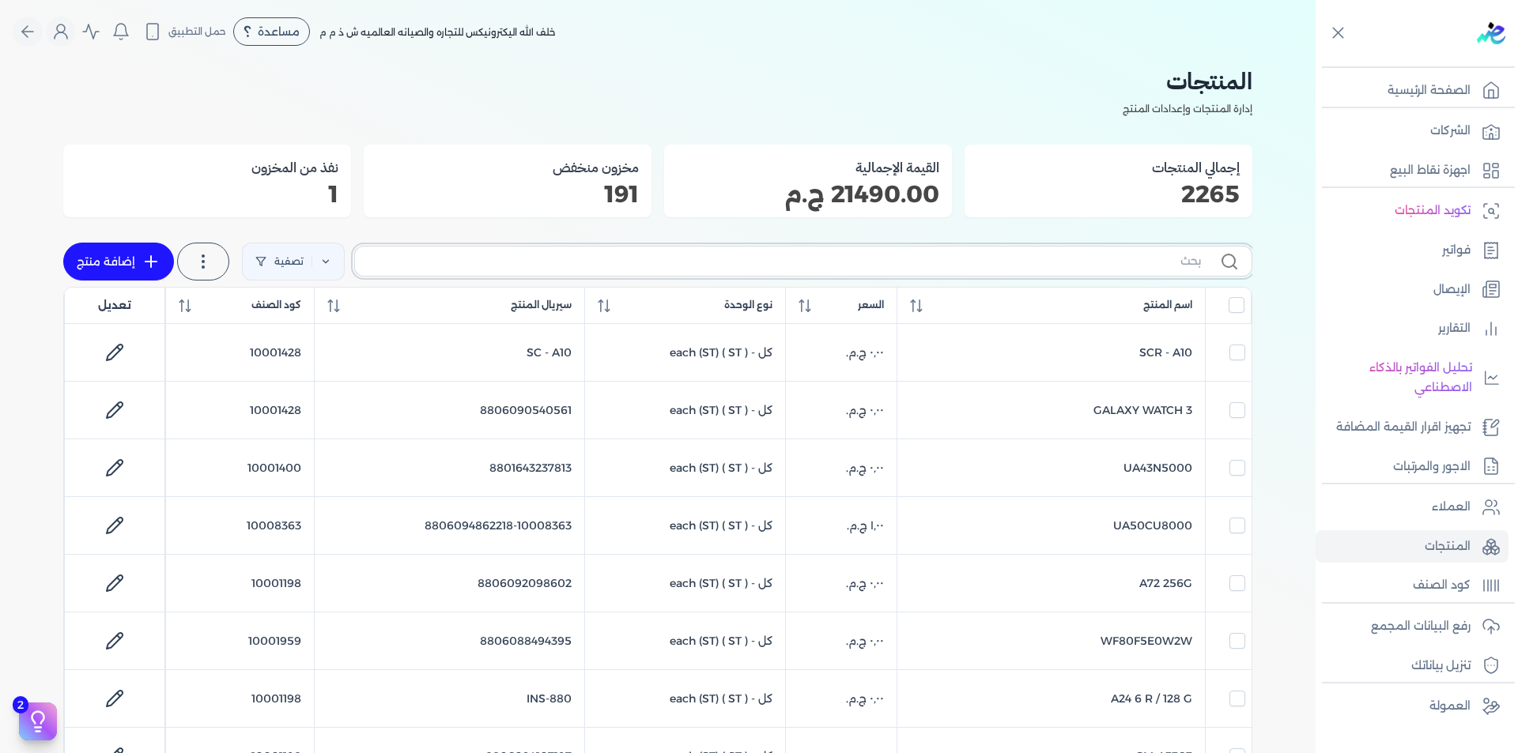
checkbox input "false"
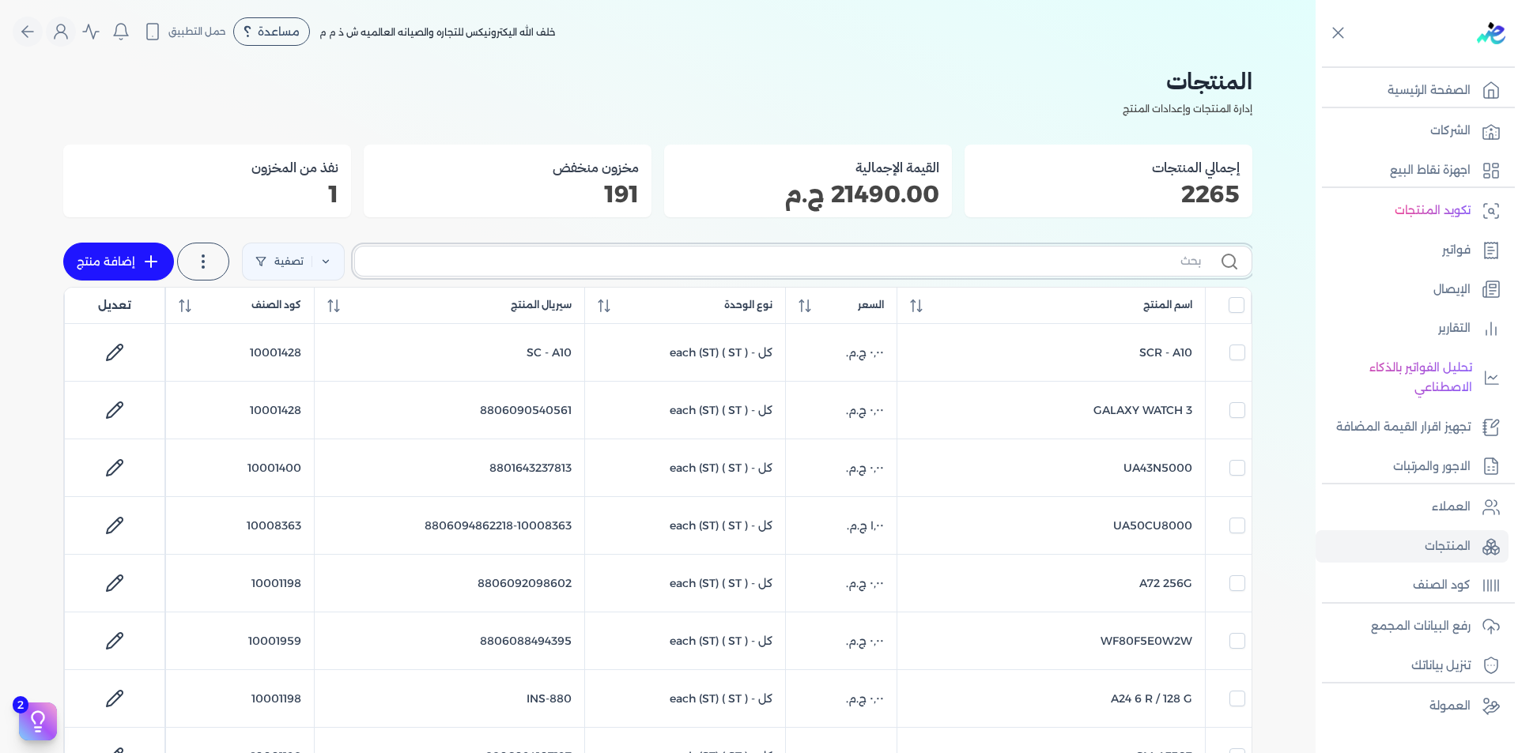
checkbox input "false"
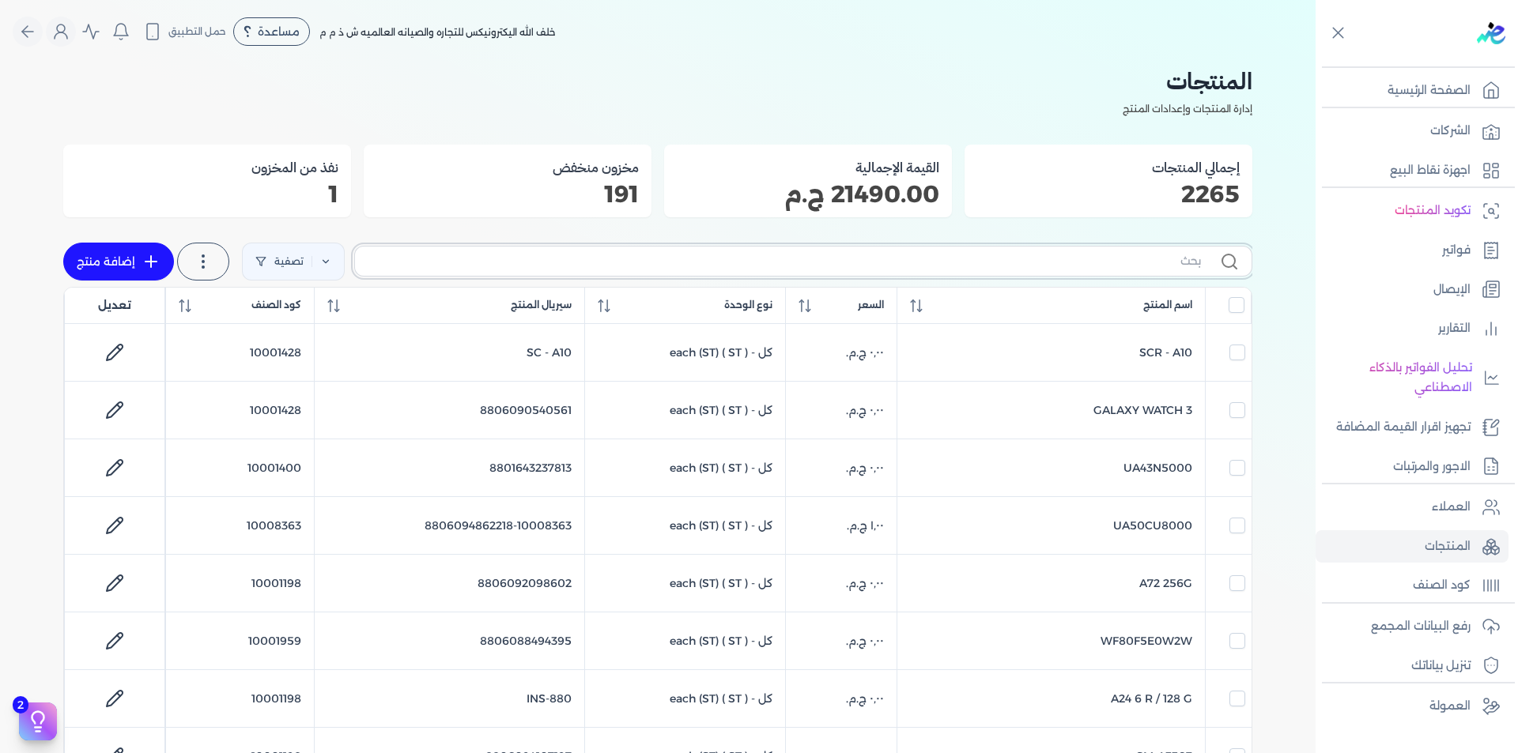
checkbox input "false"
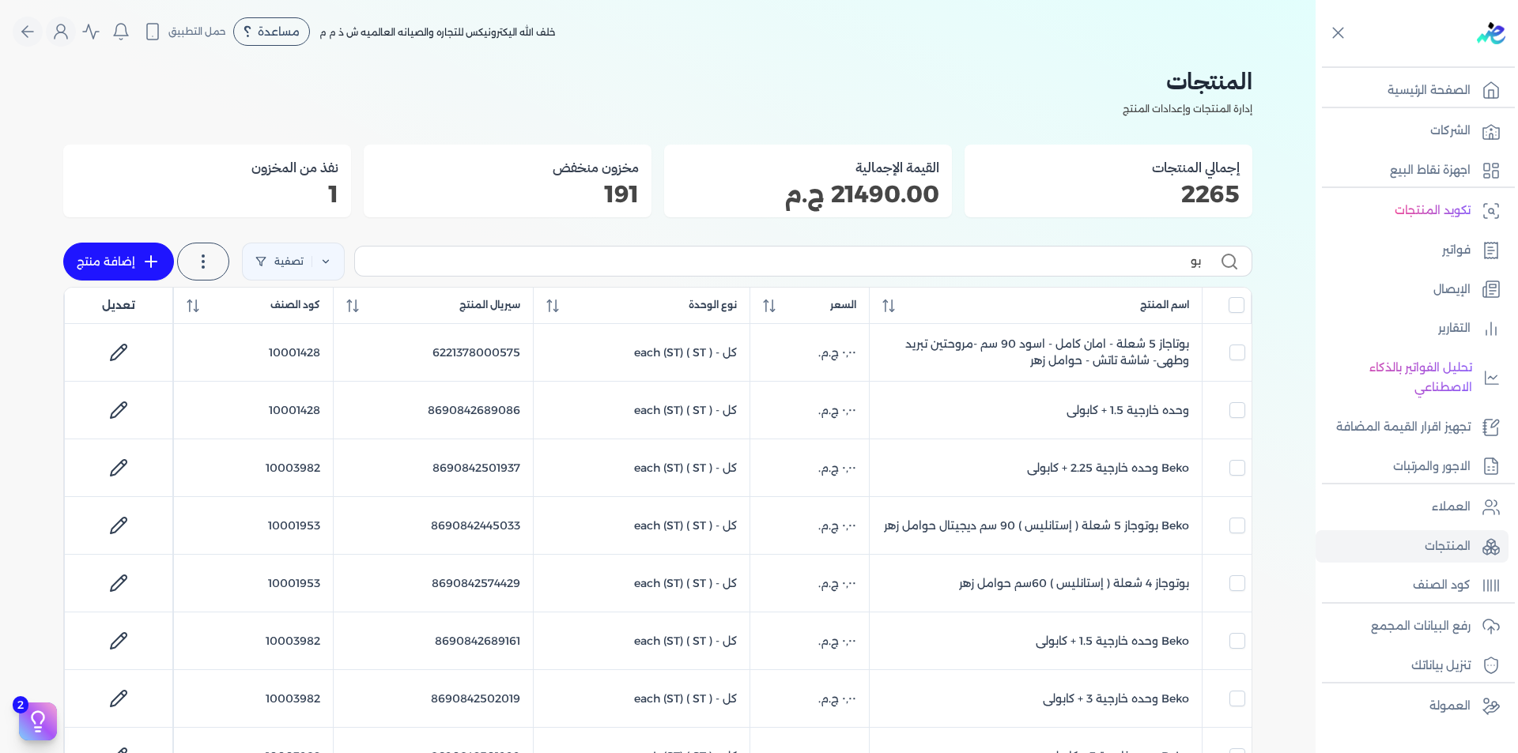
click at [1157, 251] on label "بو" at bounding box center [803, 261] width 898 height 30
click at [1157, 253] on input "بو" at bounding box center [784, 261] width 833 height 17
click at [1164, 255] on input "بو" at bounding box center [784, 261] width 833 height 17
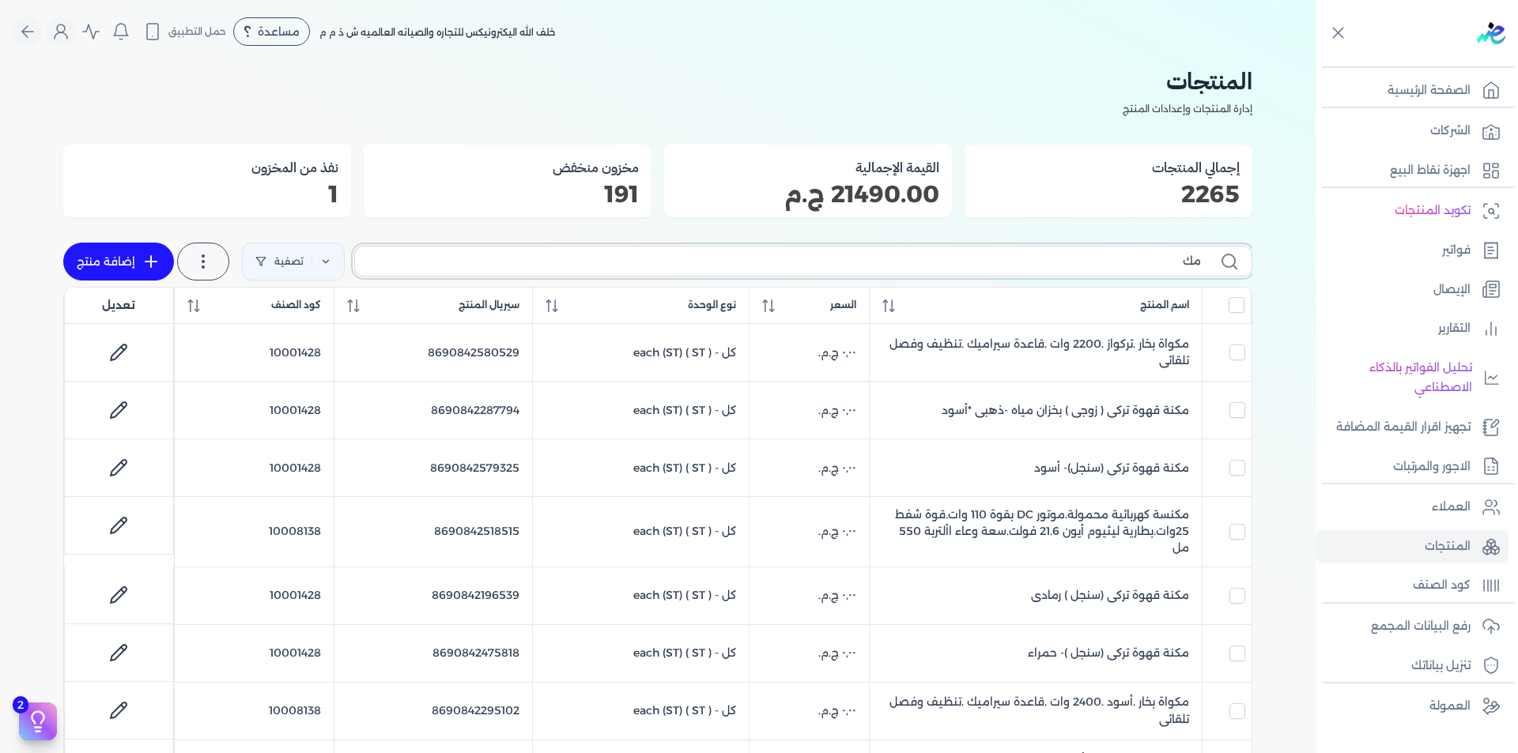
click at [1147, 259] on input "مك" at bounding box center [784, 261] width 833 height 17
type input "تلا"
checkbox input "false"
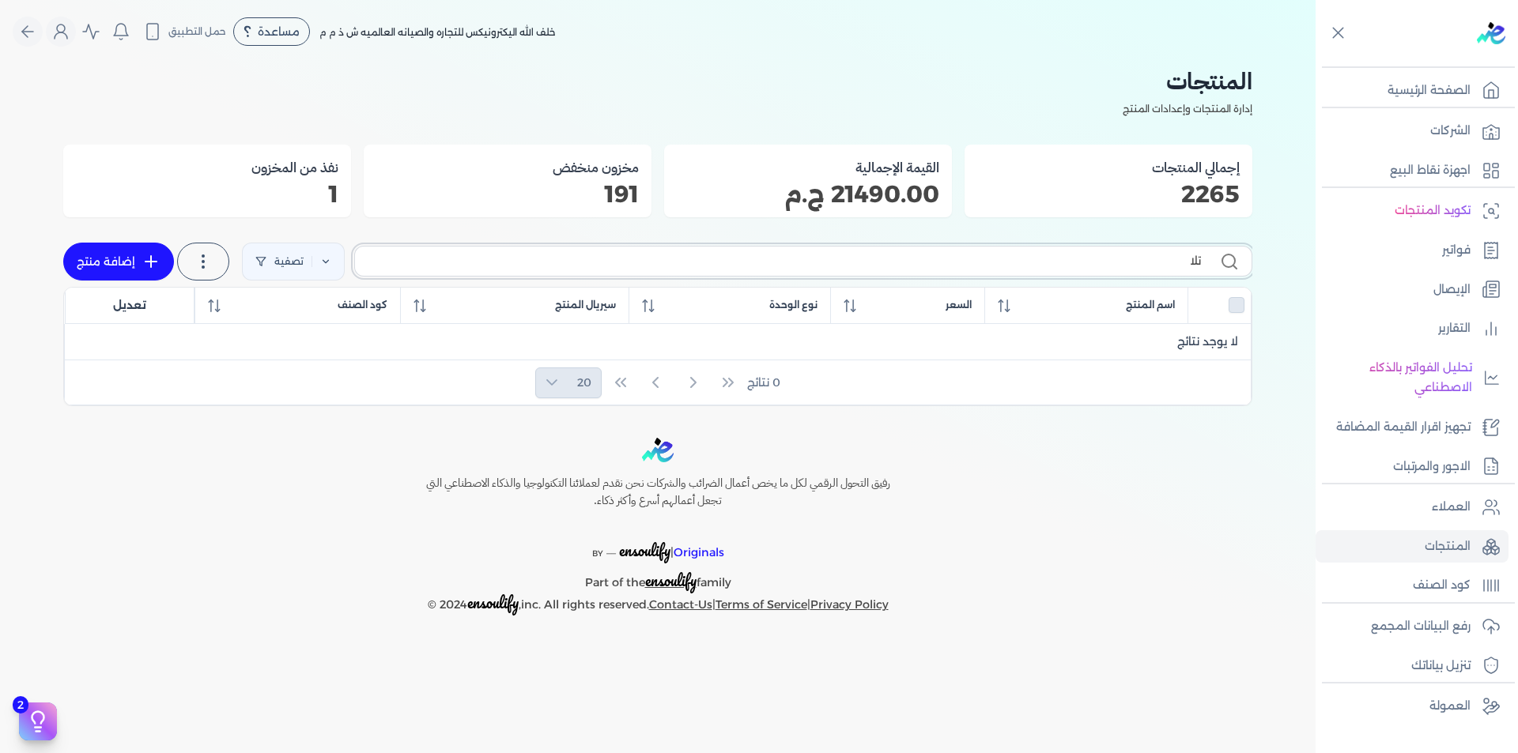
type input "تلا"
click at [1118, 251] on label "تلا" at bounding box center [803, 261] width 898 height 30
click at [1118, 253] on input "تلا" at bounding box center [784, 261] width 833 height 17
click at [1126, 257] on input "تلا" at bounding box center [784, 261] width 833 height 17
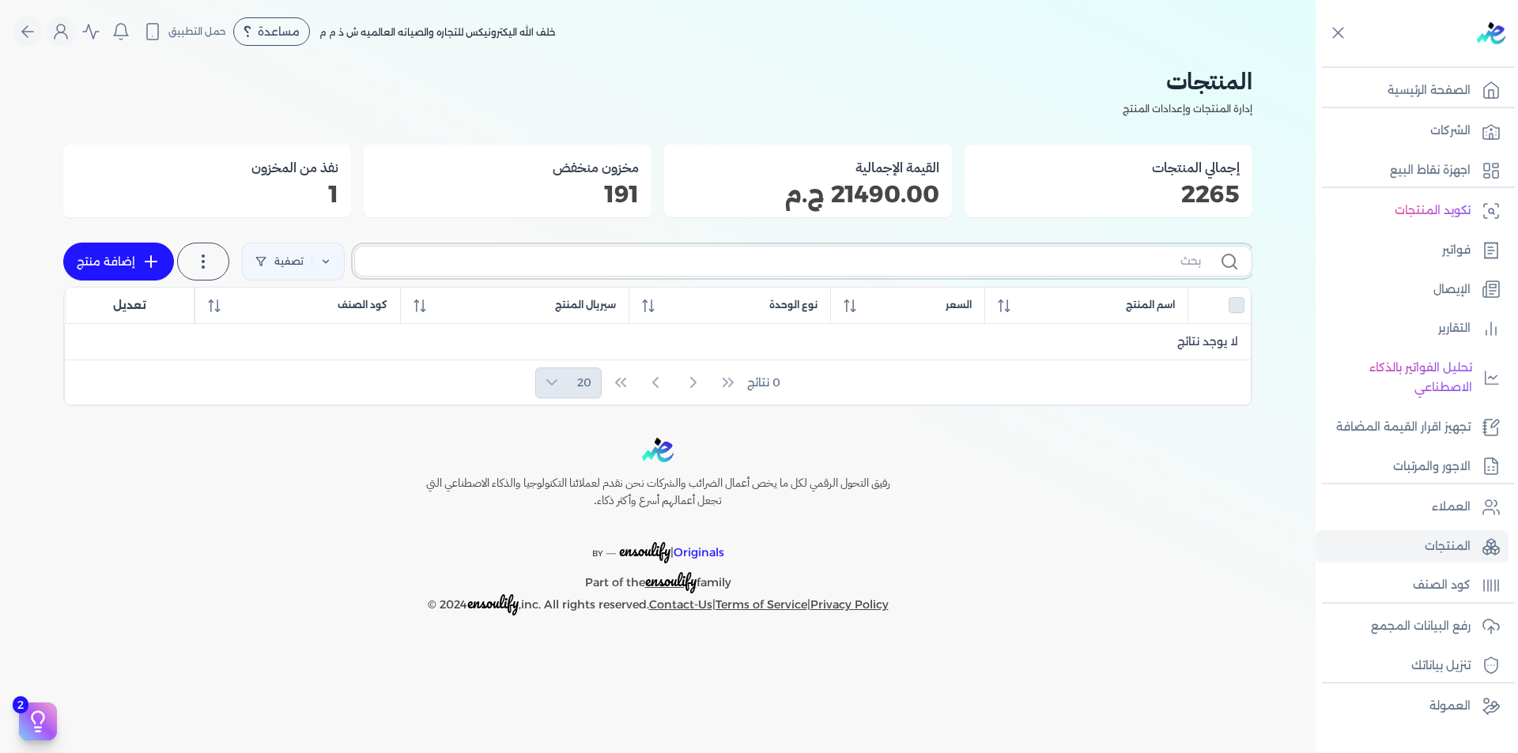
checkbox input "false"
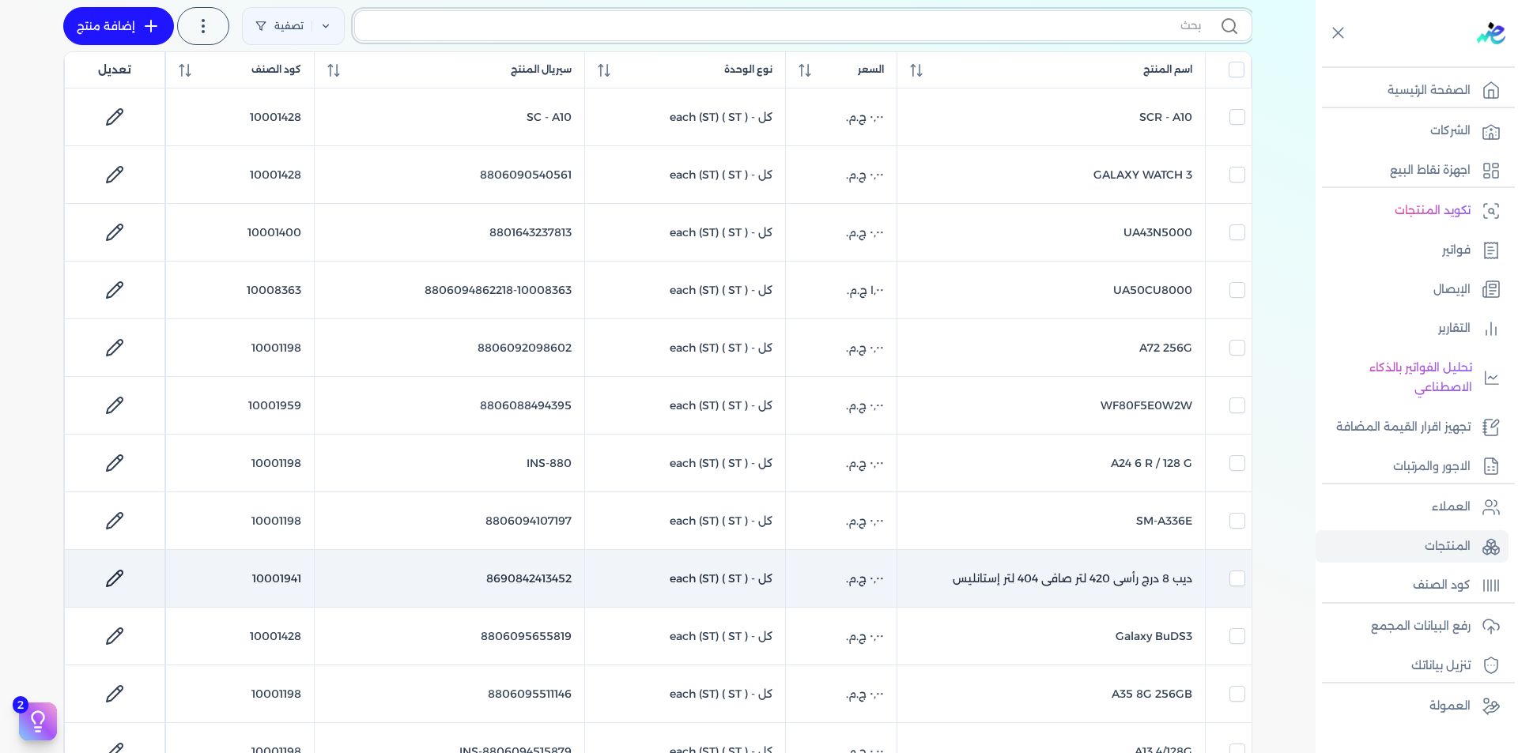
scroll to position [237, 0]
click at [273, 574] on td "10001941" at bounding box center [240, 578] width 148 height 58
checkbox input "false"
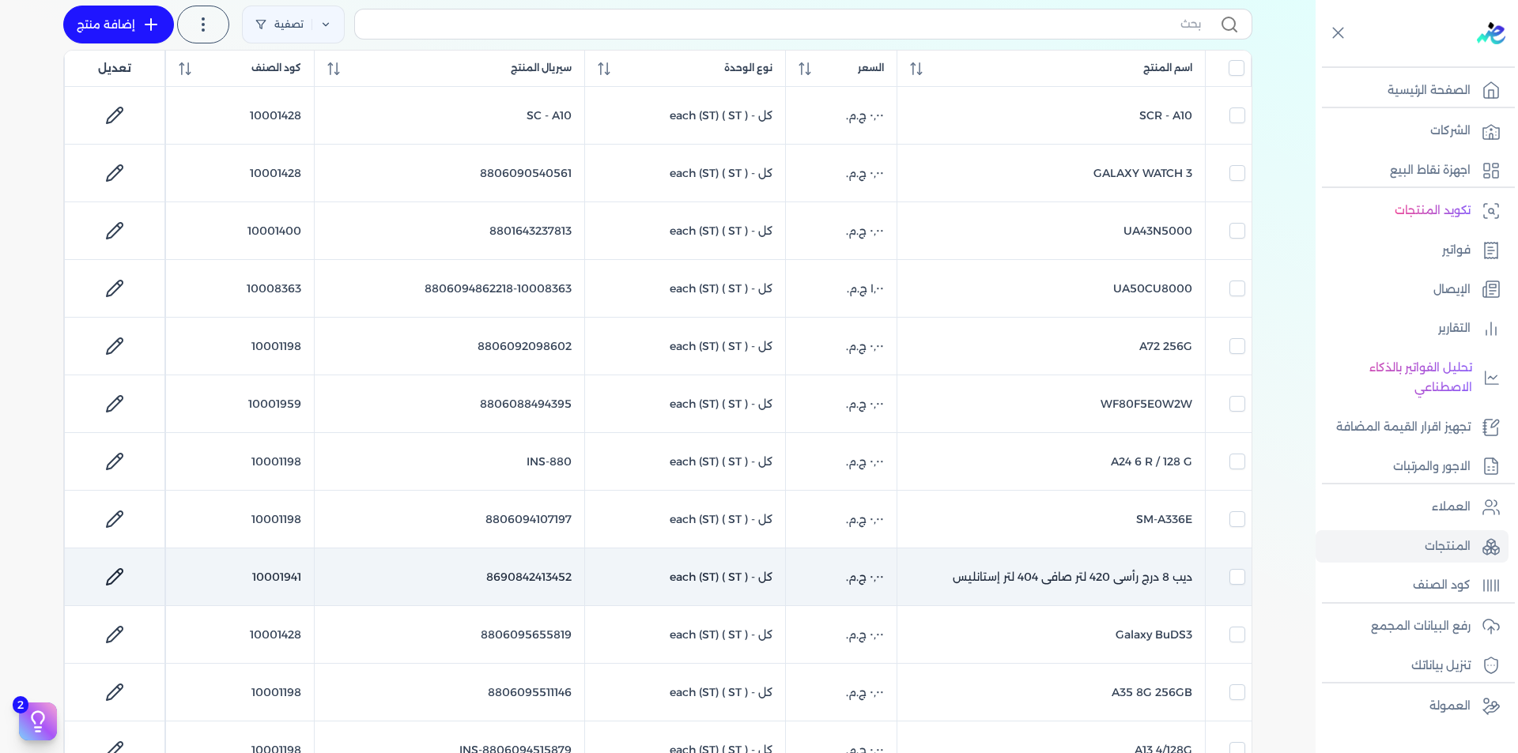
checkbox input "false"
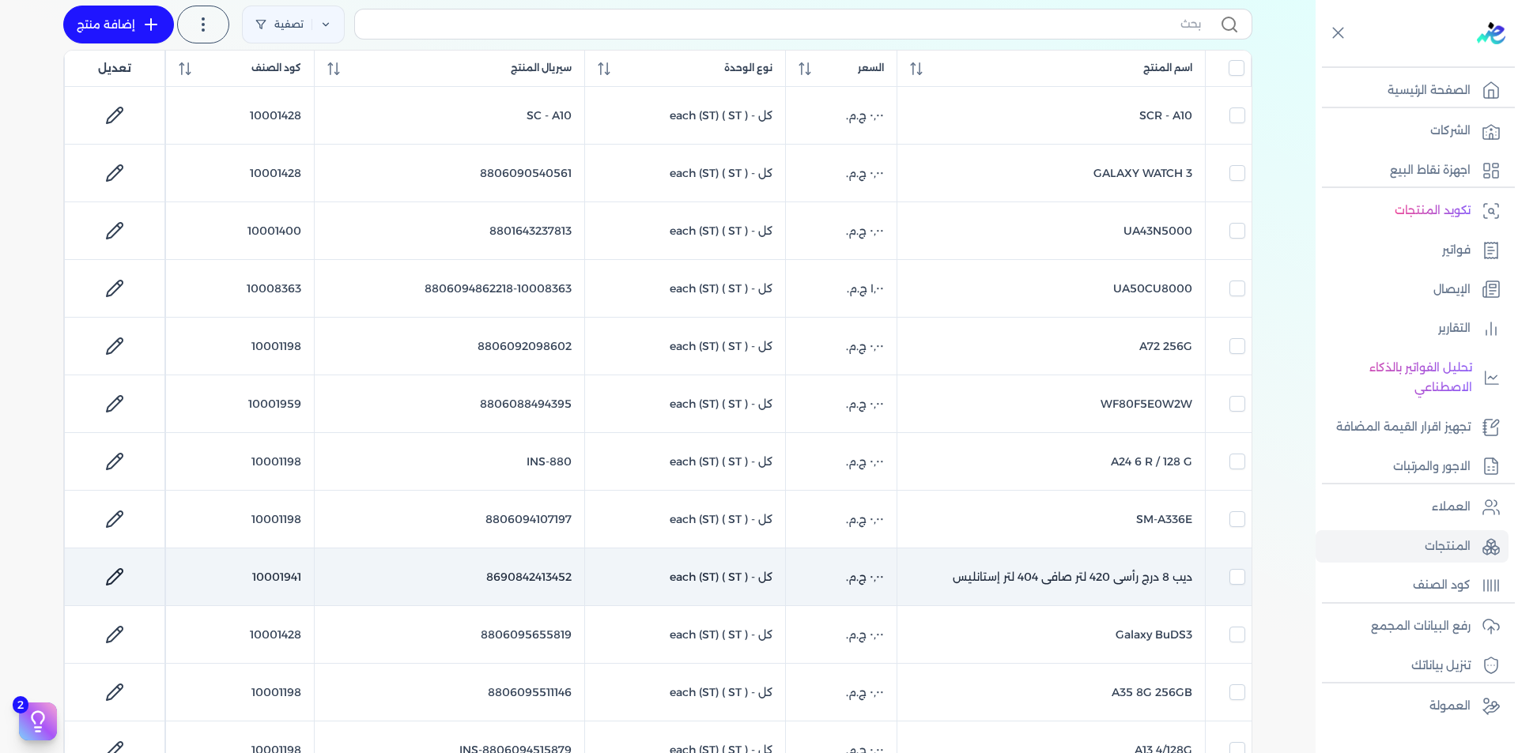
checkbox input "true"
checkbox input "false"
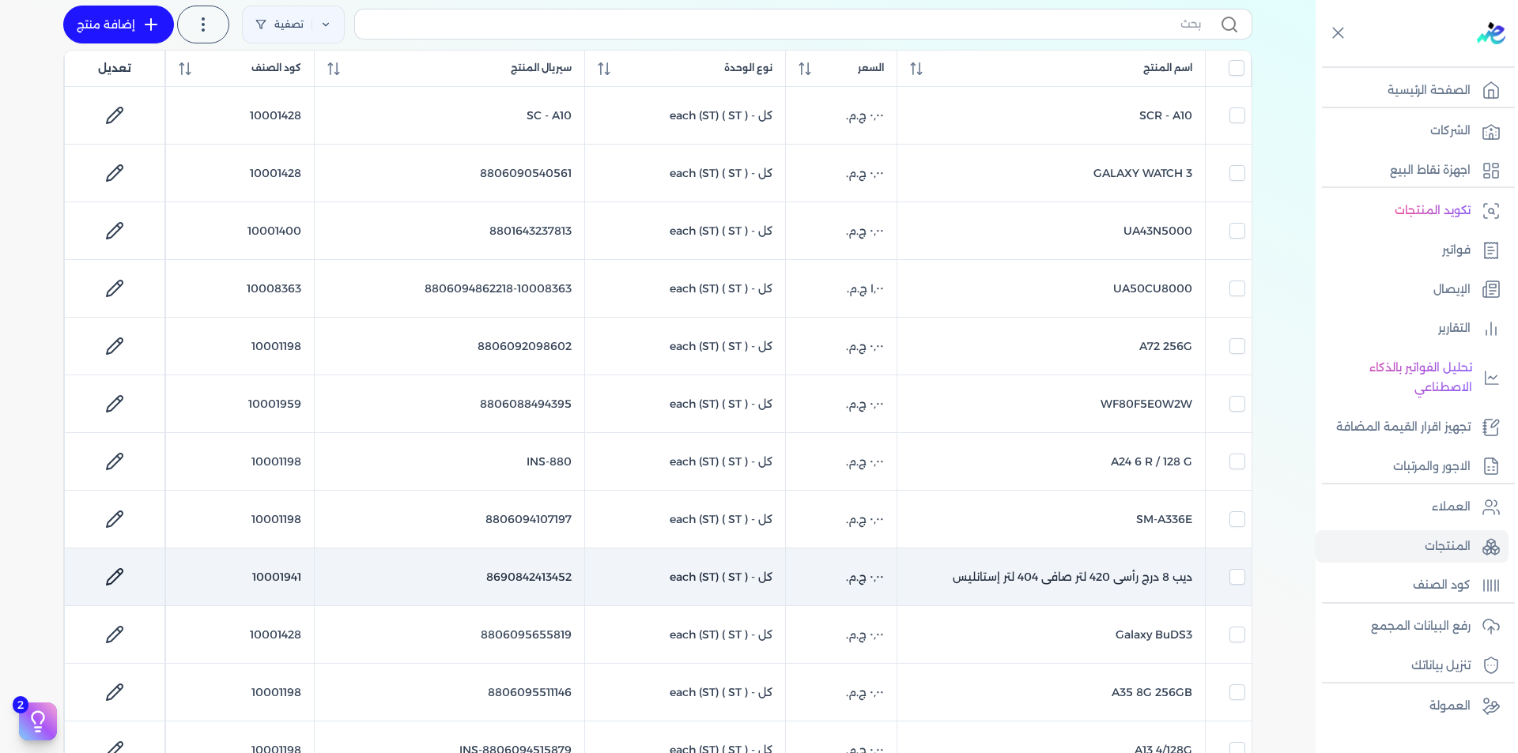
checkbox input "false"
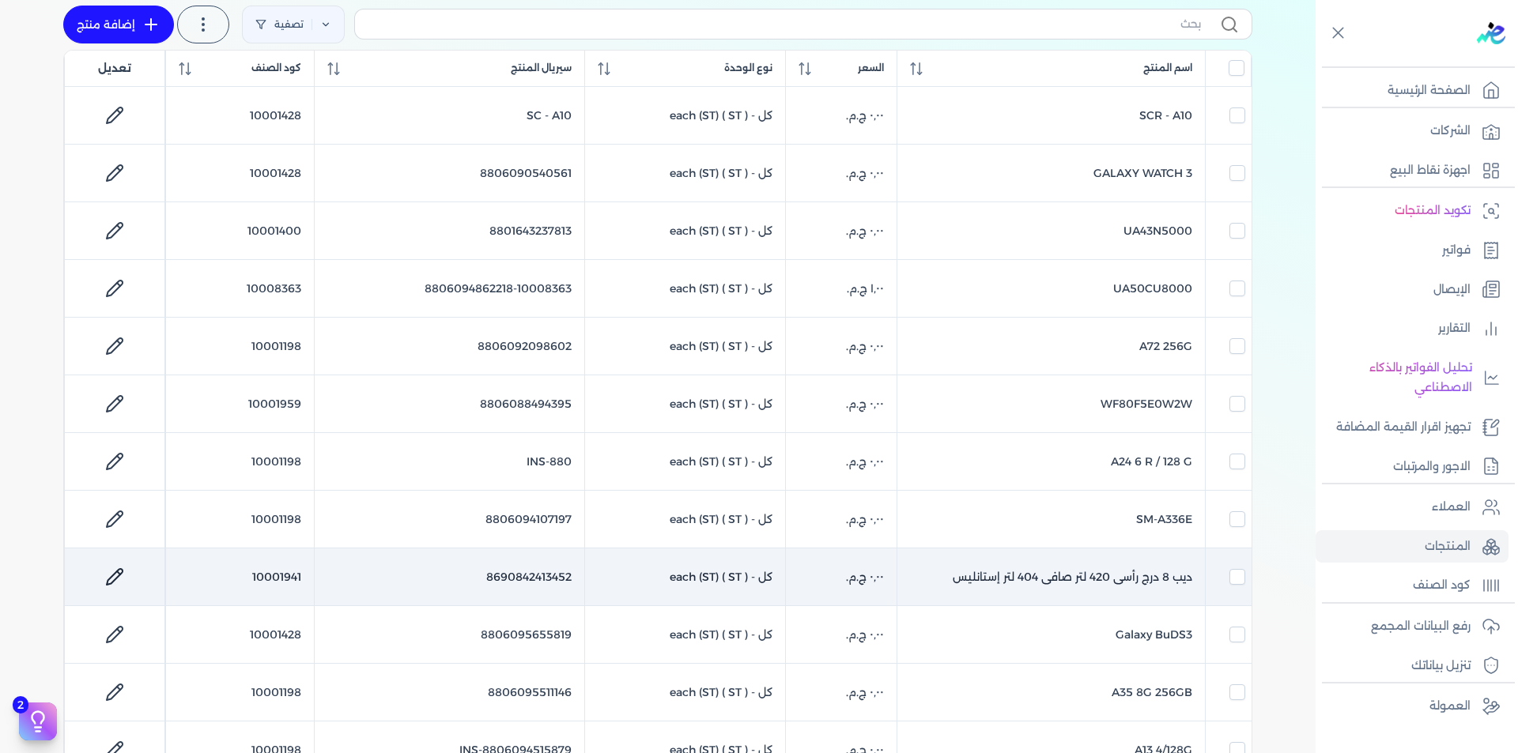
checkbox input "false"
click at [273, 573] on td "10001941" at bounding box center [240, 578] width 148 height 58
checkbox input "false"
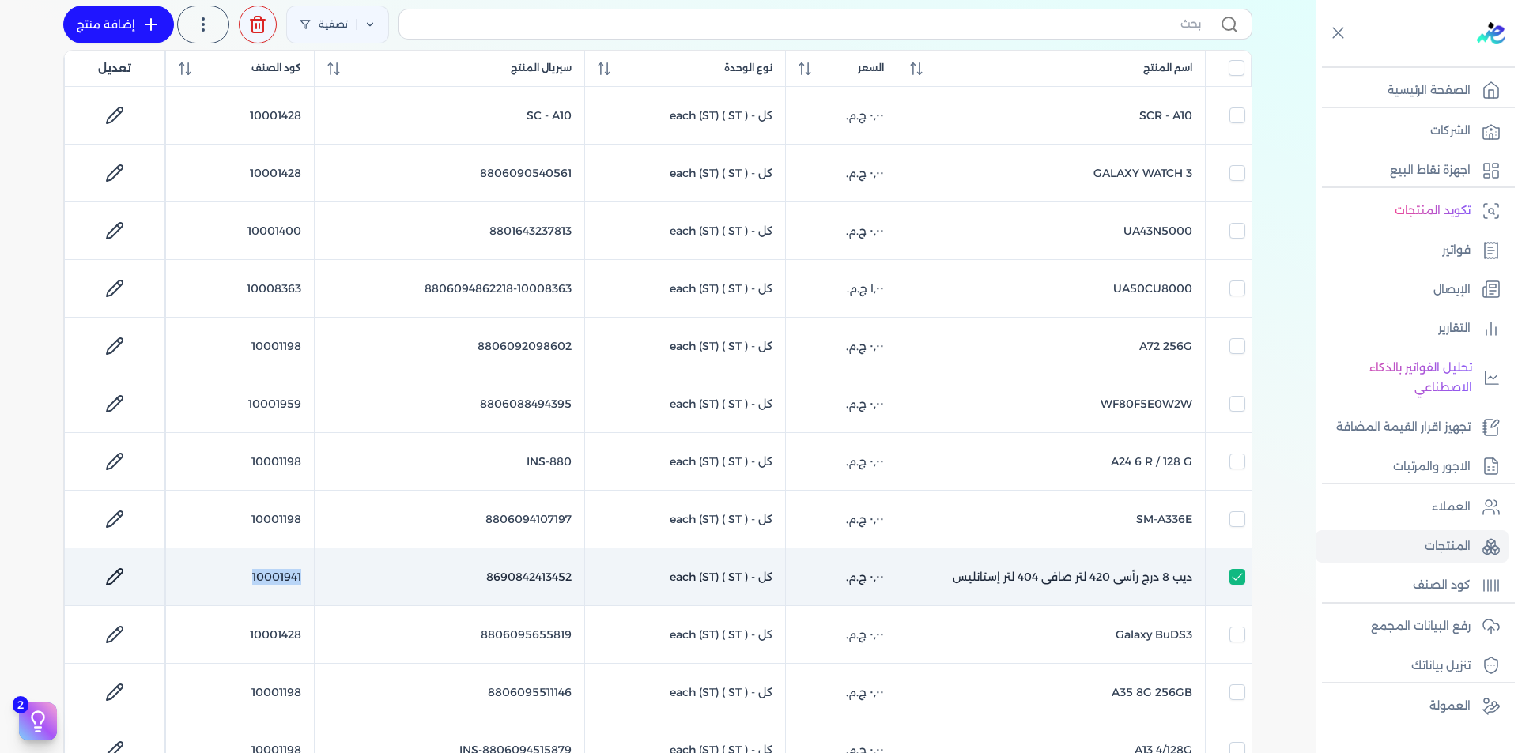
checkbox input "false"
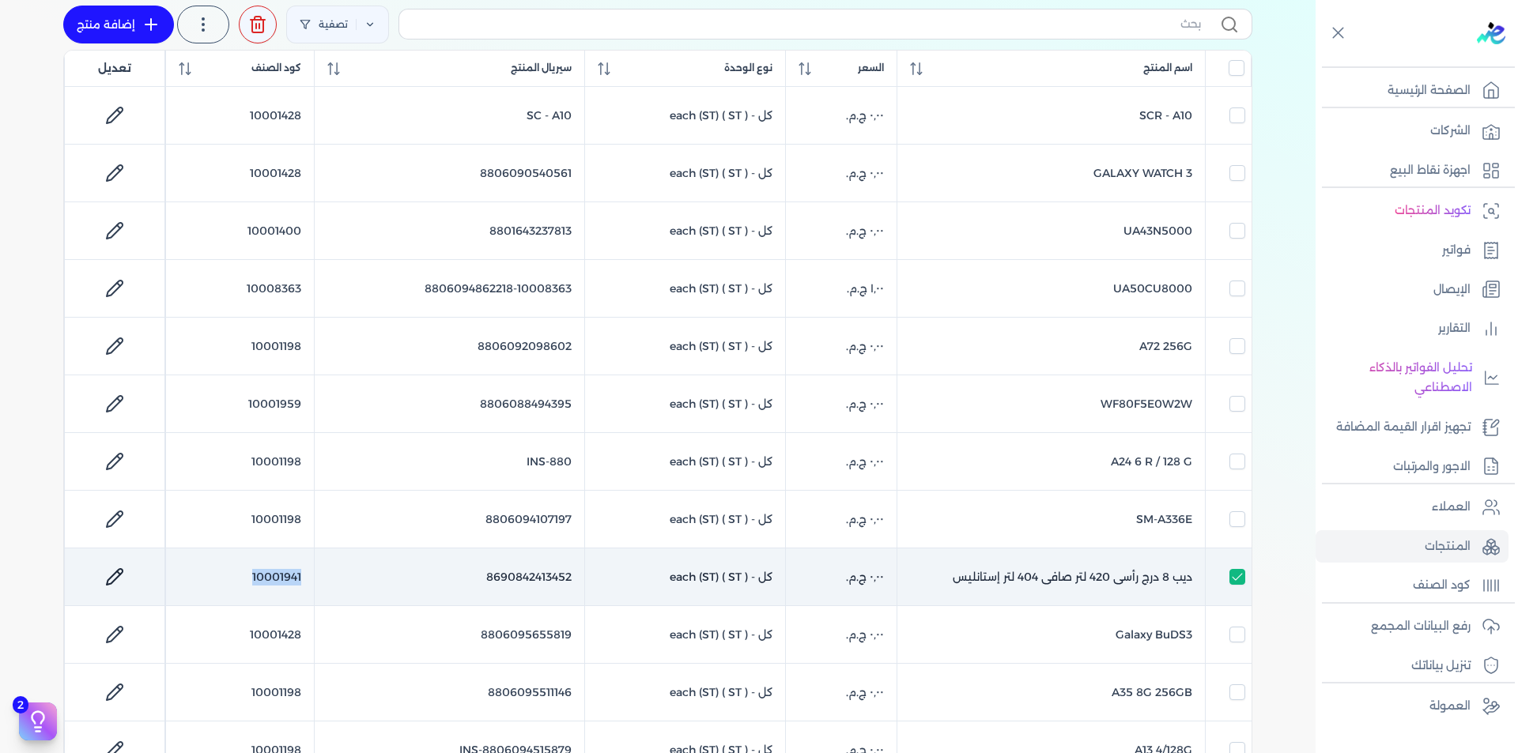
checkbox input "false"
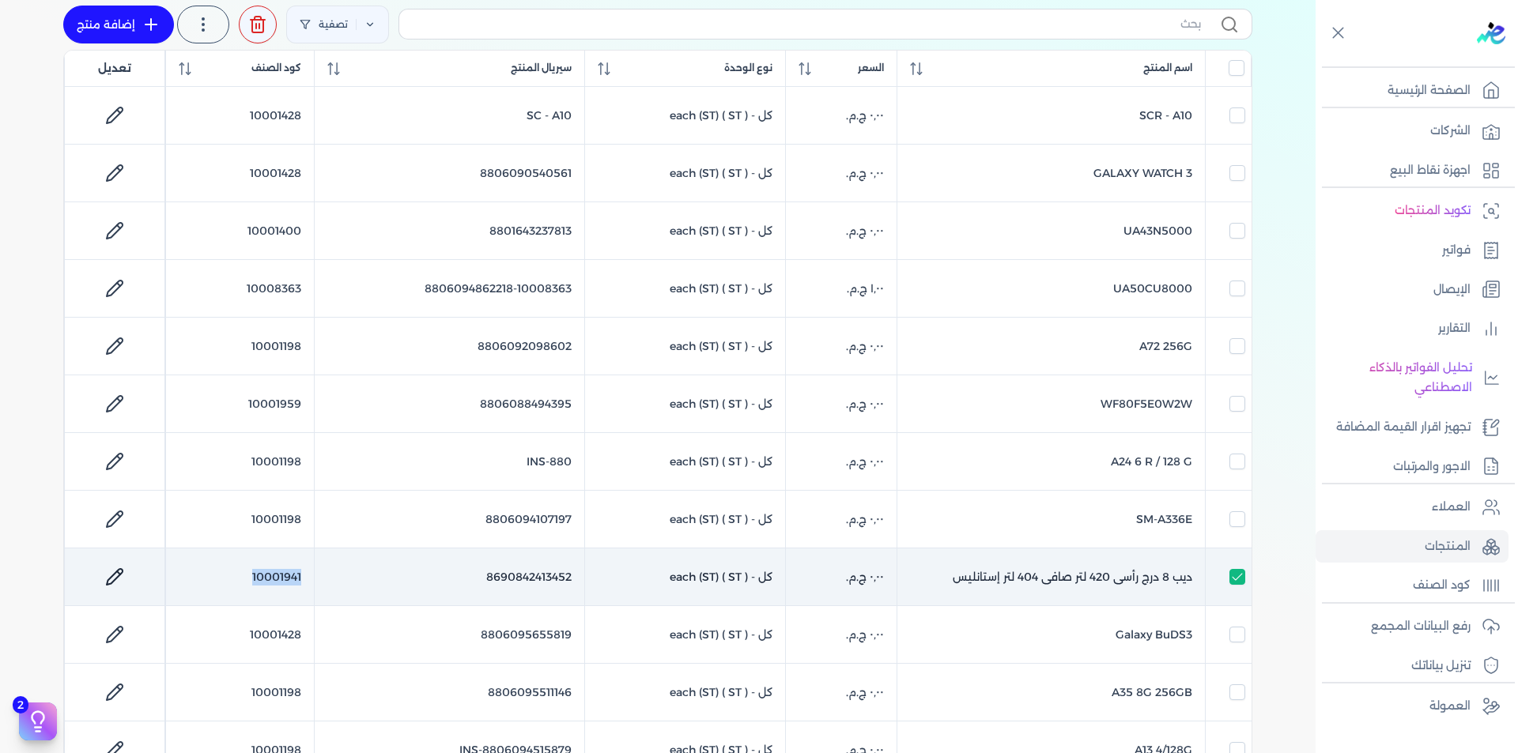
checkbox input "false"
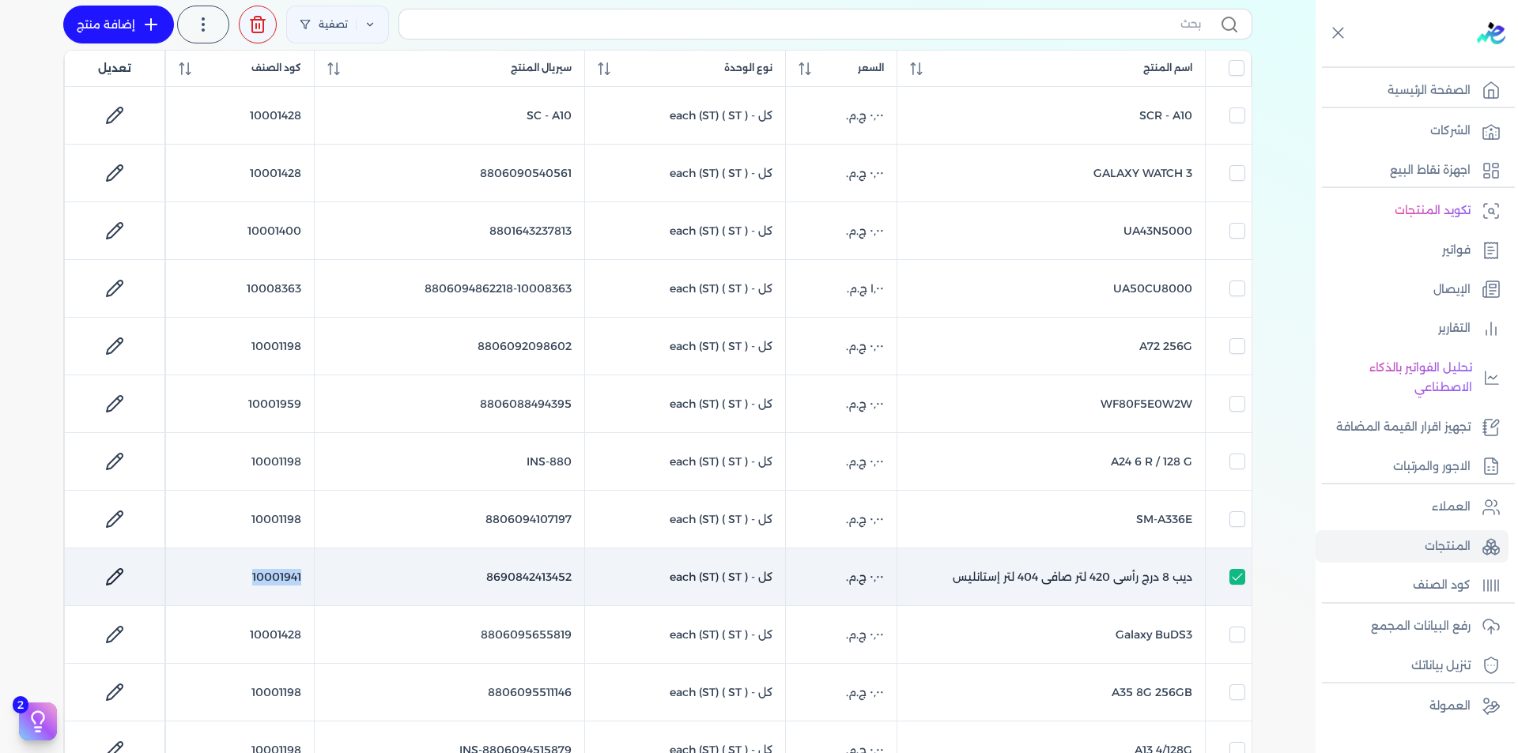
checkbox input "false"
copy td "10001941"
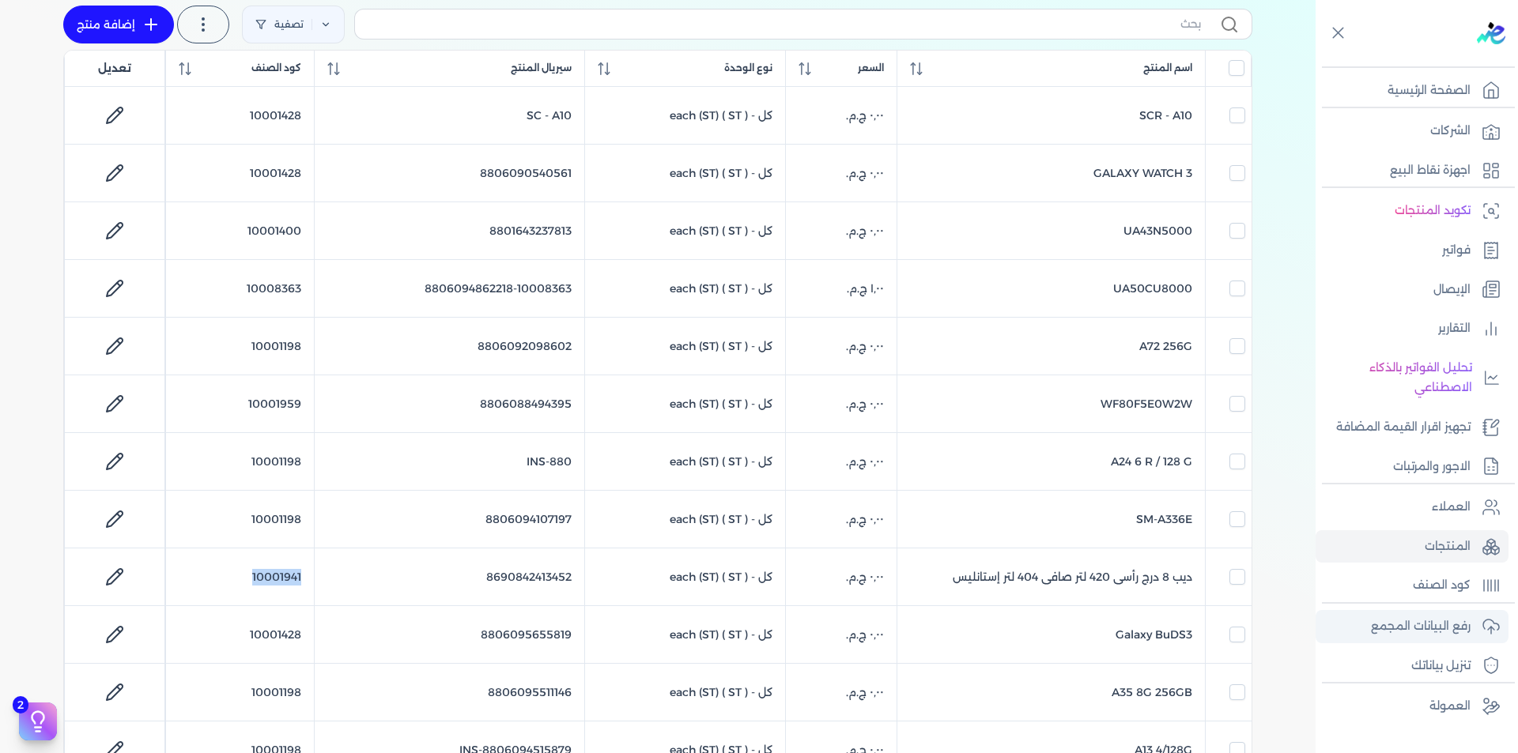
click at [1466, 624] on p "رفع البيانات المجمع" at bounding box center [1421, 627] width 100 height 21
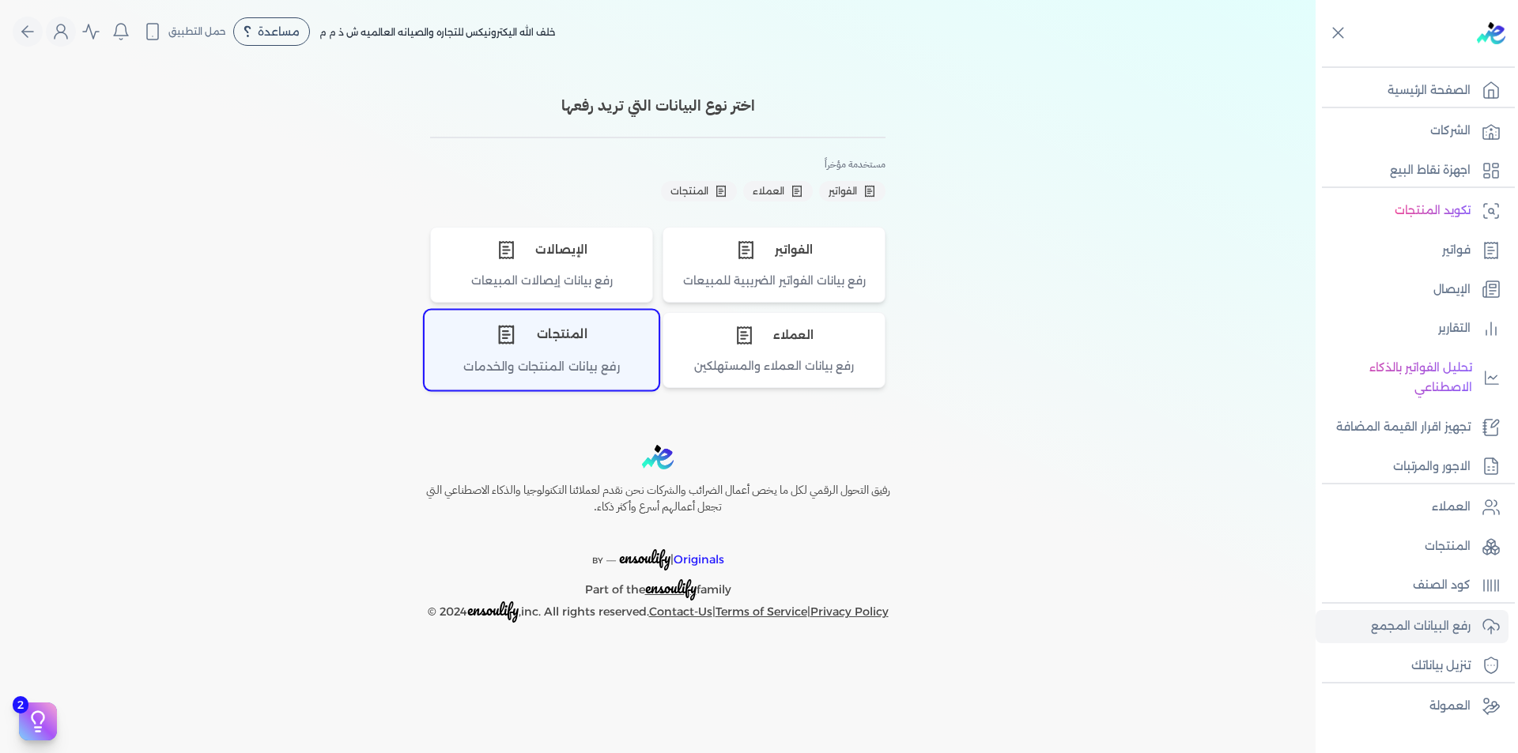
click at [569, 346] on div "المنتجات" at bounding box center [541, 334] width 232 height 47
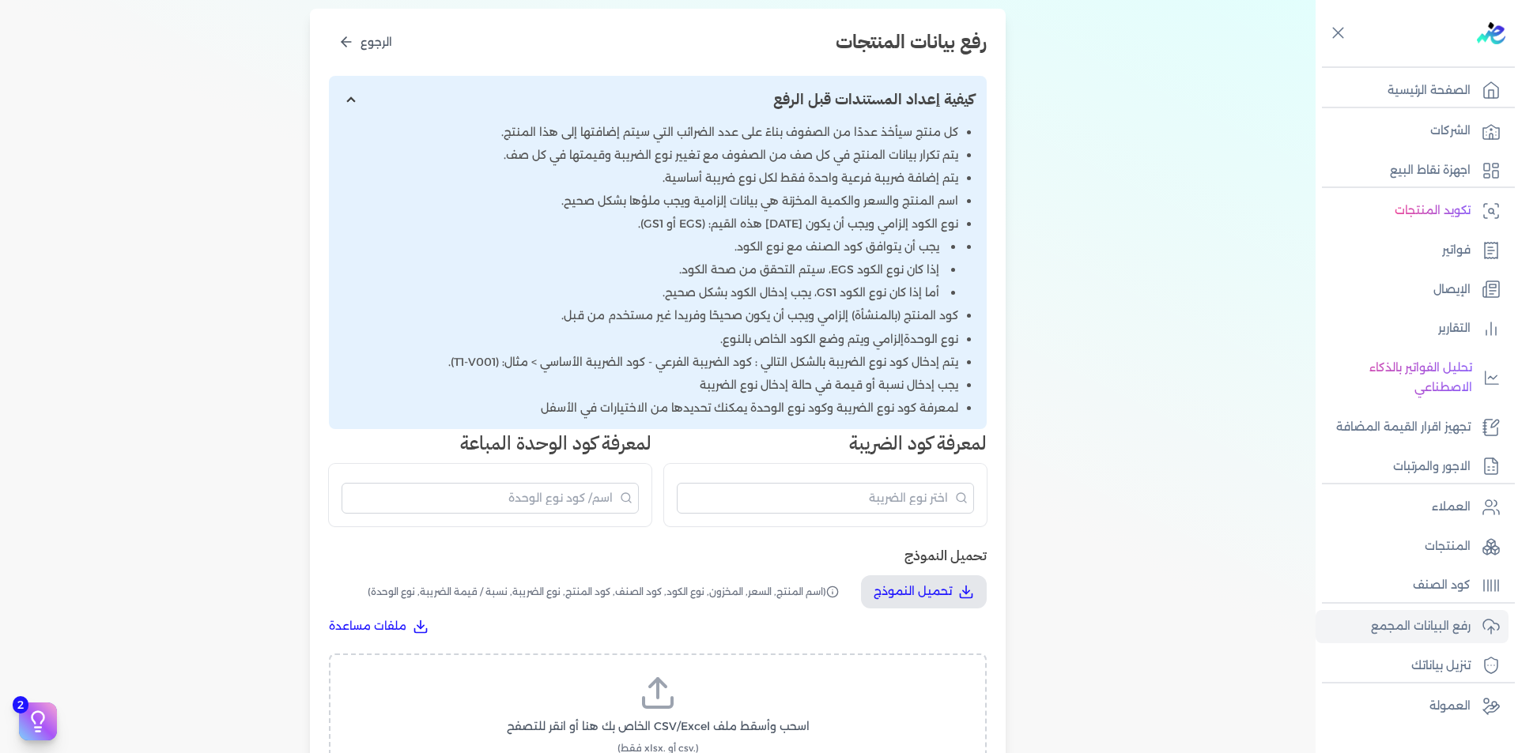
scroll to position [474, 0]
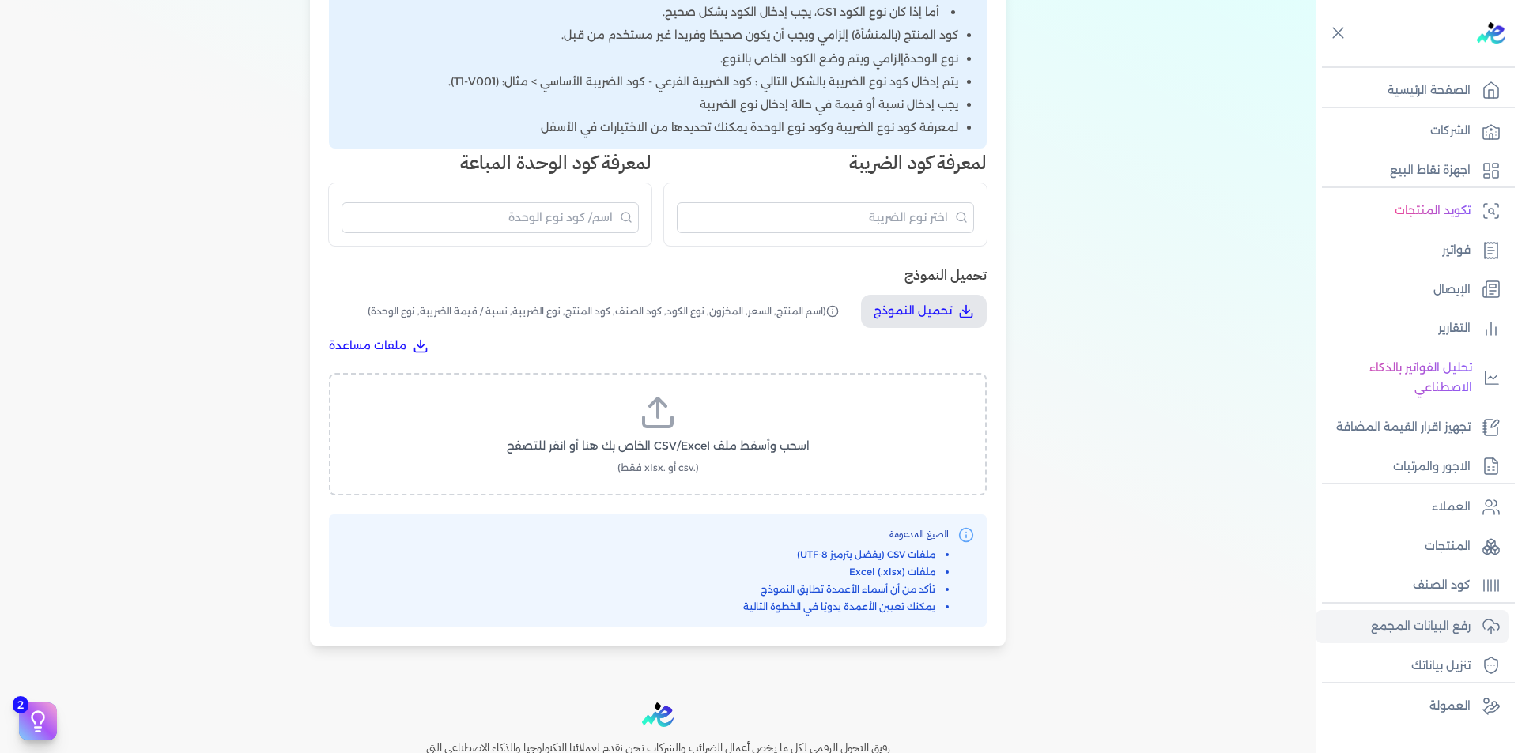
click at [734, 440] on span "اسحب وأسقط ملف CSV/Excel الخاص بك هنا أو انقر للتصفح" at bounding box center [658, 446] width 303 height 17
click at [0, 0] on input "اسحب وأسقط ملف CSV/Excel الخاص بك هنا أو انقر للتصفح (.csv أو .xlsx فقط)" at bounding box center [0, 0] width 0 height 0
click at [701, 468] on span "تحميل الملف" at bounding box center [705, 461] width 66 height 17
select select "اسم المنتج"
select select "السعر"
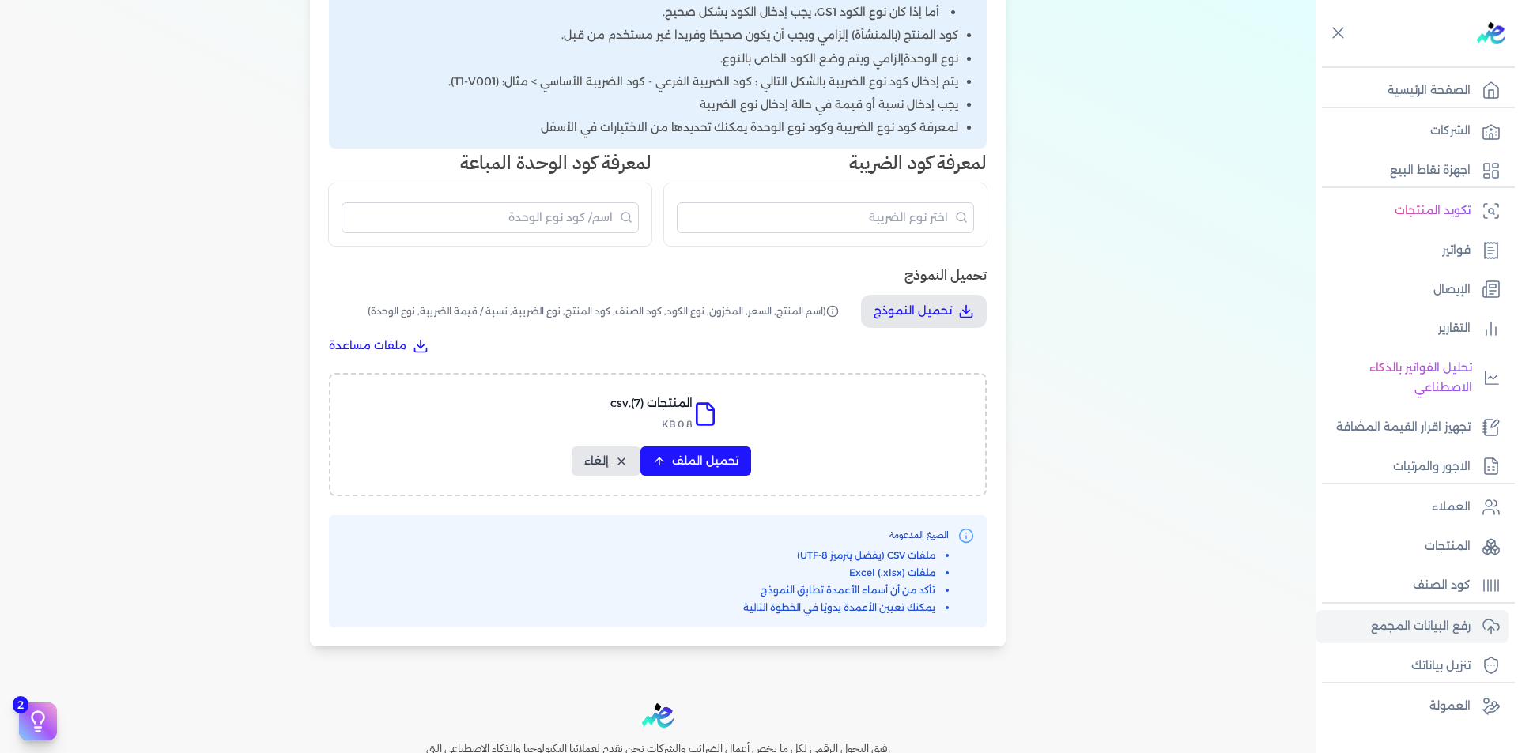
select select "المخزون"
select select "نوع الكود"
select select "كود الصنف"
select select "سيريال المنتج"
select select "نوع الضريبة"
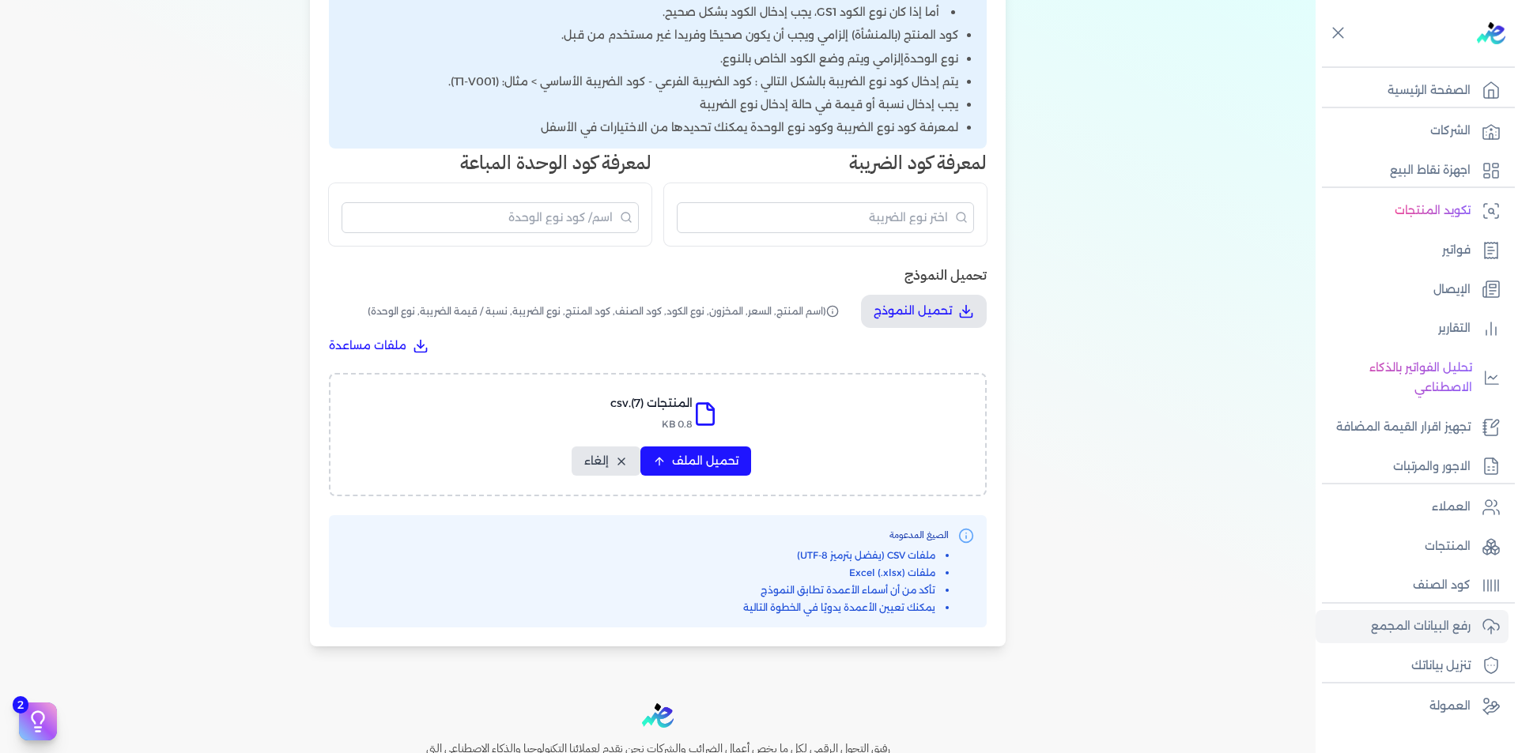
select select "نسبة / قيمة الضريبة"
select select "نوع الوحدة"
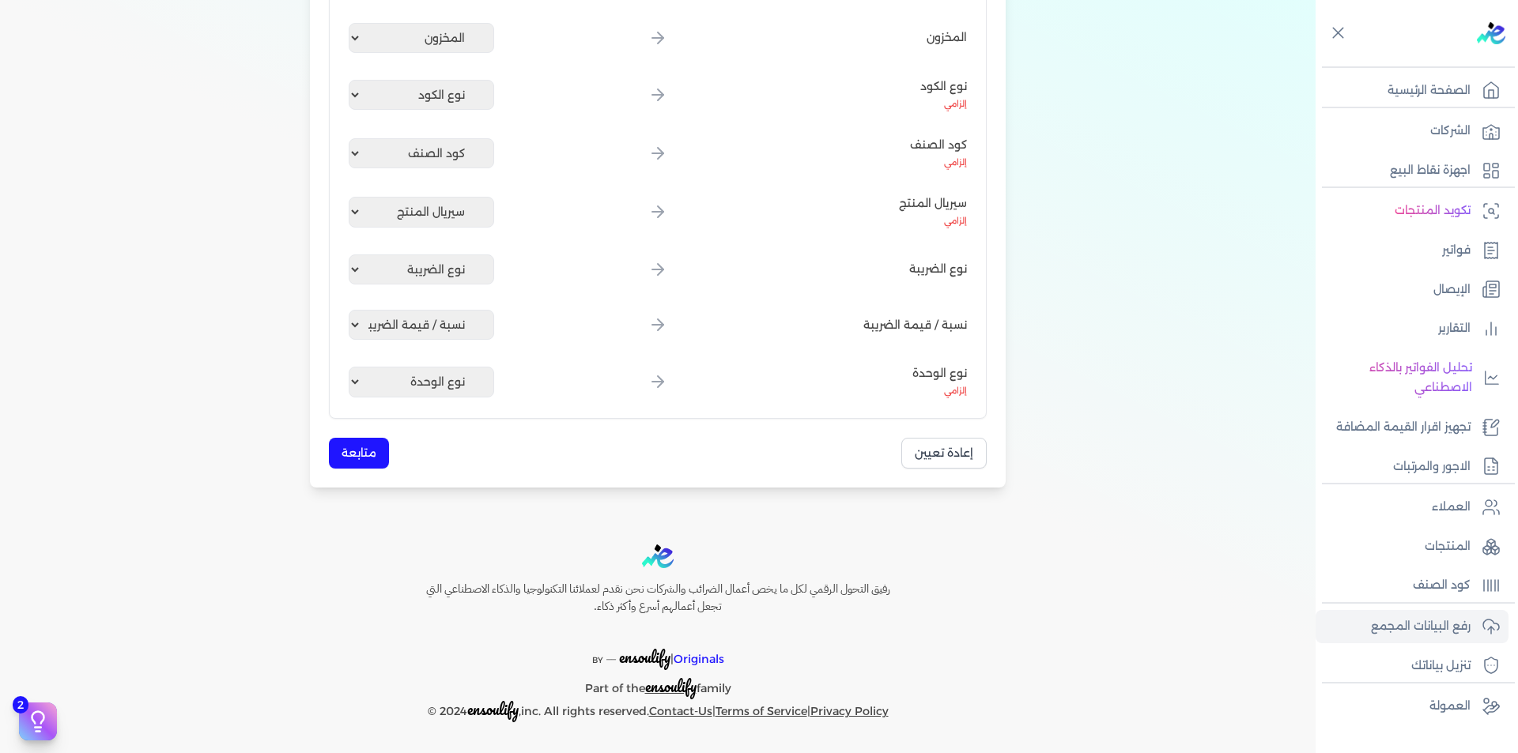
scroll to position [458, 0]
click at [368, 428] on div "تعيين الأعمدة حفظ القالب تعيين تلقائي حقل النظام حقل الملف اسم المنتج إلزامي غي…" at bounding box center [658, 140] width 658 height 657
click at [372, 449] on button "متابعة" at bounding box center [359, 453] width 60 height 31
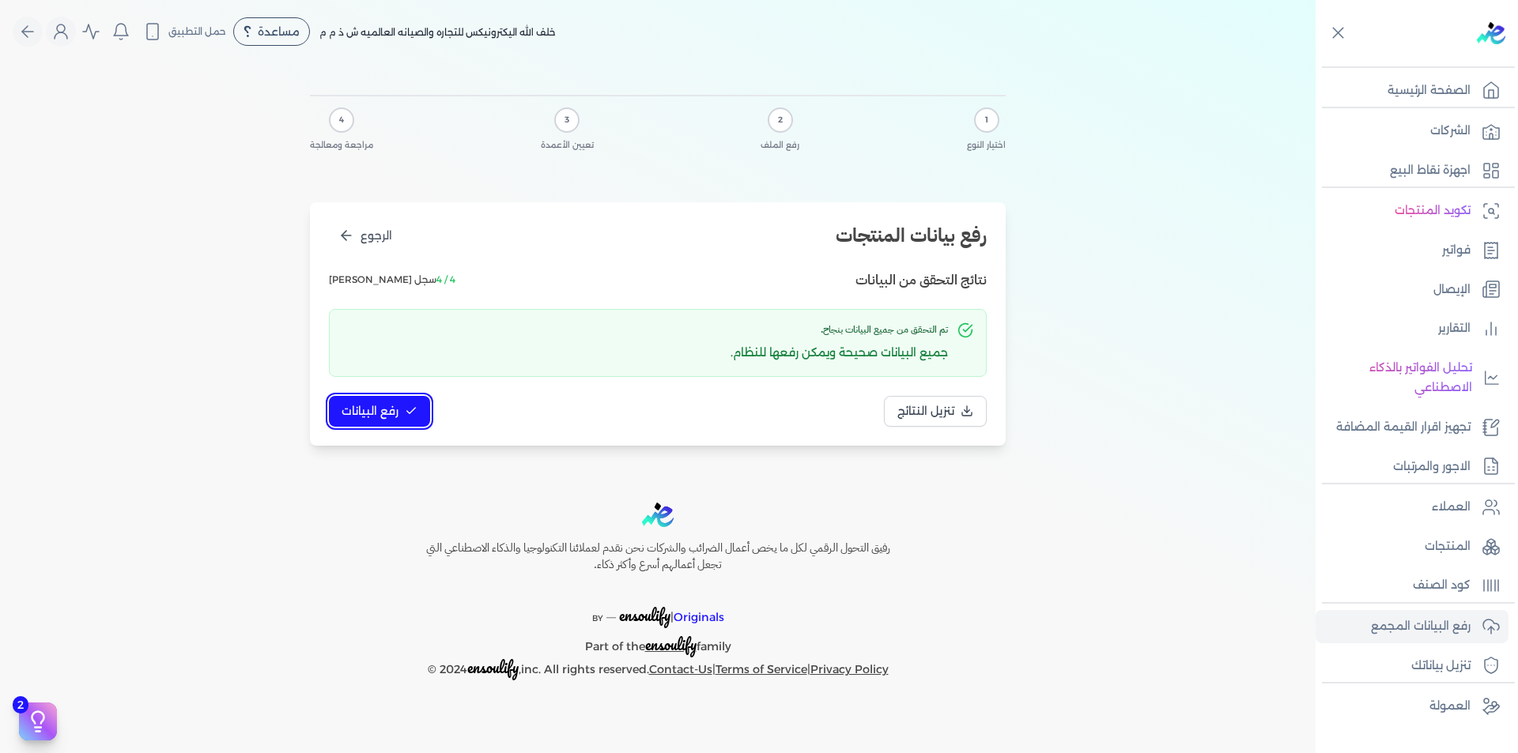
click at [394, 405] on span "رفع البيانات" at bounding box center [369, 411] width 57 height 17
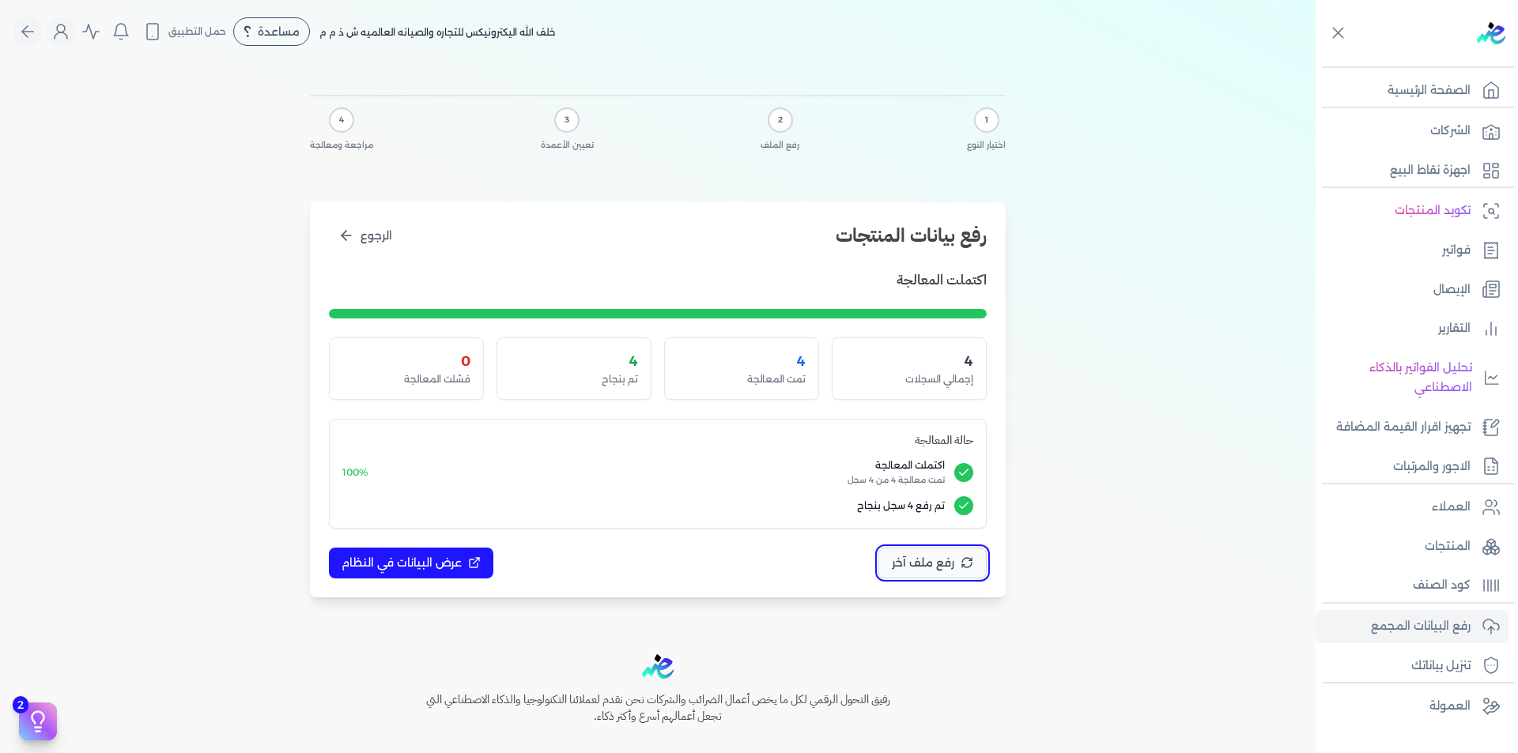
click at [911, 571] on span "رفع ملف آخر" at bounding box center [923, 563] width 62 height 17
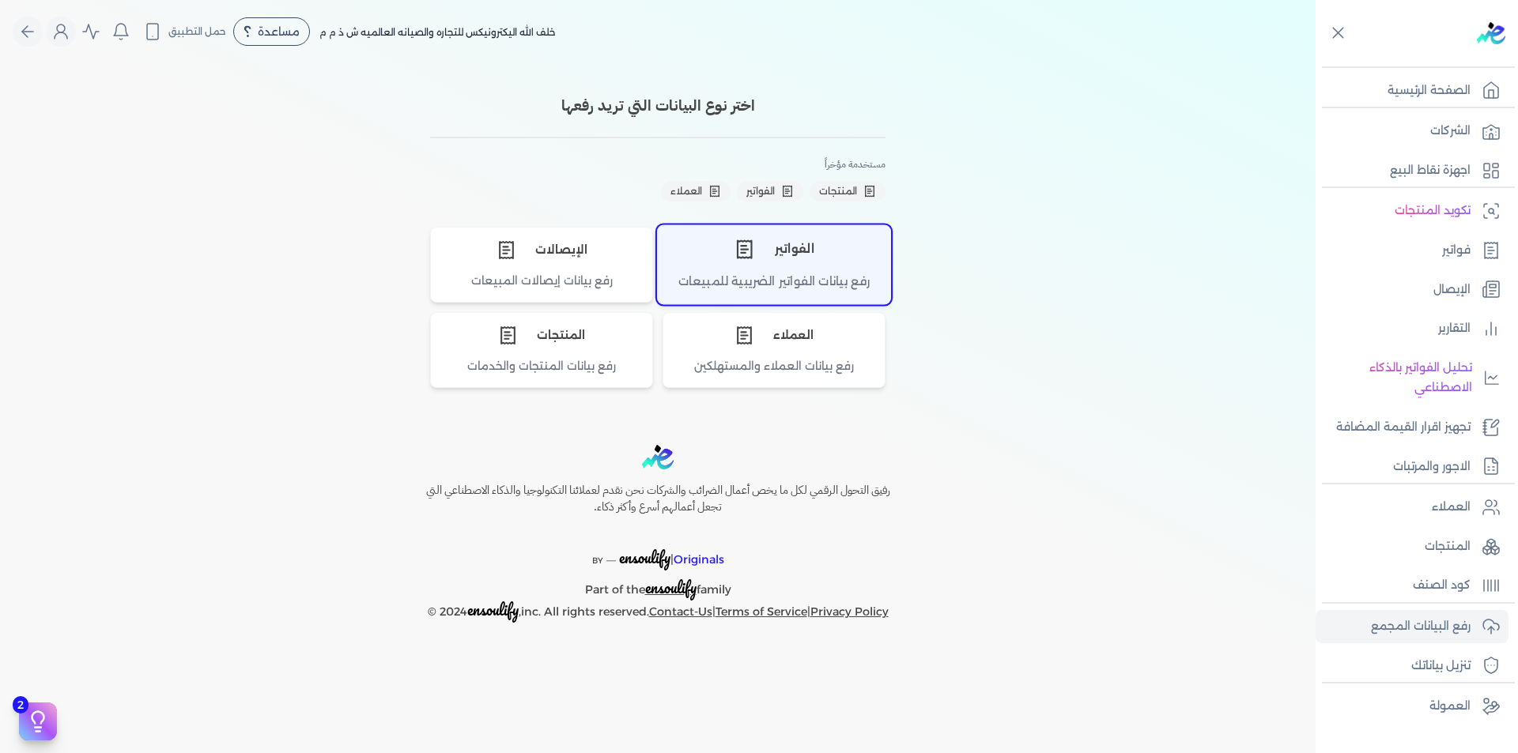
click at [813, 262] on div "الفواتير" at bounding box center [774, 248] width 232 height 47
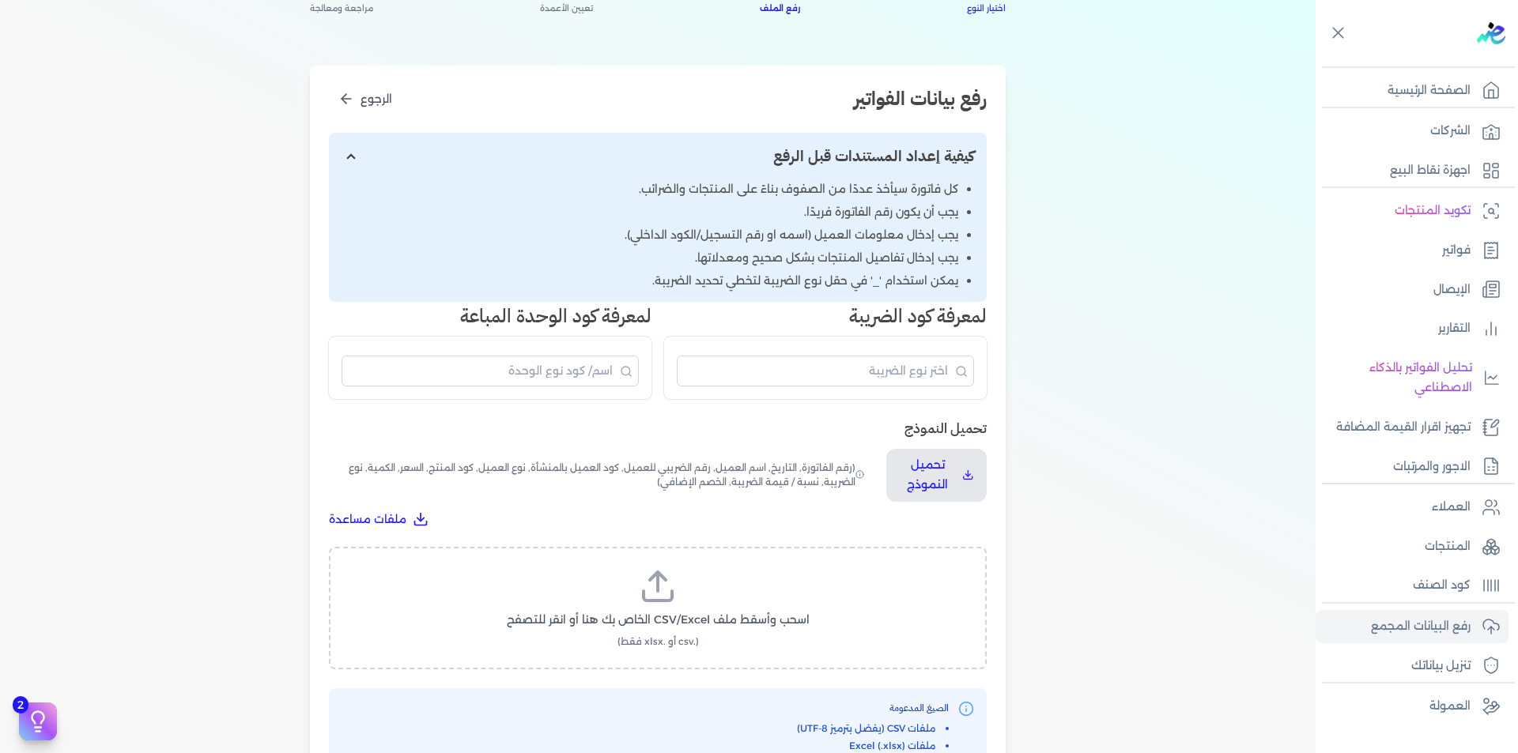
scroll to position [316, 0]
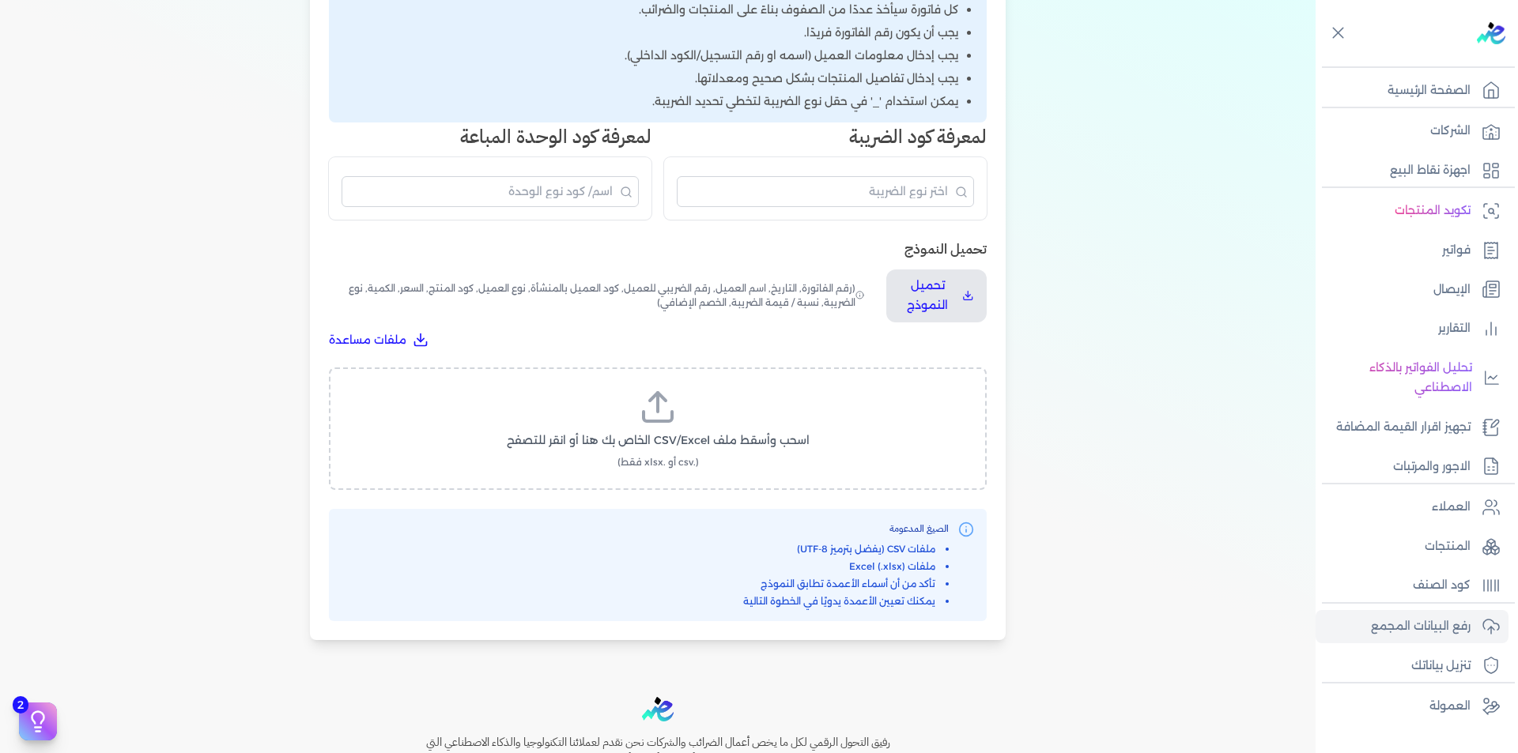
click at [639, 409] on label "اسحب وأسقط ملف CSV/Excel الخاص بك هنا أو انقر للتصفح (.csv أو .xlsx فقط)" at bounding box center [657, 428] width 617 height 81
click at [0, 0] on input "اسحب وأسقط ملف CSV/Excel الخاص بك هنا أو انقر للتصفح (.csv أو .xlsx فقط)" at bounding box center [0, 0] width 0 height 0
click at [728, 446] on button "تحميل الملف" at bounding box center [695, 455] width 111 height 29
select select "رقم الفاتورة"
select select "التاريخ"
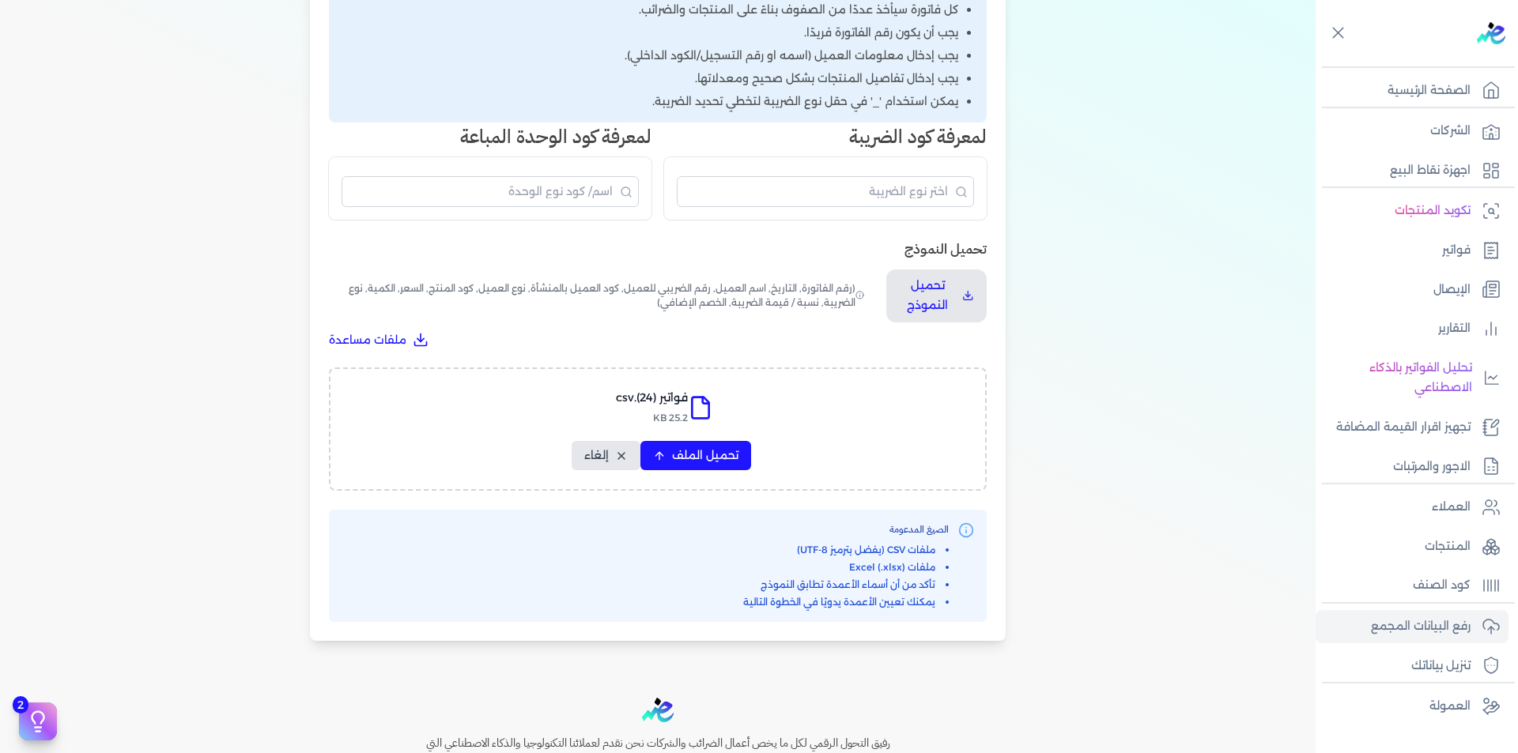
select select "أسم العميل"
select select "الرقم الضريبي"
select select "نوع العميل"
select select "الرقم التسلسلي الداخلي"
select select "وصف البند"
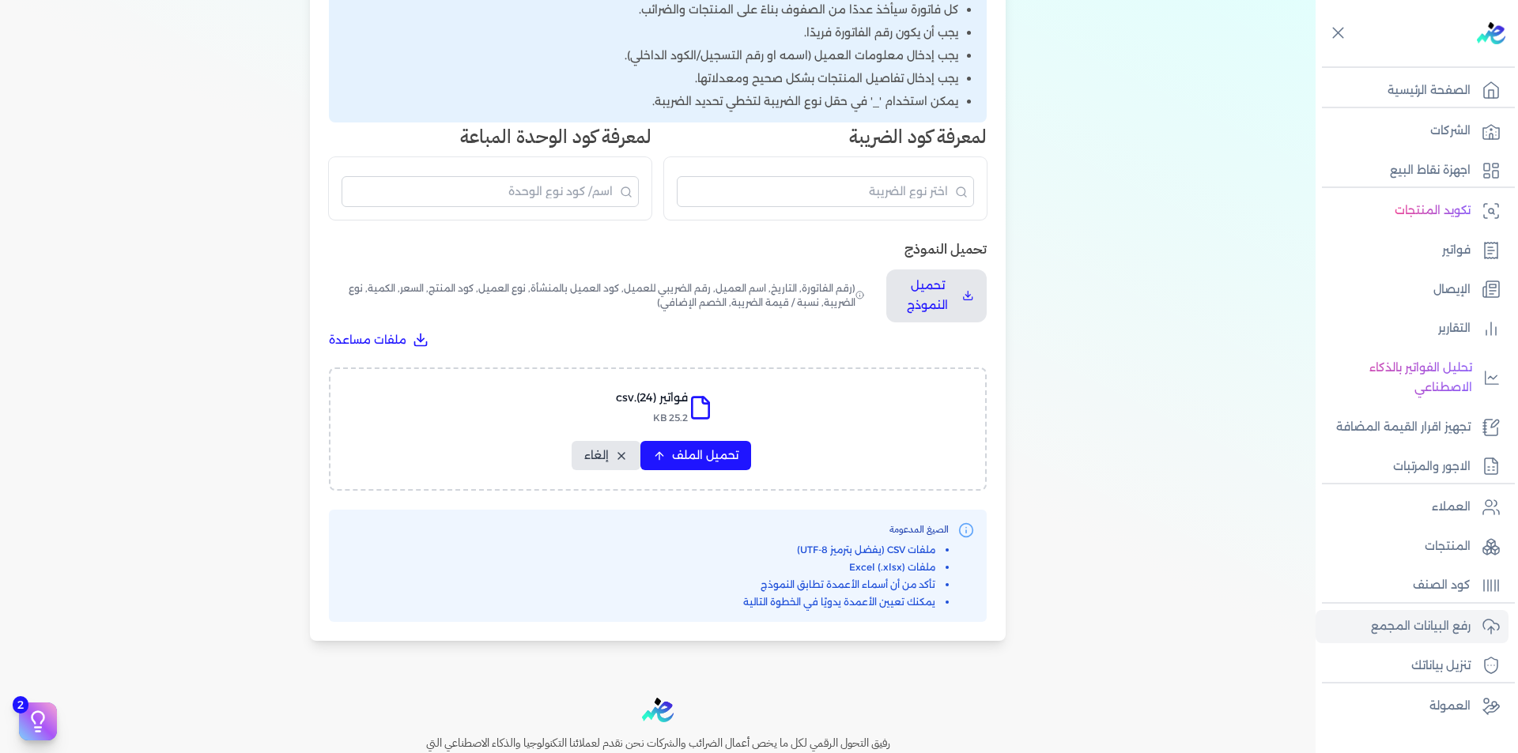
select select "سيريال المنتج"
select select "السعر"
select select "الكمية"
select select "نوع الضريبة"
select select "نسبة / قيمة الضريبة"
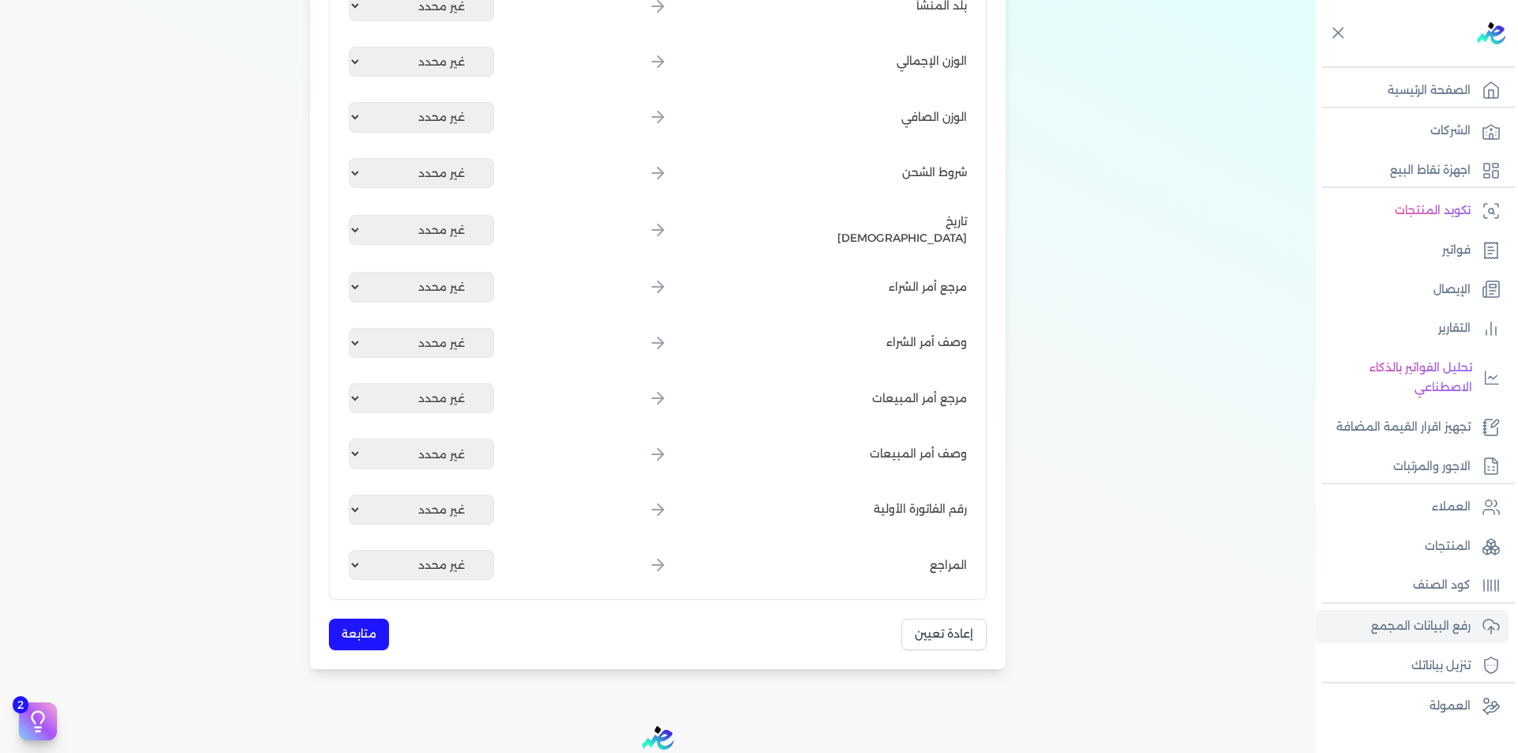
scroll to position [2121, 0]
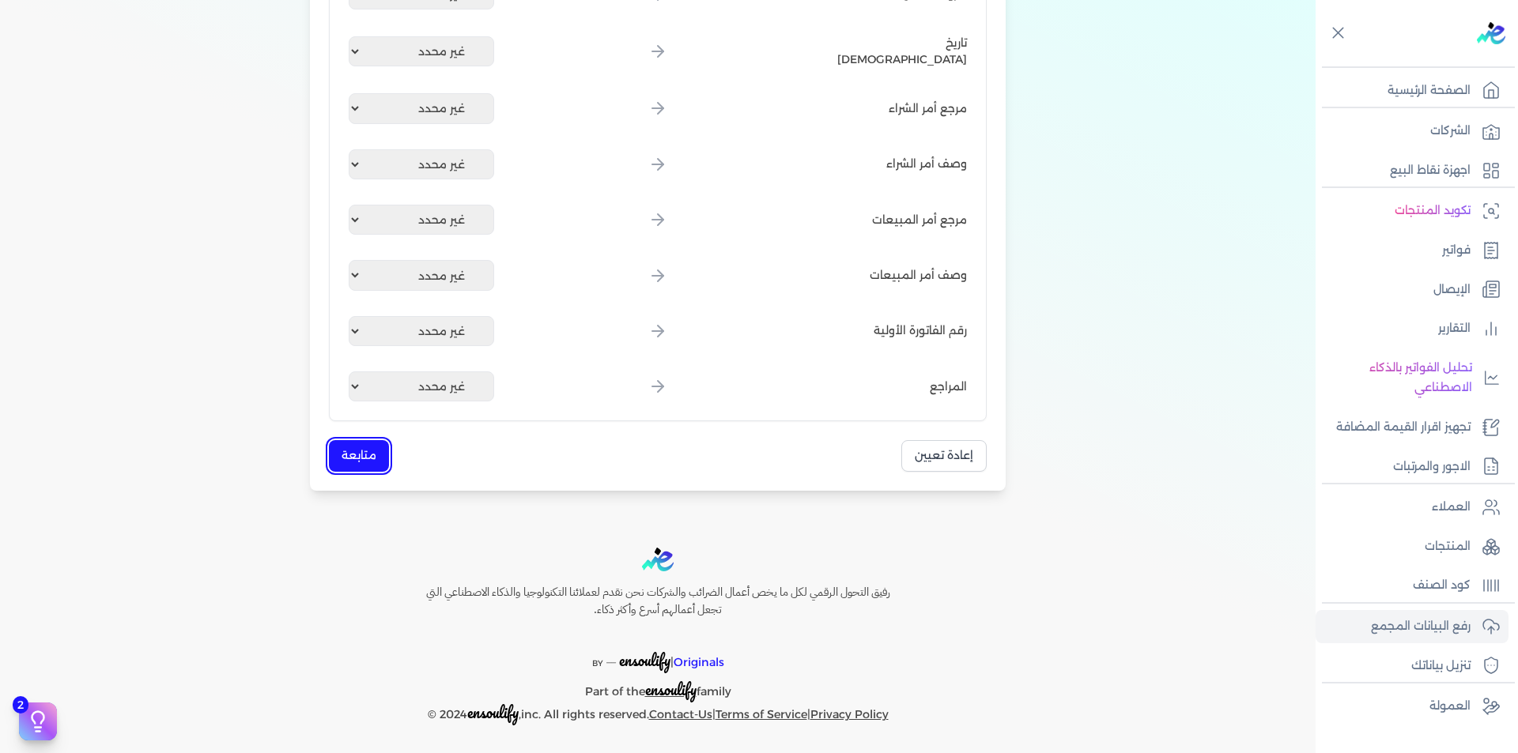
click at [371, 450] on button "متابعة" at bounding box center [359, 455] width 60 height 31
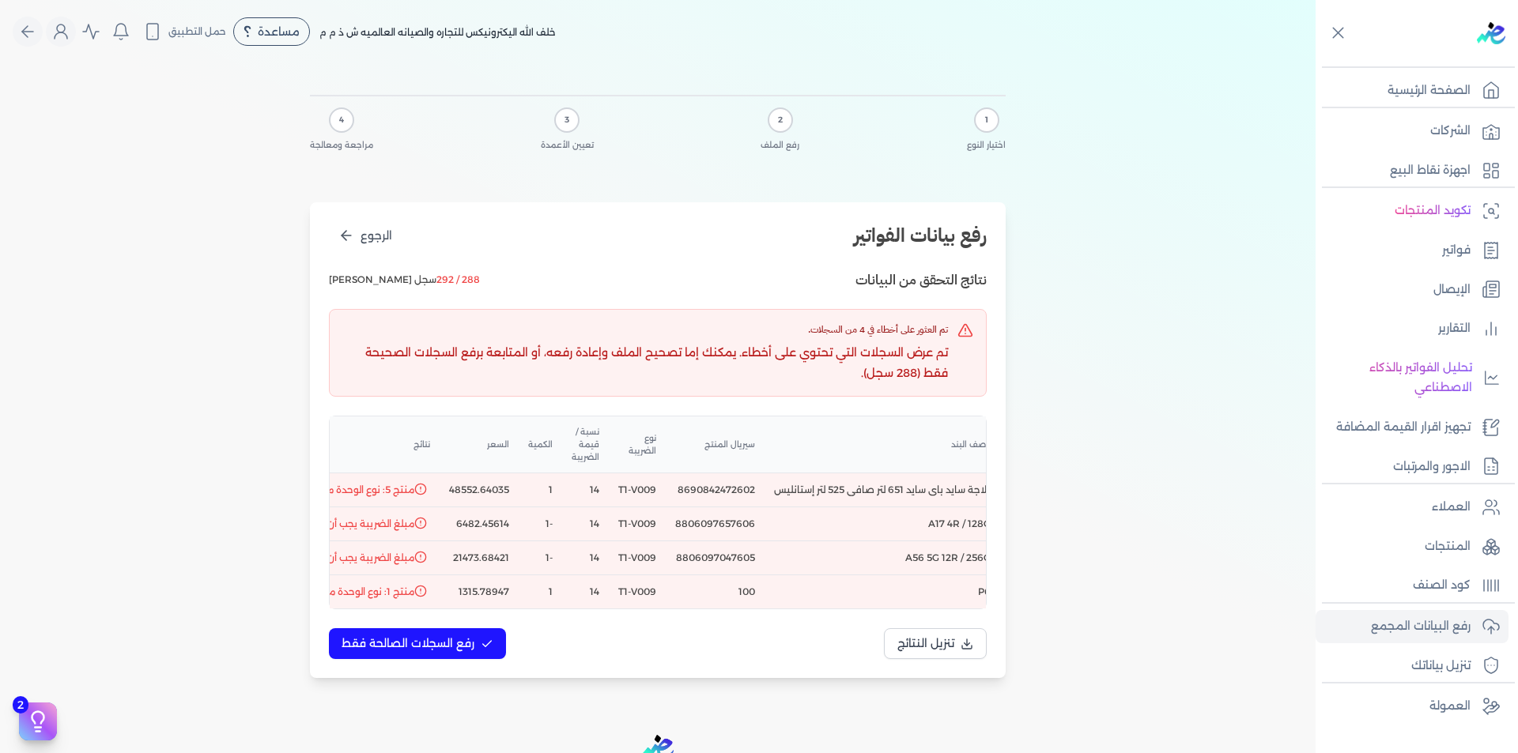
scroll to position [0, -553]
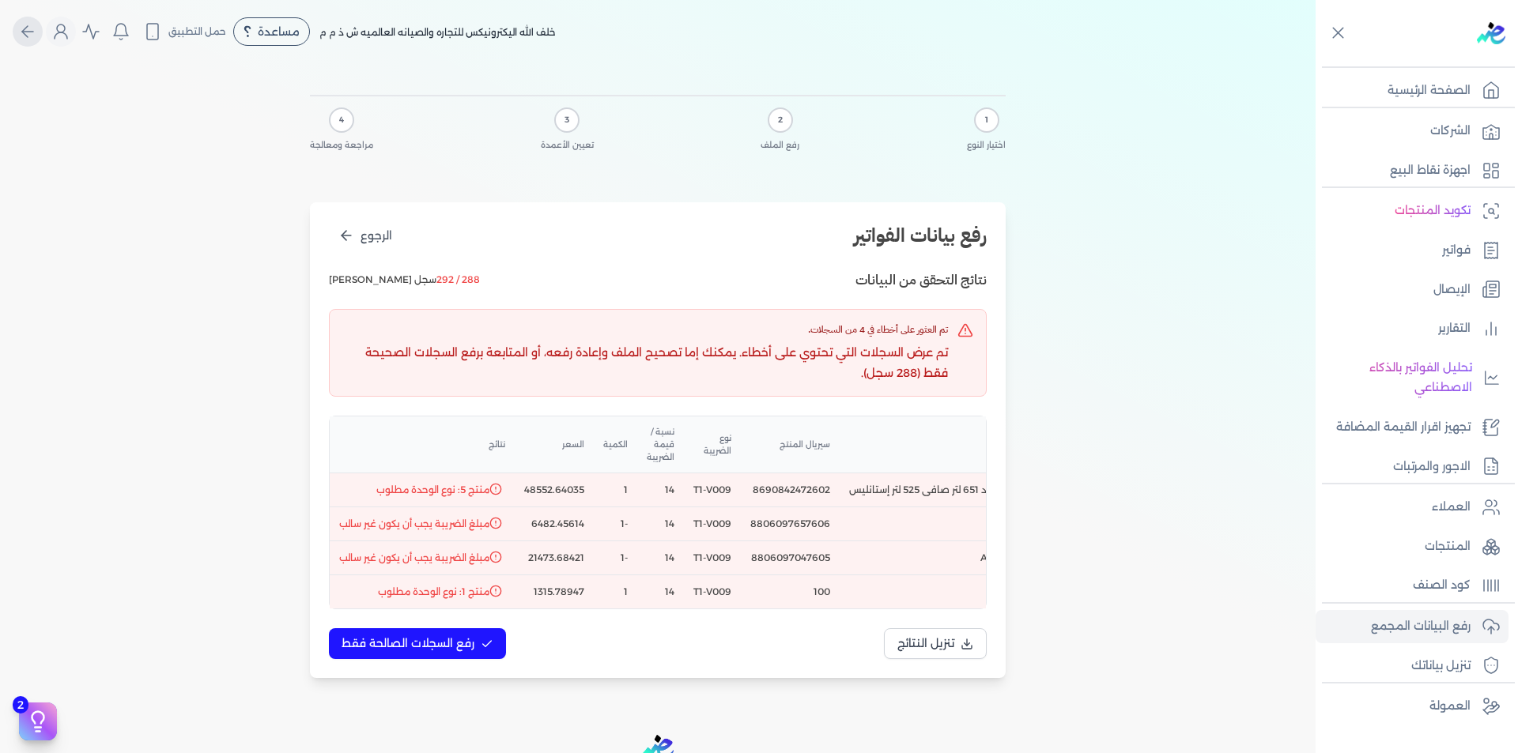
click at [37, 27] on icon "Global" at bounding box center [27, 31] width 19 height 19
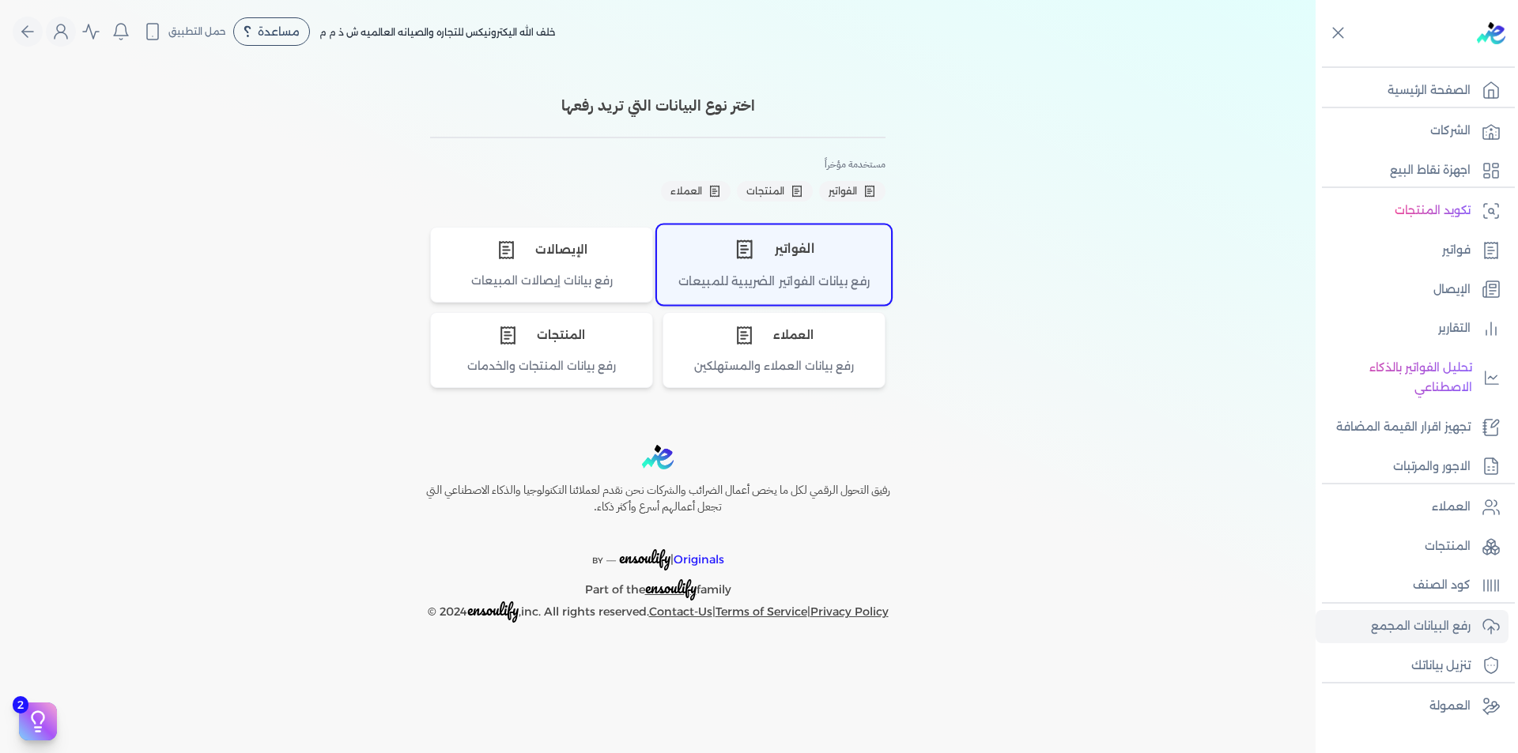
click at [801, 251] on div "الفواتير" at bounding box center [774, 248] width 232 height 47
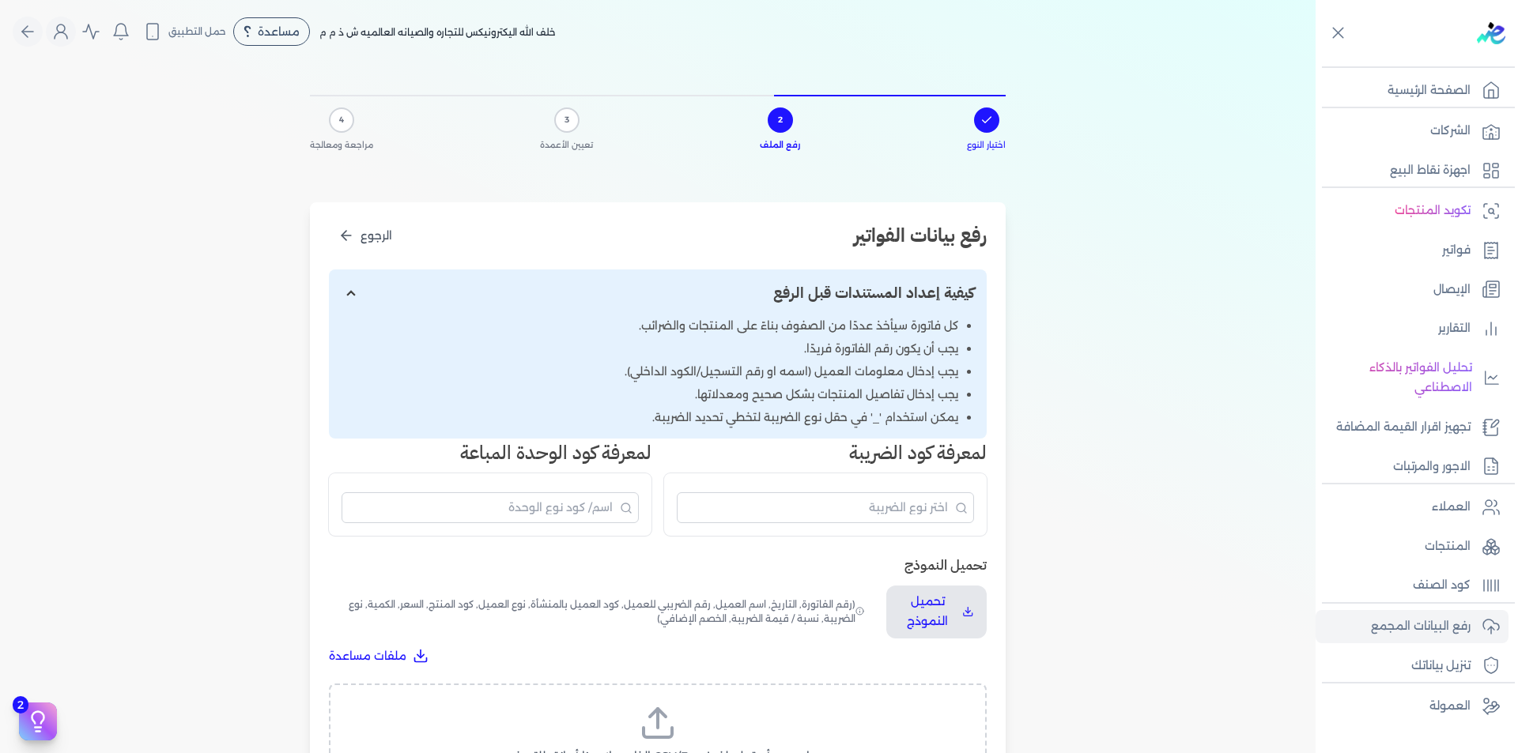
scroll to position [395, 0]
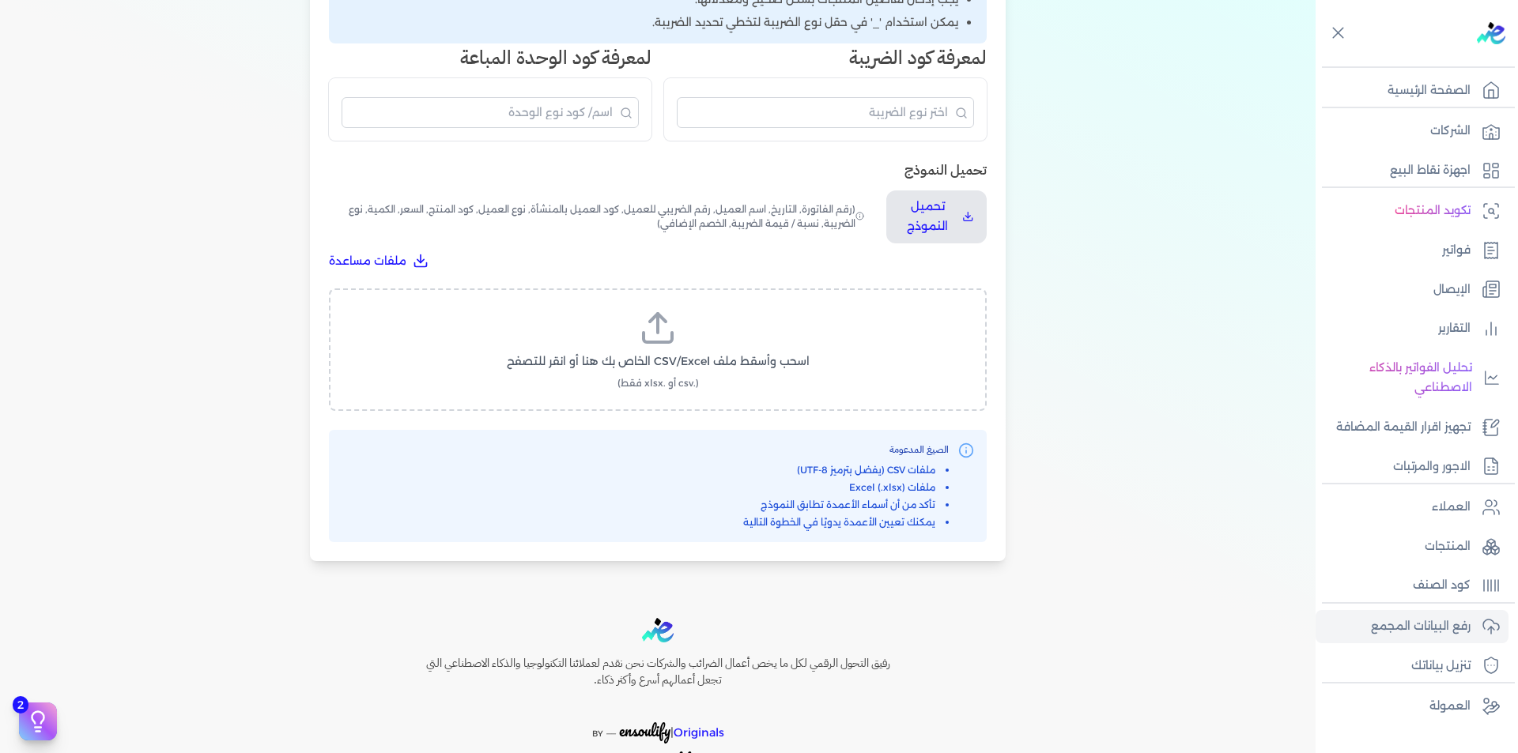
click at [687, 327] on label "اسحب وأسقط ملف CSV/Excel الخاص بك هنا أو انقر للتصفح (.csv أو .xlsx فقط)" at bounding box center [657, 349] width 617 height 81
click at [0, 0] on input "اسحب وأسقط ملف CSV/Excel الخاص بك هنا أو انقر للتصفح (.csv أو .xlsx فقط)" at bounding box center [0, 0] width 0 height 0
click at [687, 378] on span "تحميل الملف" at bounding box center [705, 376] width 66 height 17
select select "رقم الفاتورة"
select select "التاريخ"
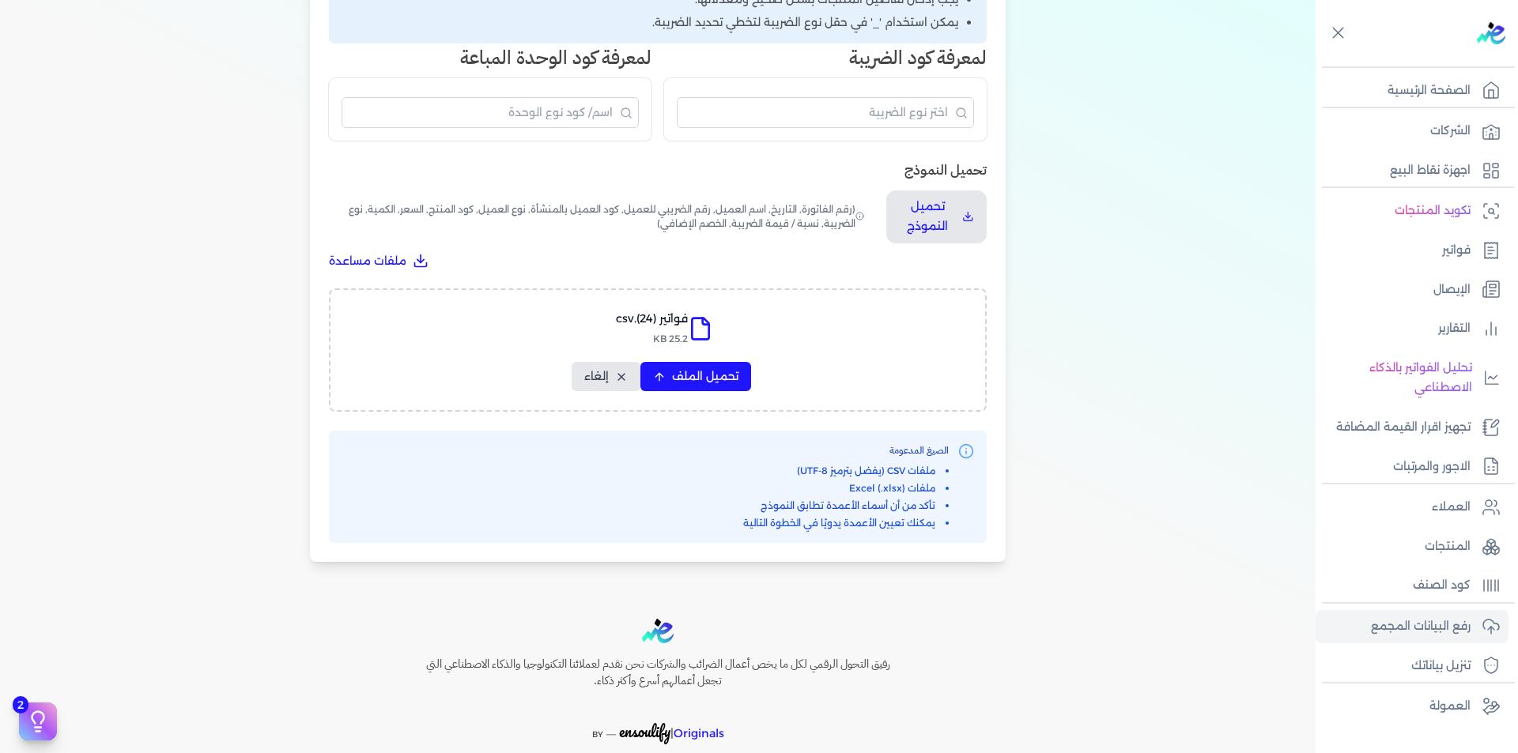
select select "أسم العميل"
select select "الرقم الضريبي"
select select "نوع العميل"
select select "الرقم التسلسلي الداخلي"
select select "وصف البند"
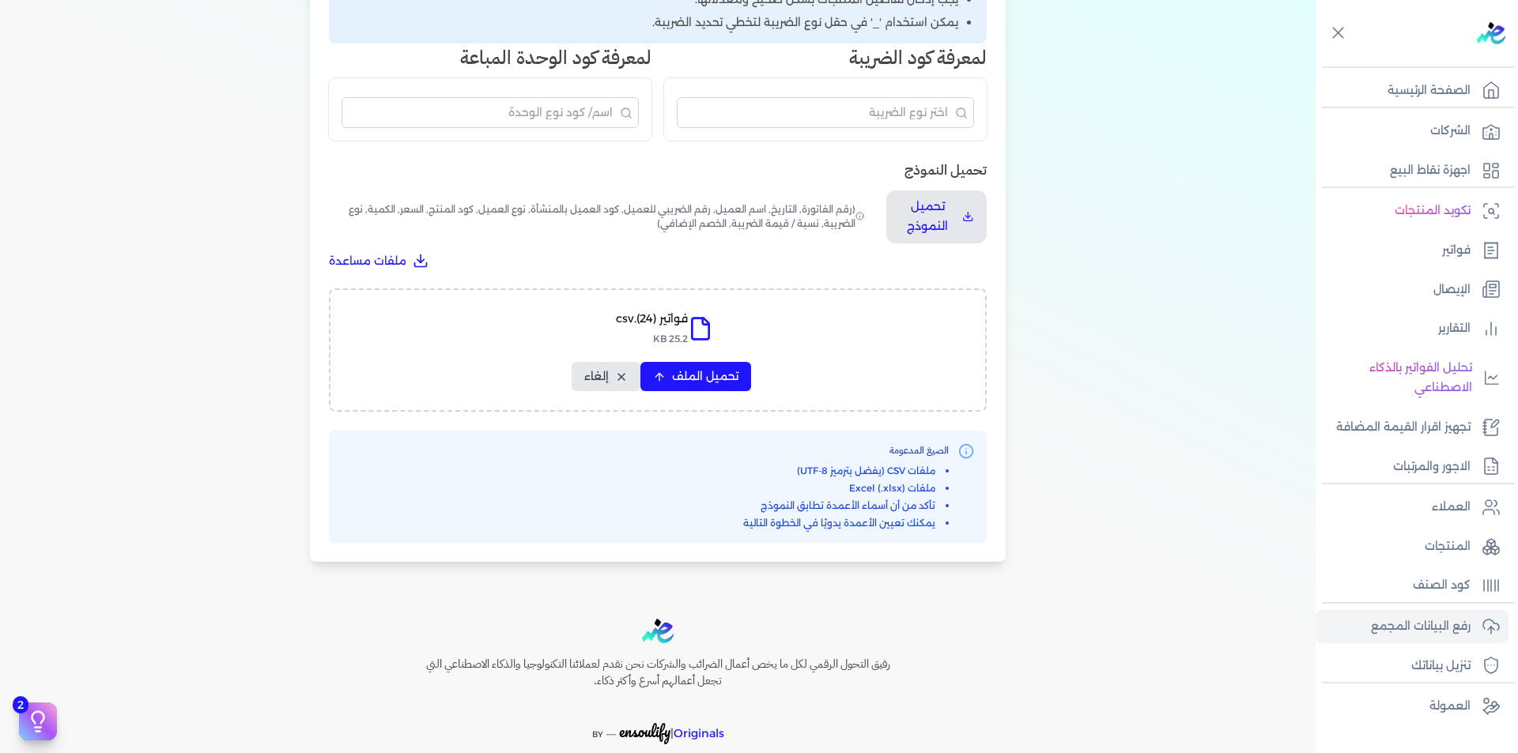
select select "سيريال المنتج"
select select "السعر"
select select "الكمية"
select select "نوع الضريبة"
select select "نسبة / قيمة الضريبة"
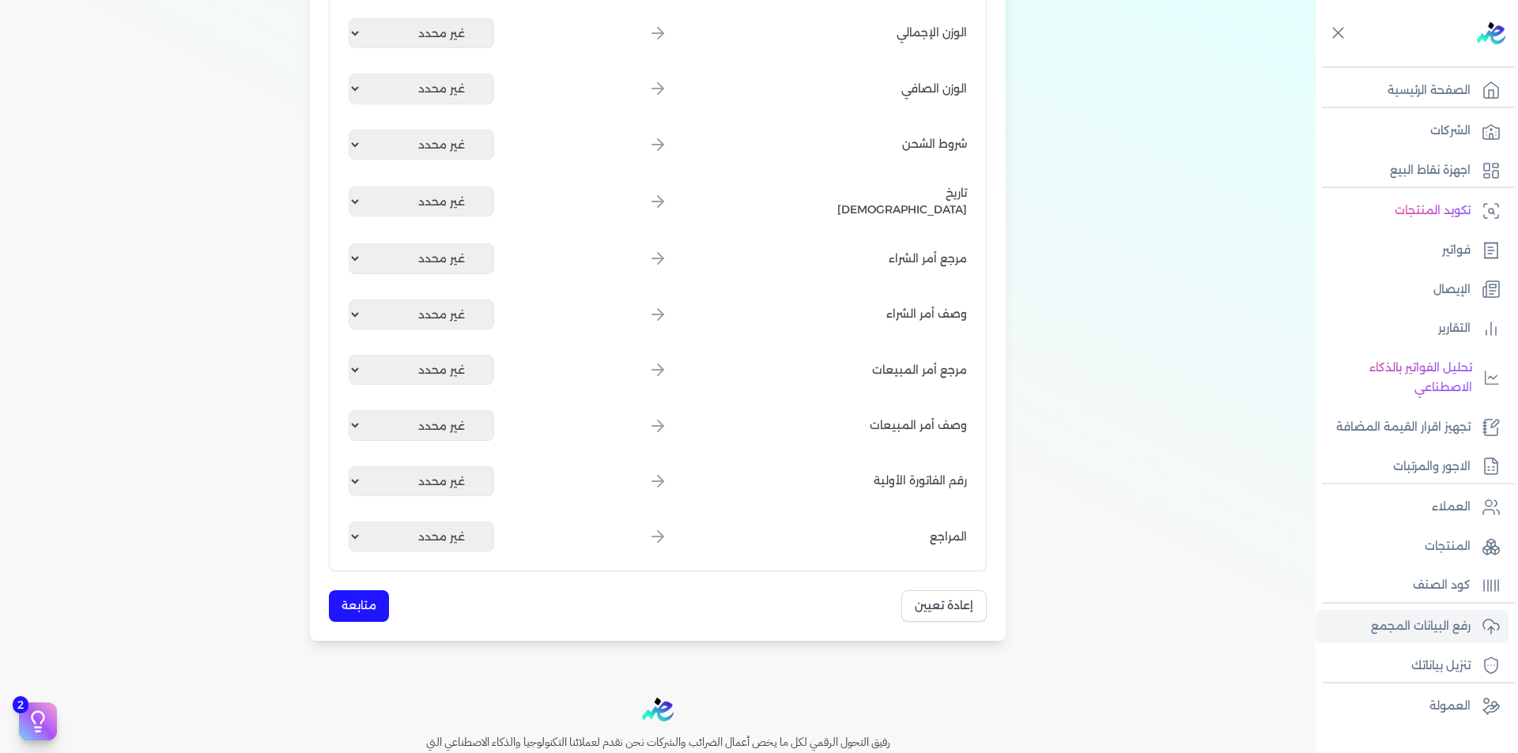
scroll to position [2121, 0]
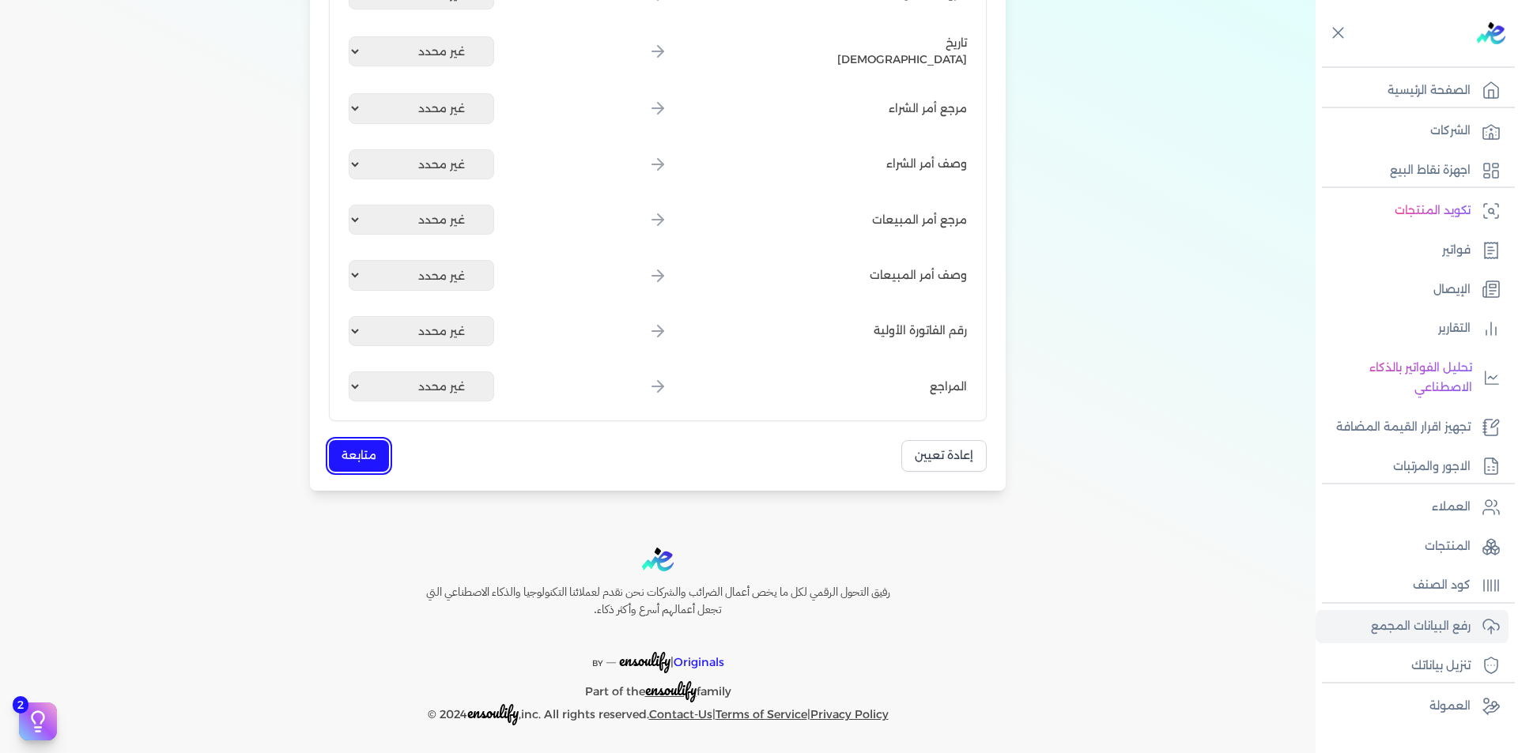
click at [357, 449] on button "متابعة" at bounding box center [359, 455] width 60 height 31
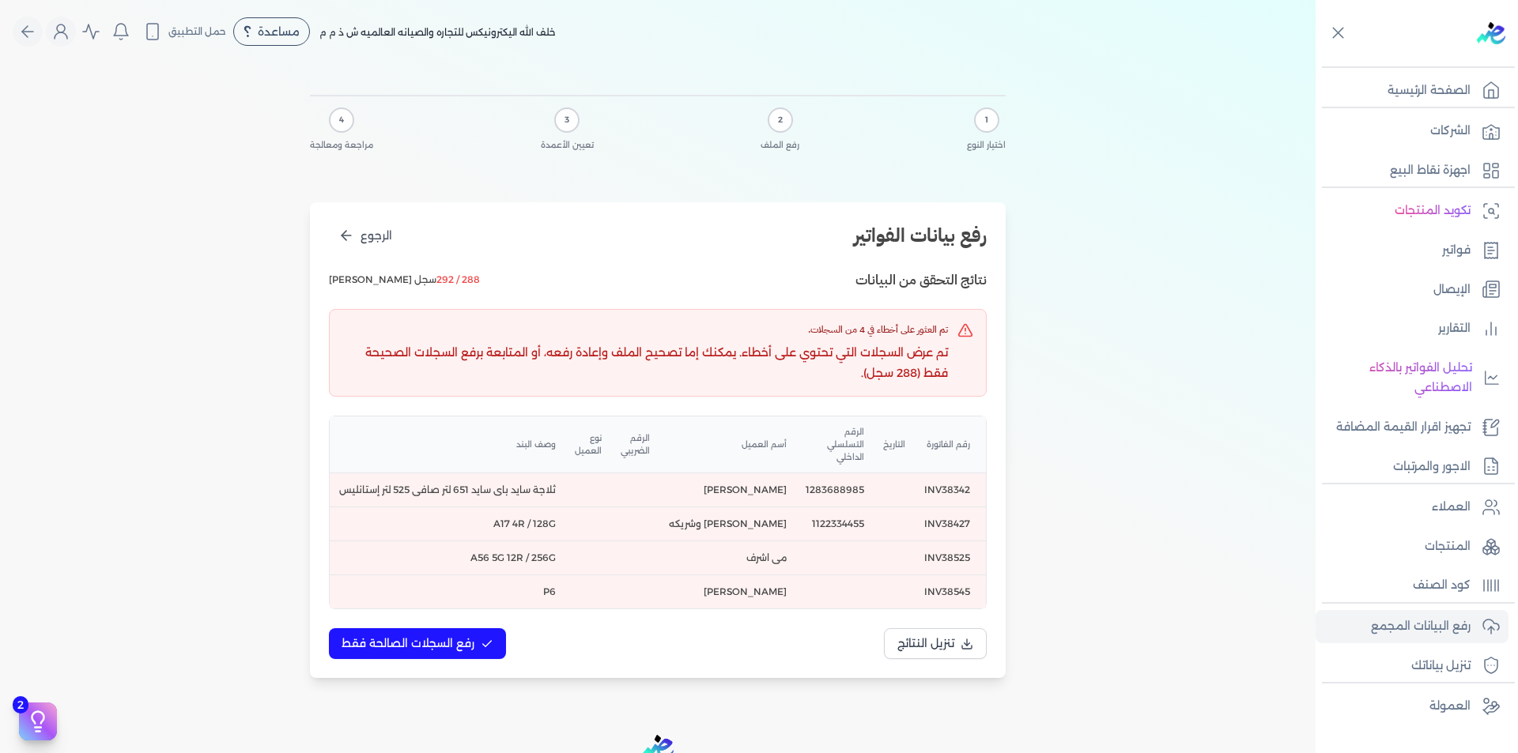
scroll to position [0, 1]
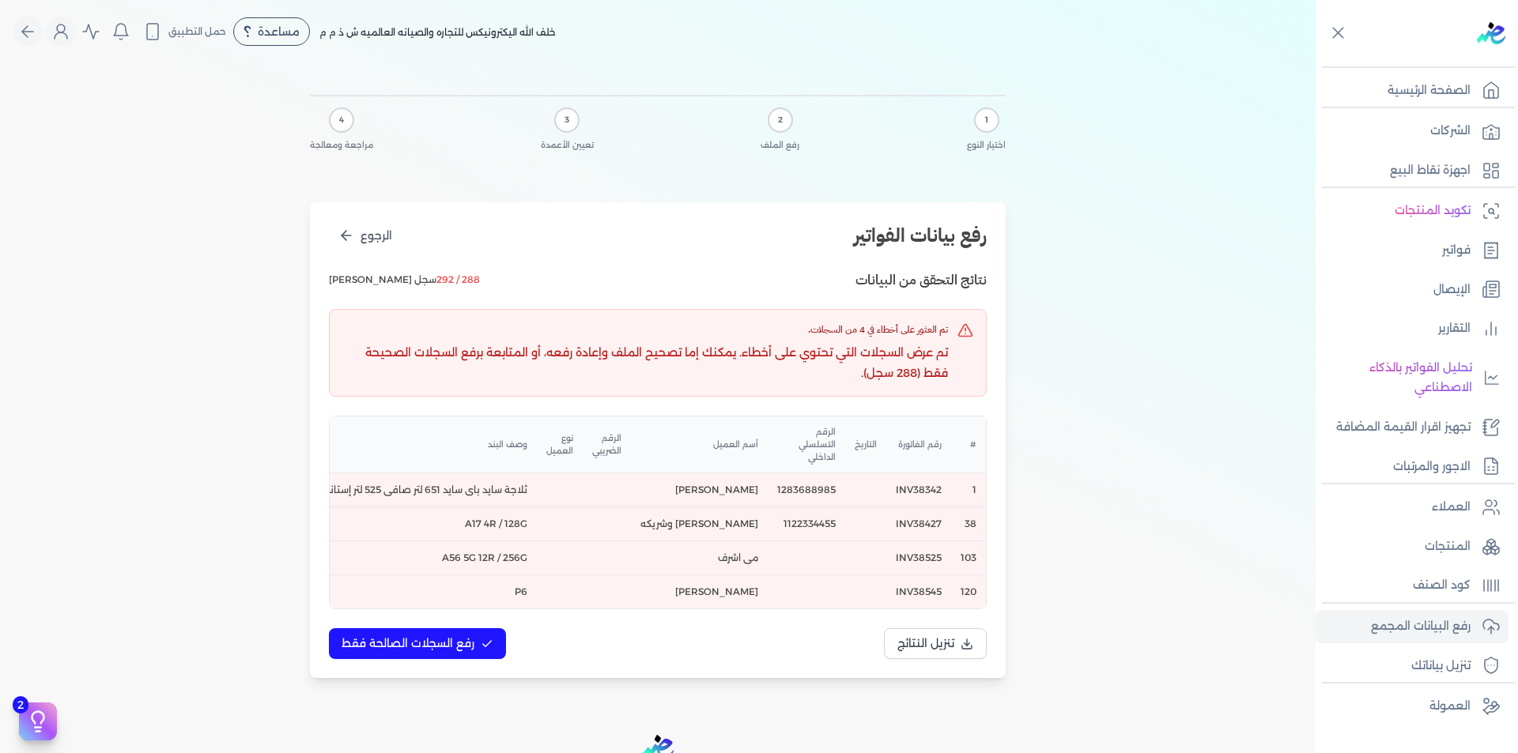
click at [933, 493] on td "INV38342" at bounding box center [918, 490] width 65 height 34
copy td "INV38342"
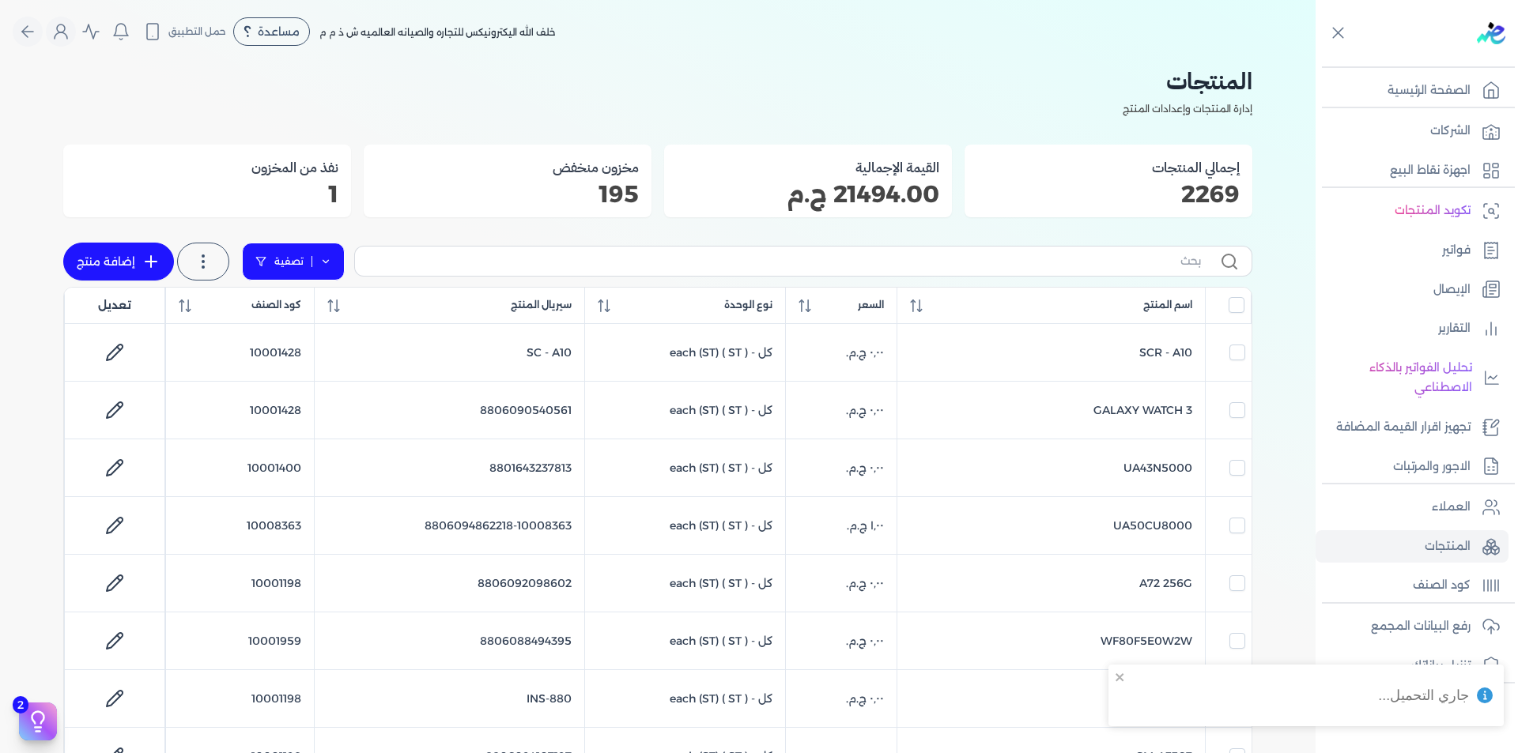
click at [333, 262] on link "تصفية" at bounding box center [293, 262] width 103 height 38
click at [330, 312] on icon at bounding box center [338, 312] width 16 height 16
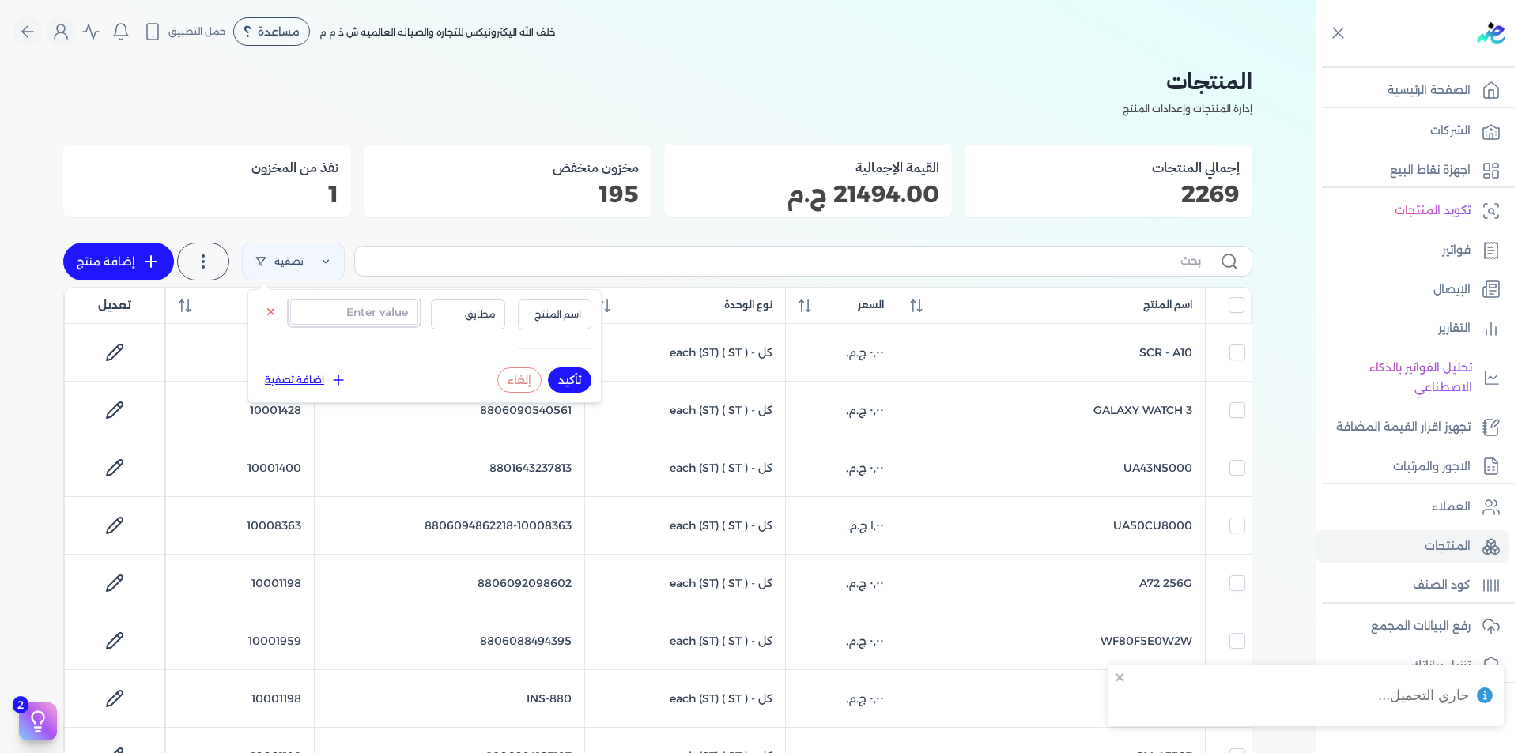
click at [357, 307] on input "text" at bounding box center [354, 312] width 128 height 25
paste input "6221378001442"
type input "6221378001442"
click at [583, 323] on button "اسم المنتج" at bounding box center [555, 315] width 74 height 30
click at [556, 363] on li "سيريال المنتج" at bounding box center [522, 363] width 120 height 14
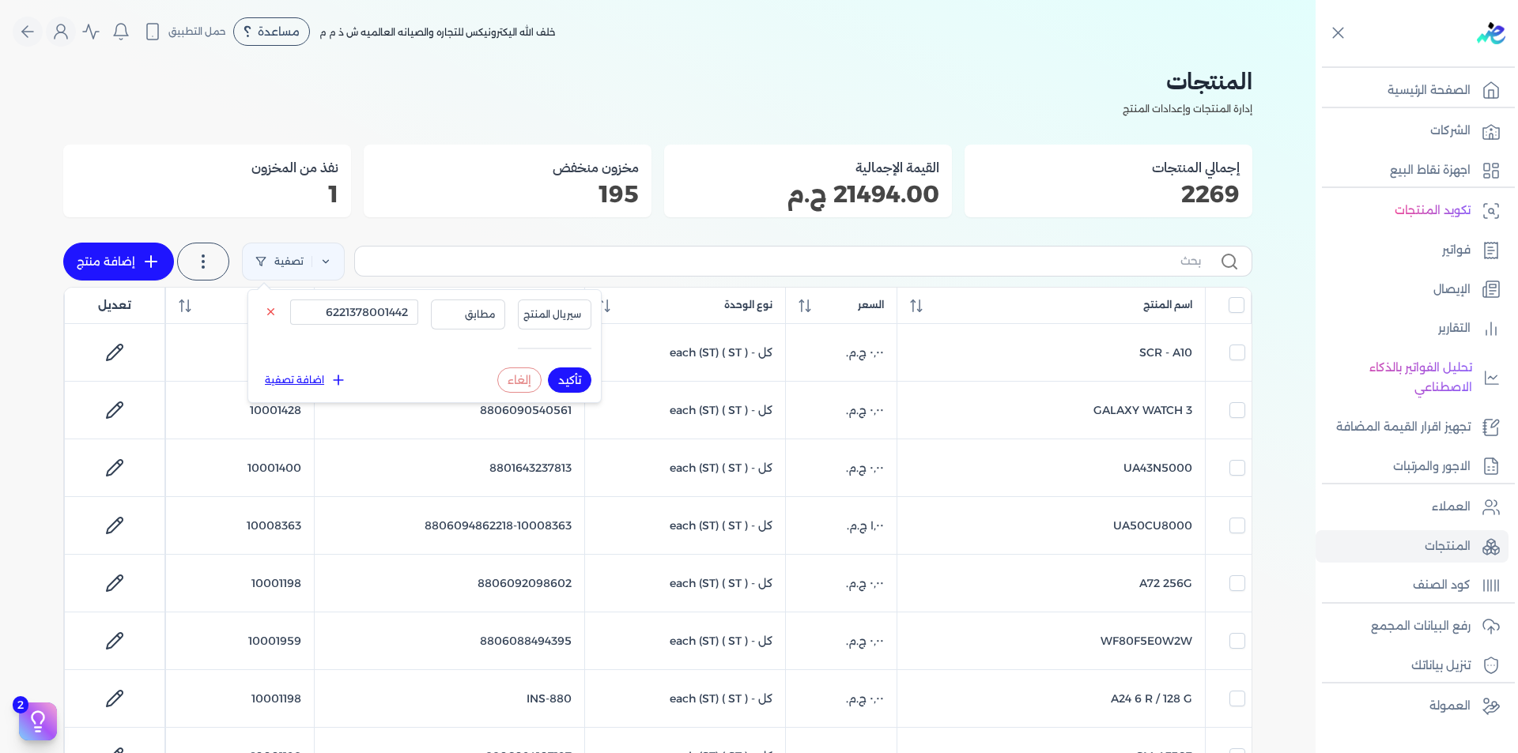
click at [573, 377] on button "تأكيد" at bounding box center [569, 380] width 43 height 25
checkbox input "false"
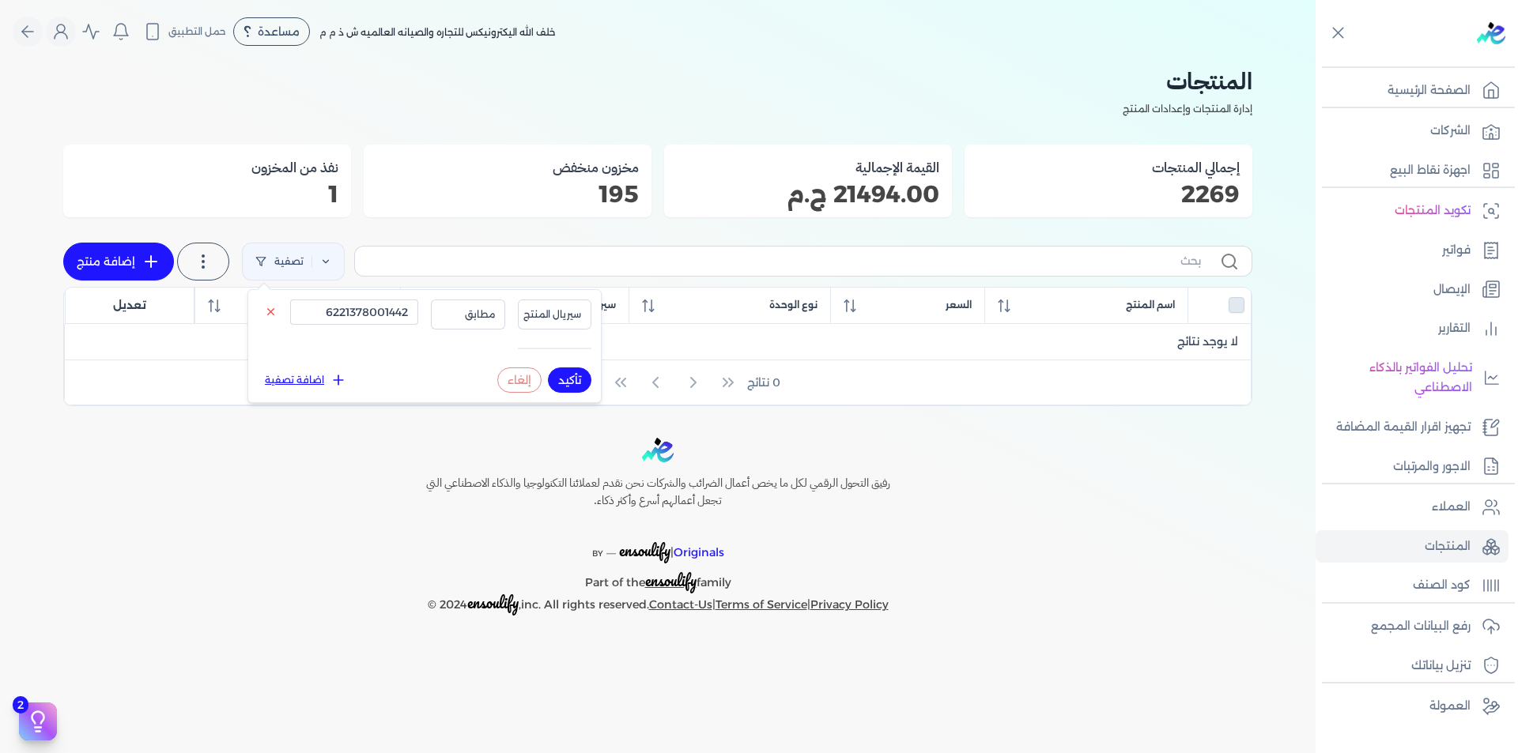
click at [573, 377] on button "تأكيد" at bounding box center [569, 380] width 43 height 25
